Goal: Task Accomplishment & Management: Use online tool/utility

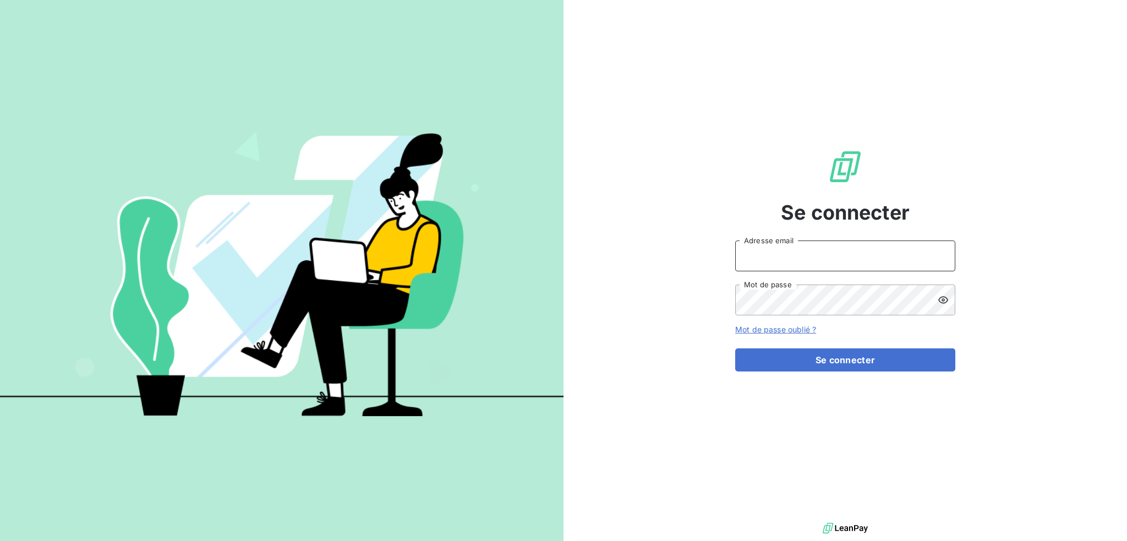
click at [880, 258] on input "Adresse email" at bounding box center [845, 256] width 220 height 31
type input "compta@login-informatique.com"
click at [735, 348] on button "Se connecter" at bounding box center [845, 359] width 220 height 23
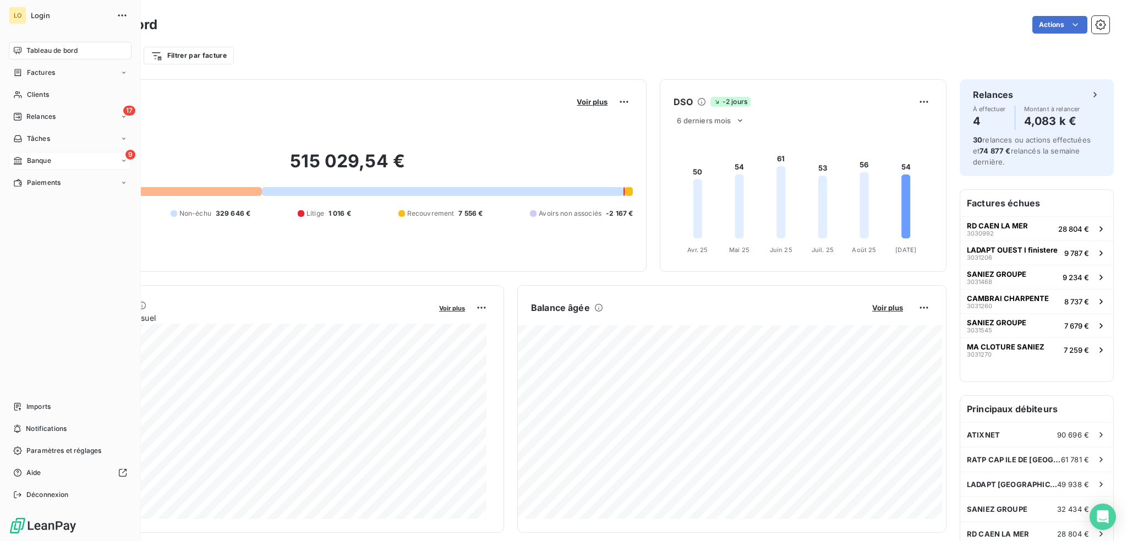
click at [32, 160] on span "Banque" at bounding box center [39, 161] width 24 height 10
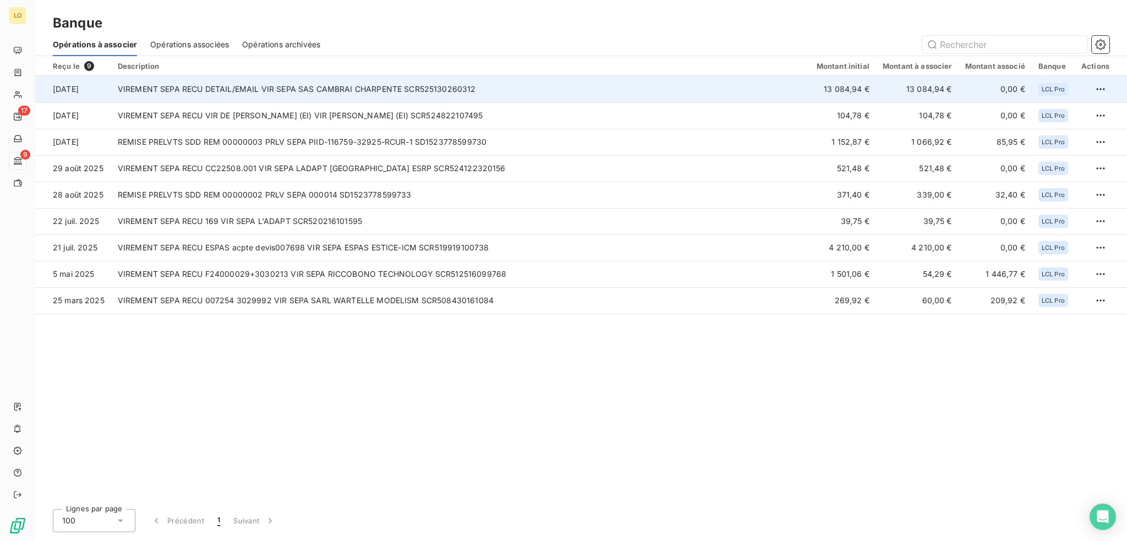
click at [224, 88] on td "VIREMENT SEPA RECU DETAIL/EMAIL VIR SEPA SAS CAMBRAI CHARPENTE SCR525130260312" at bounding box center [460, 89] width 699 height 26
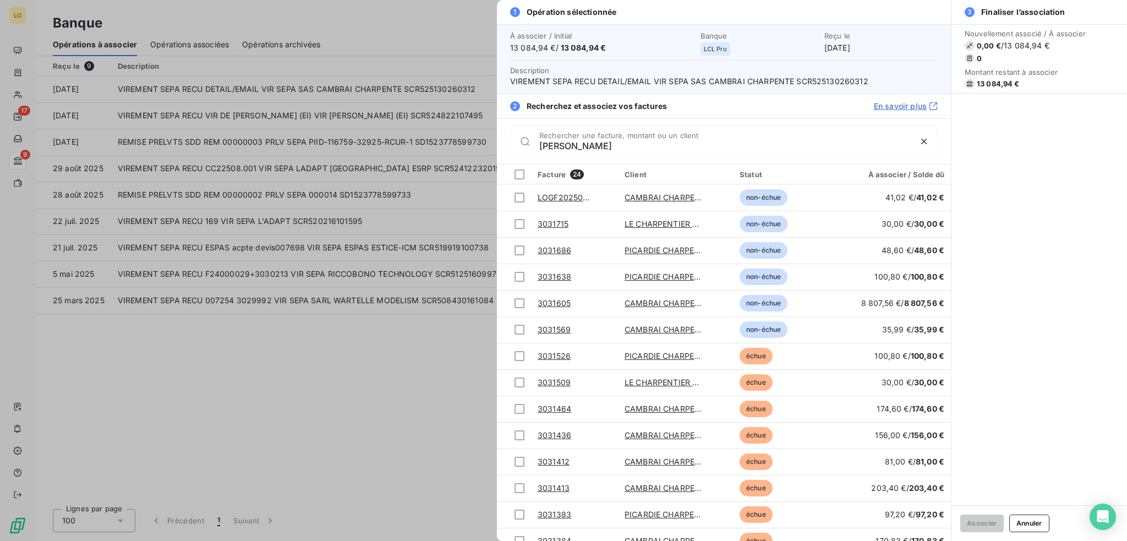
type input "charpe"
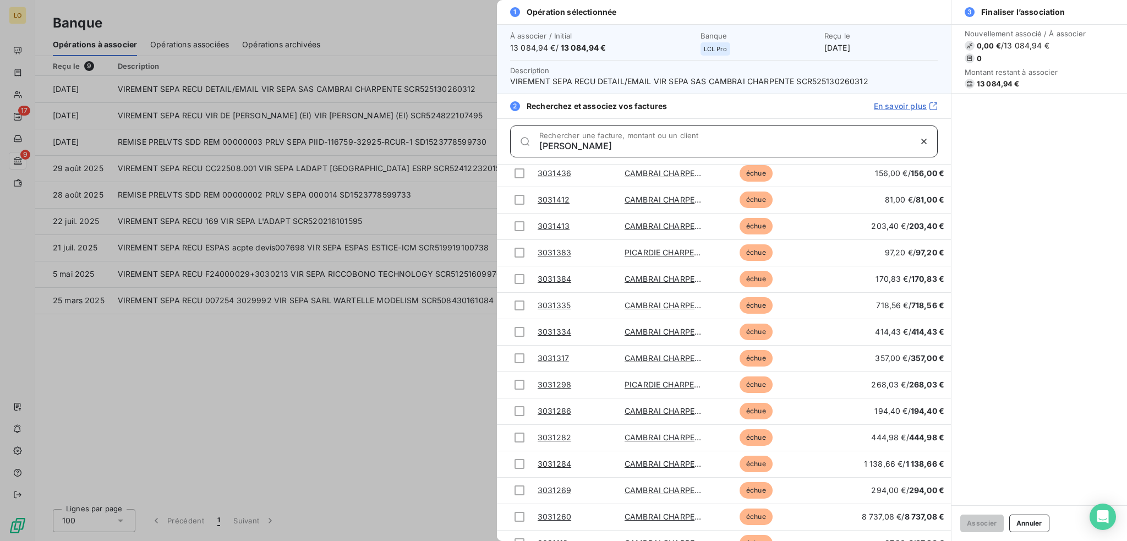
scroll to position [277, 0]
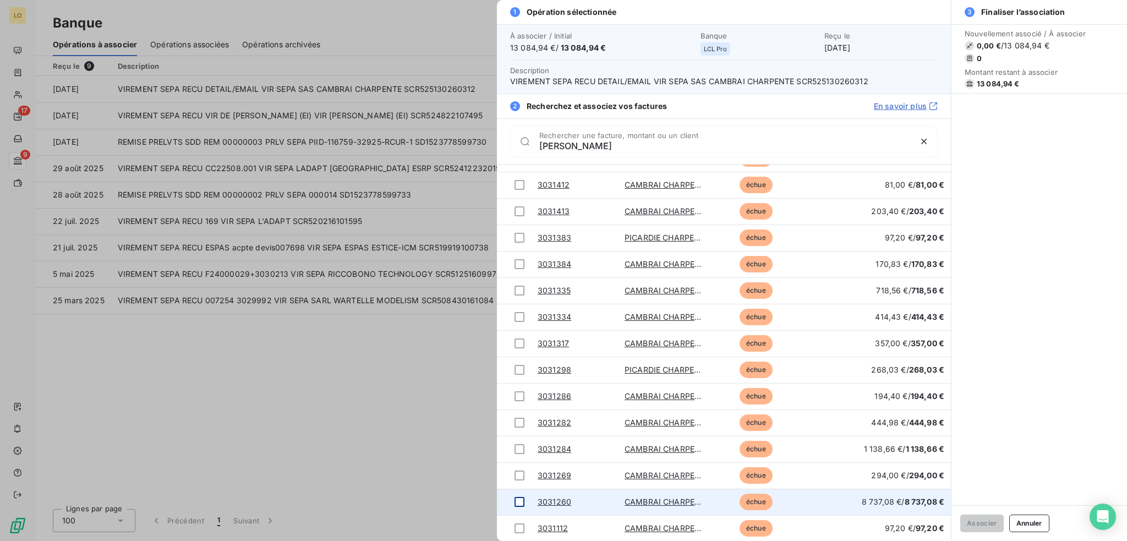
click at [519, 500] on div at bounding box center [520, 502] width 10 height 10
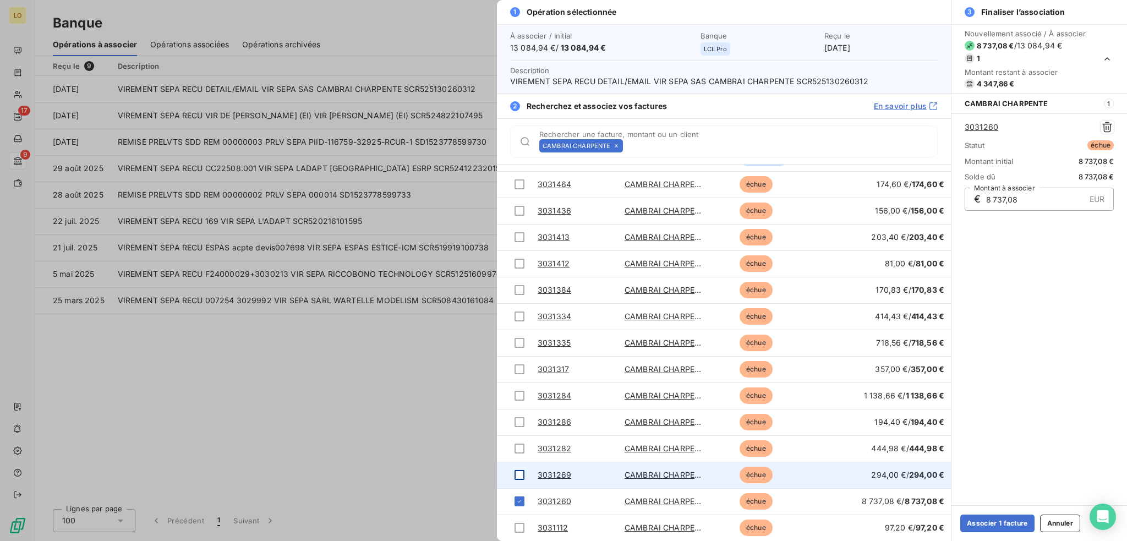
click at [517, 471] on div at bounding box center [520, 475] width 10 height 10
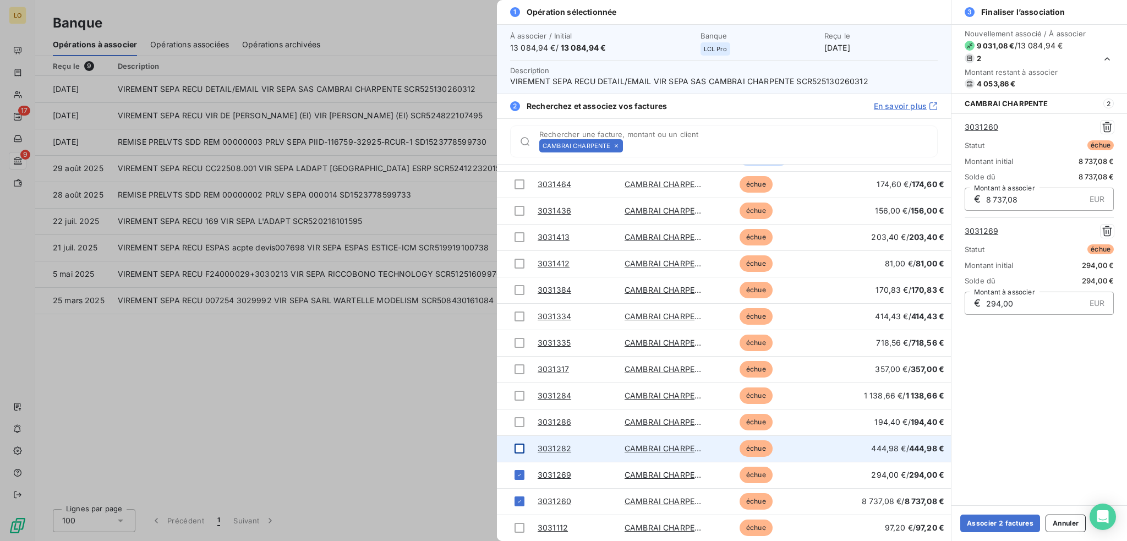
click at [522, 446] on div at bounding box center [520, 449] width 10 height 10
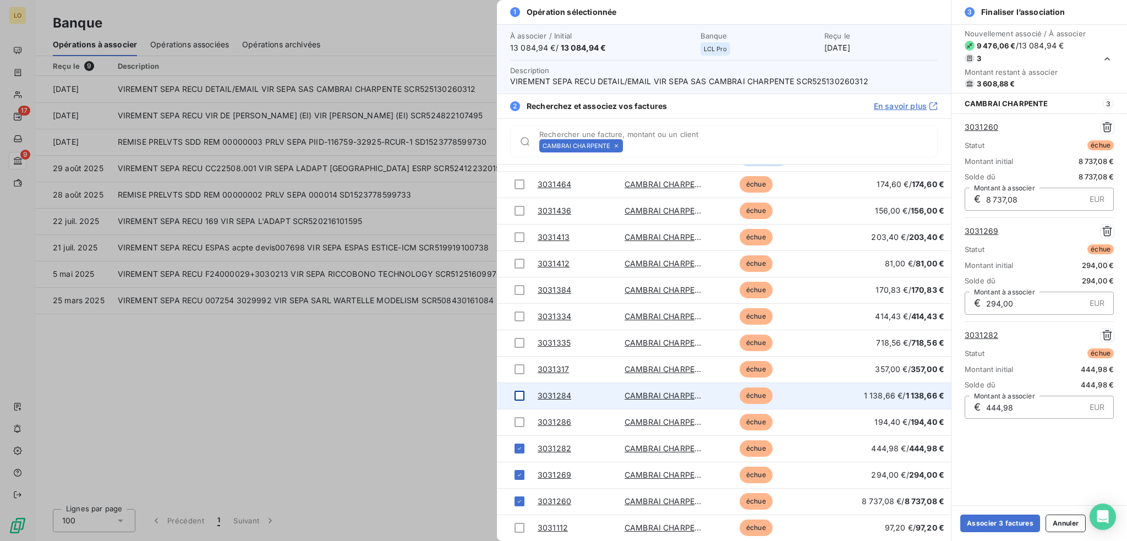
click at [521, 396] on div at bounding box center [520, 396] width 10 height 10
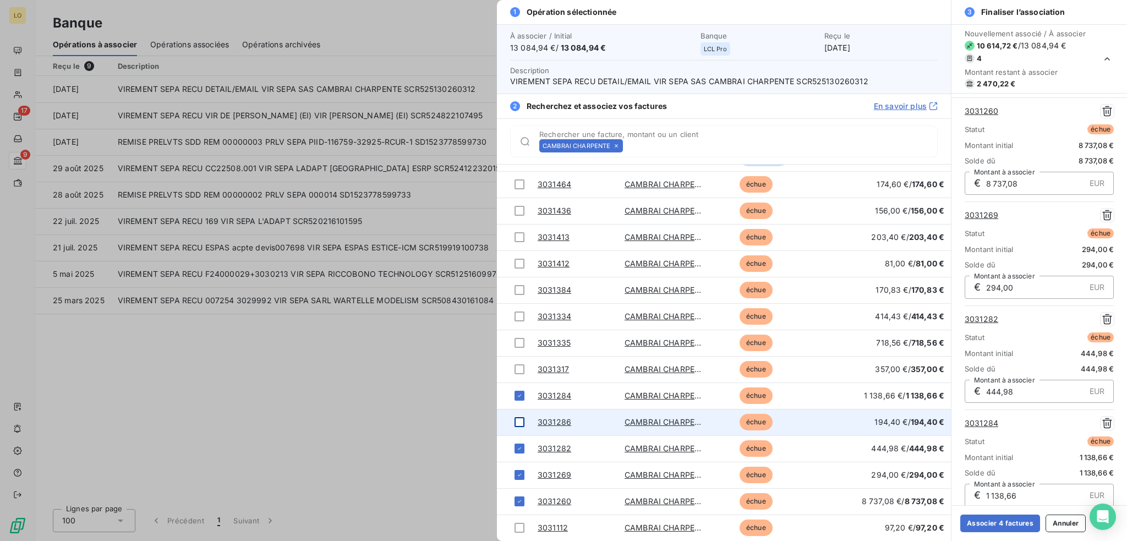
click at [518, 422] on div at bounding box center [520, 422] width 10 height 10
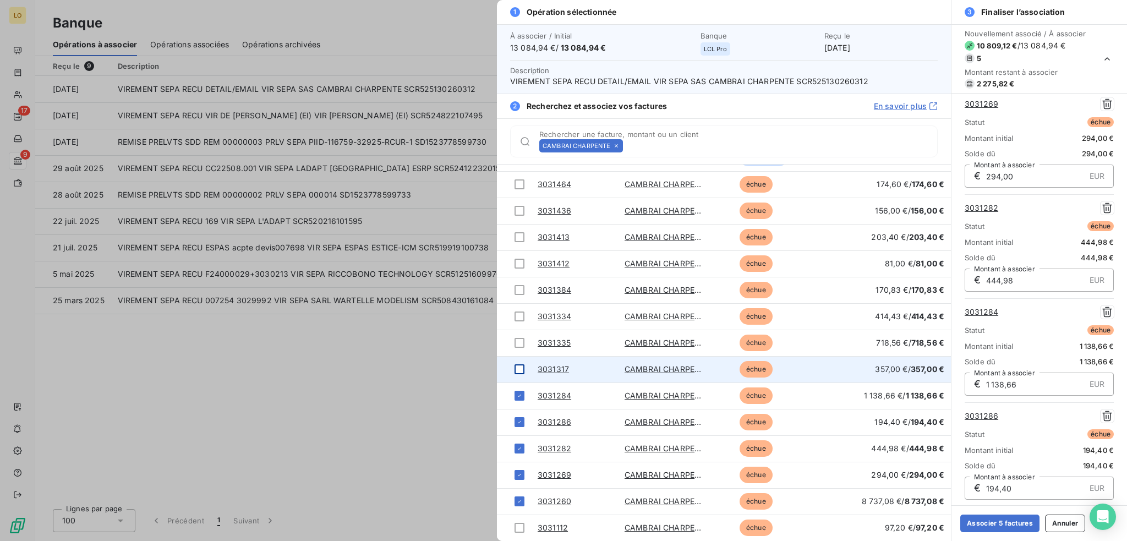
click at [519, 368] on div at bounding box center [520, 369] width 10 height 10
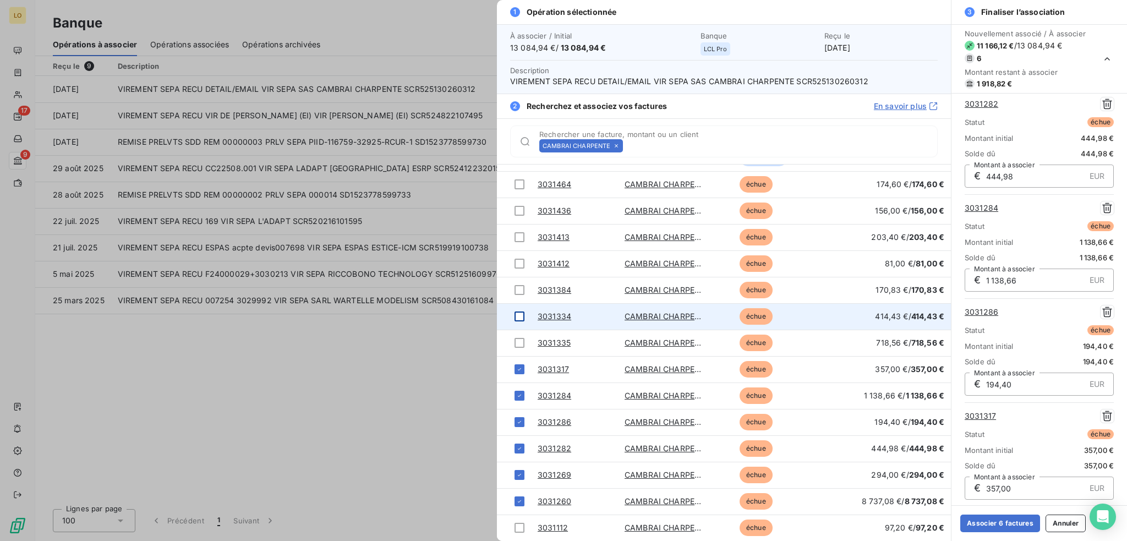
click at [522, 315] on div at bounding box center [520, 317] width 10 height 10
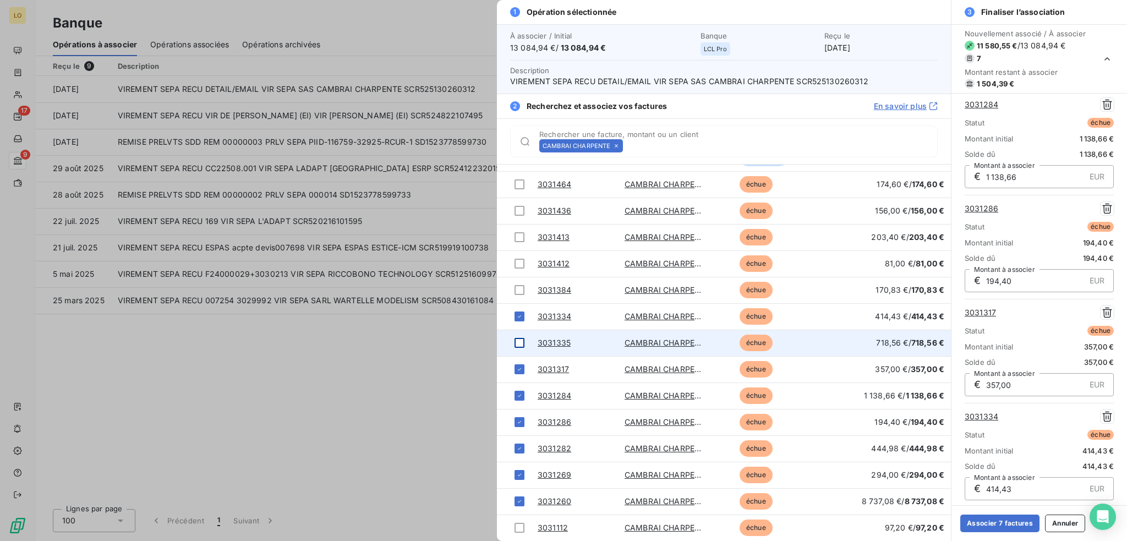
click at [522, 341] on div at bounding box center [520, 343] width 10 height 10
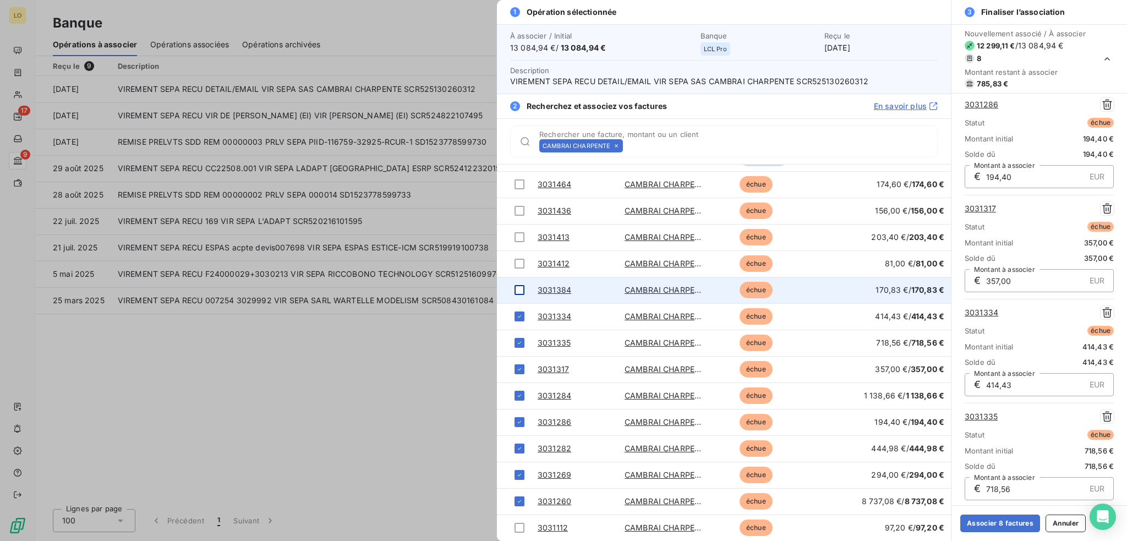
click at [520, 292] on div at bounding box center [520, 290] width 10 height 10
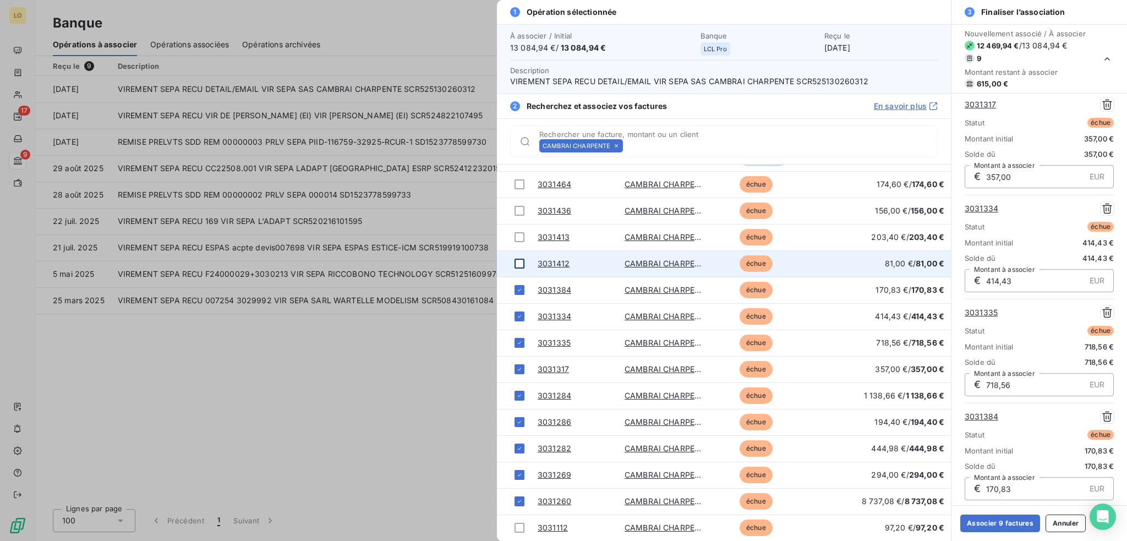
click at [516, 266] on div at bounding box center [520, 264] width 10 height 10
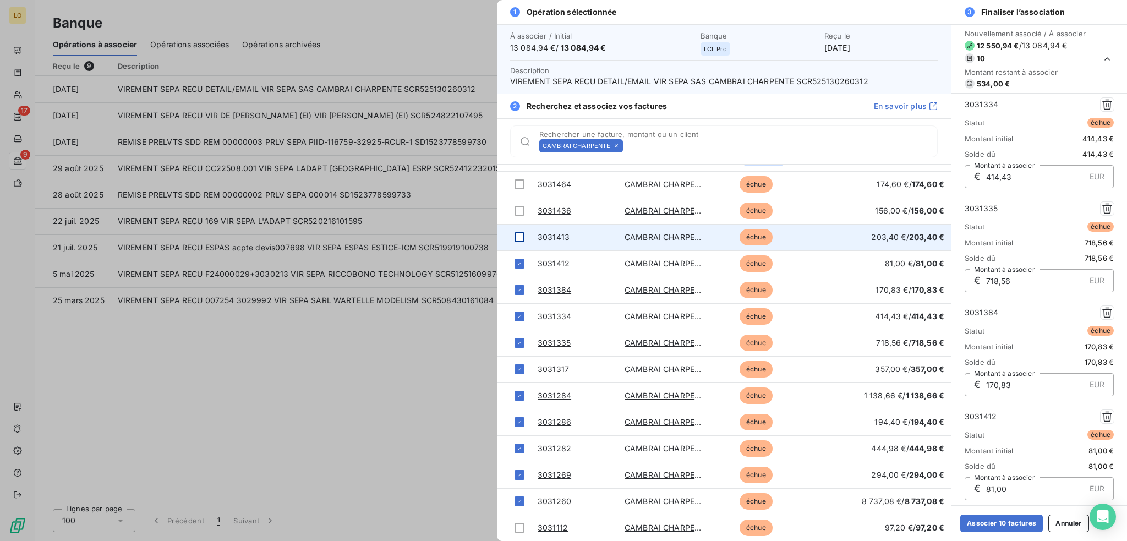
click at [517, 237] on div at bounding box center [520, 237] width 10 height 10
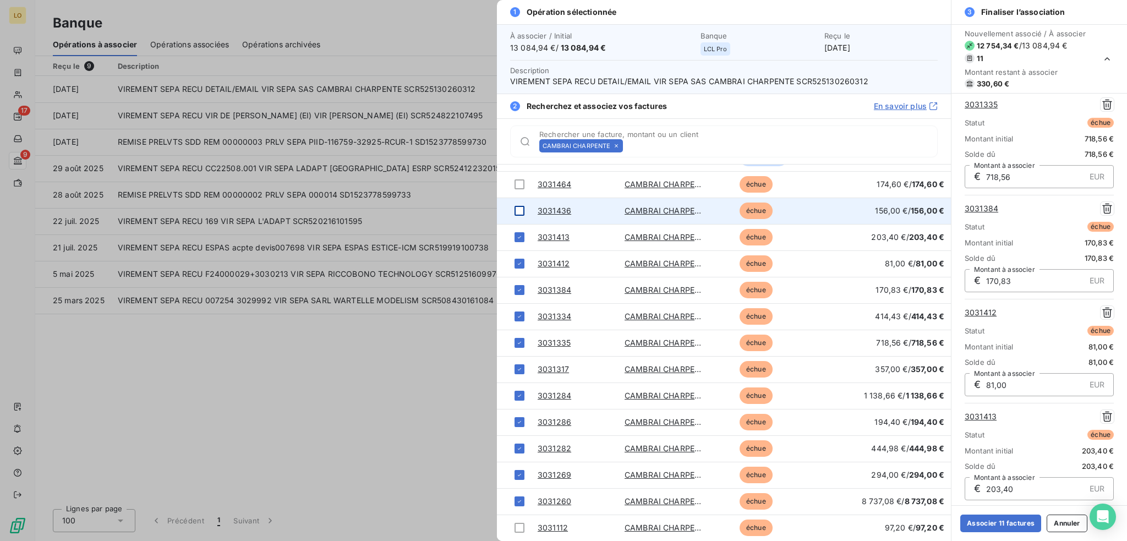
click at [517, 210] on div at bounding box center [520, 211] width 10 height 10
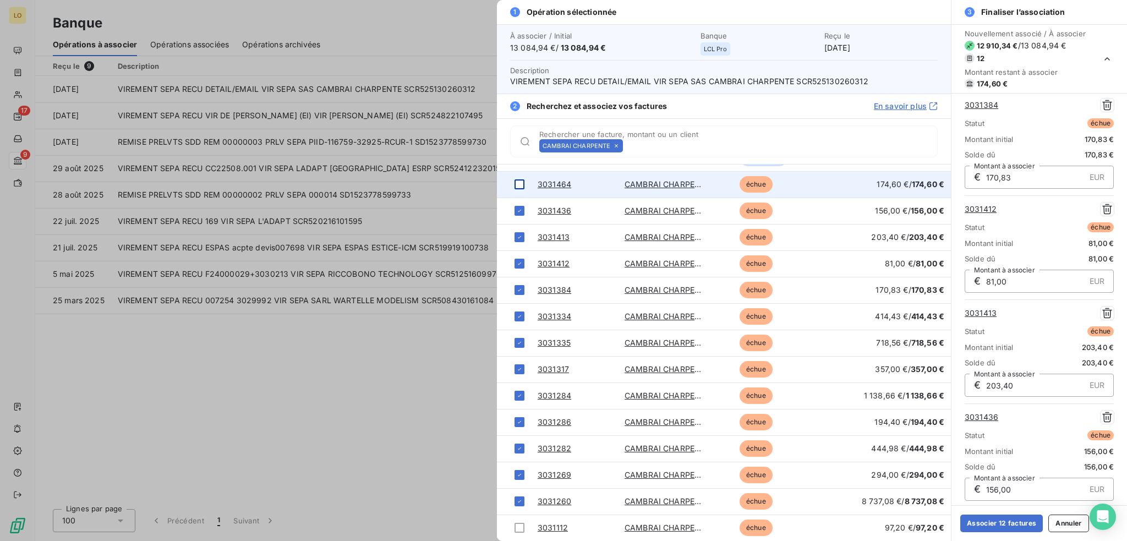
click at [517, 183] on div at bounding box center [520, 184] width 10 height 10
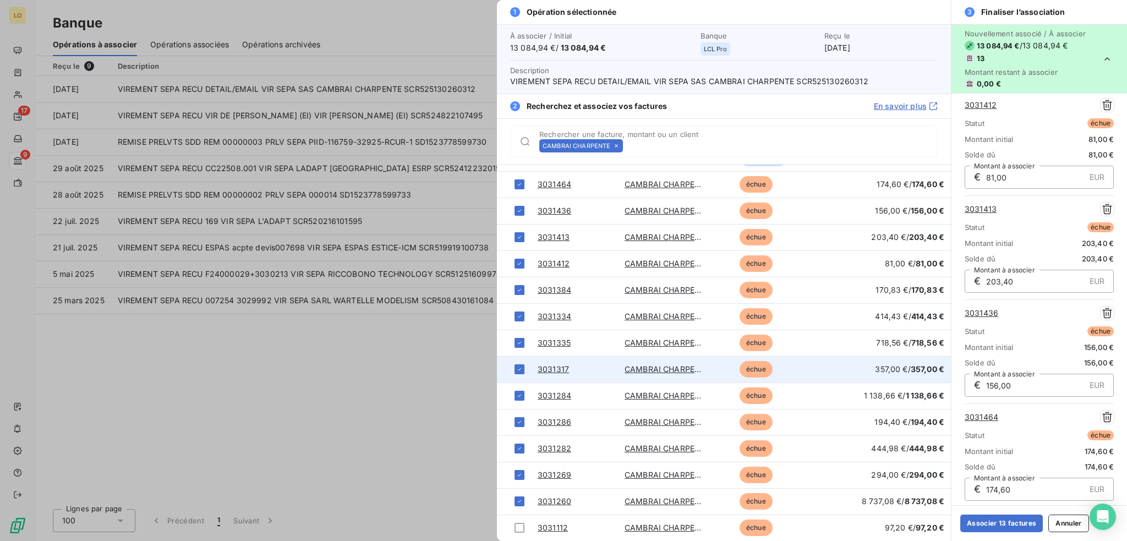
scroll to position [92, 0]
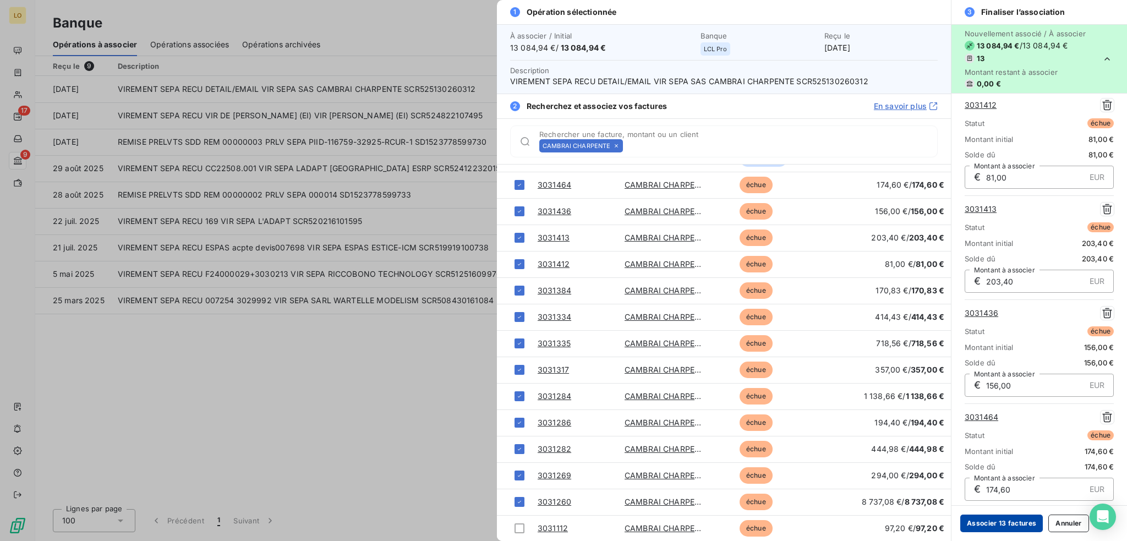
click at [995, 522] on button "Associer 13 factures" at bounding box center [1002, 524] width 83 height 18
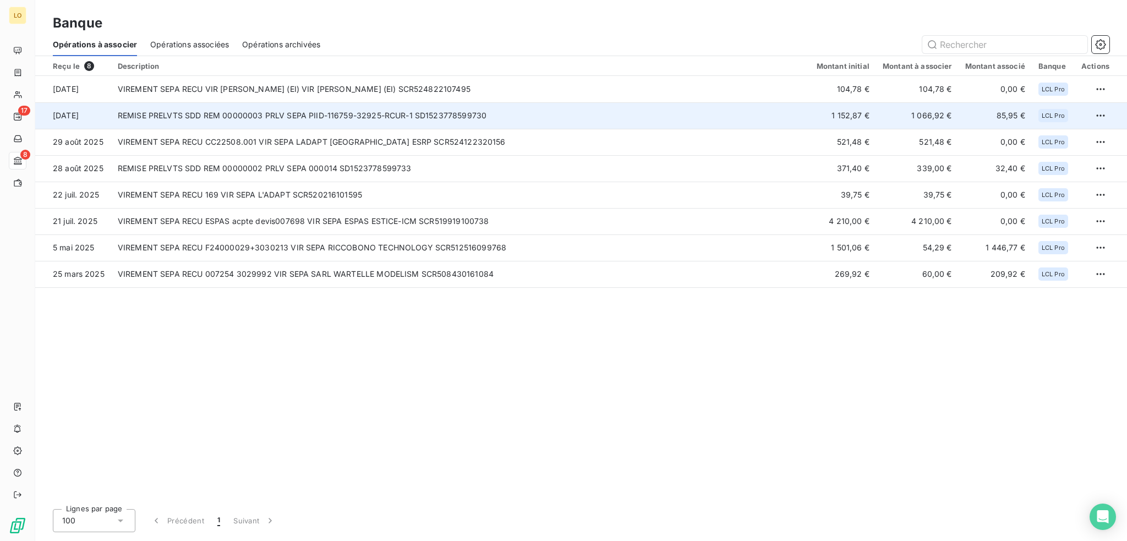
click at [695, 118] on td "REMISE PRELVTS SDD REM 00000003 PRLV SEPA PIID-116759-32925-RCUR-1 SD1523778599…" at bounding box center [460, 115] width 699 height 26
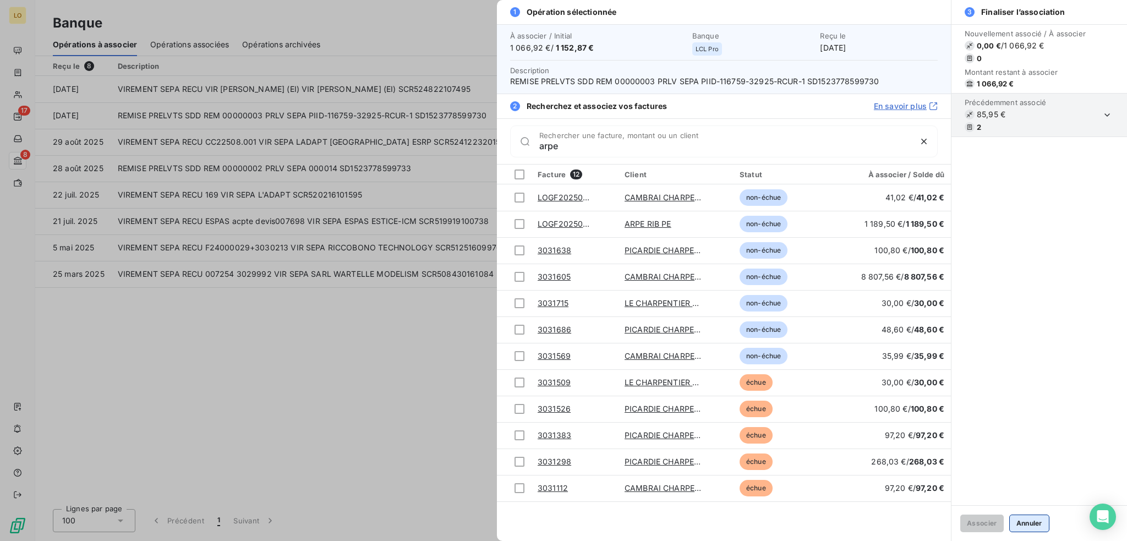
type input "arpe"
click at [1031, 518] on button "Annuler" at bounding box center [1030, 524] width 40 height 18
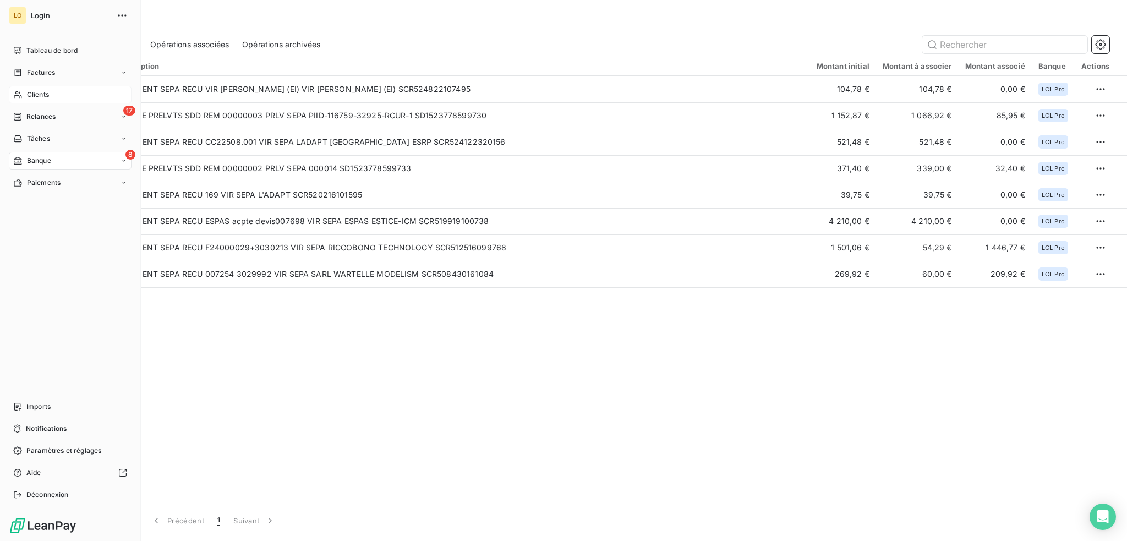
click at [40, 97] on span "Clients" at bounding box center [38, 95] width 22 height 10
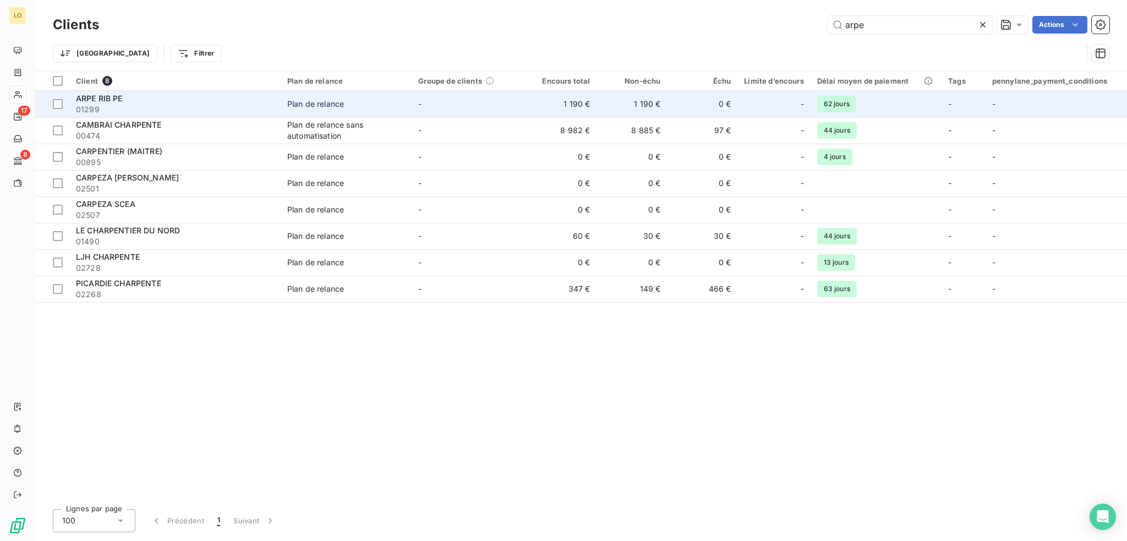
type input "arpe"
click at [495, 111] on td "-" at bounding box center [469, 104] width 115 height 26
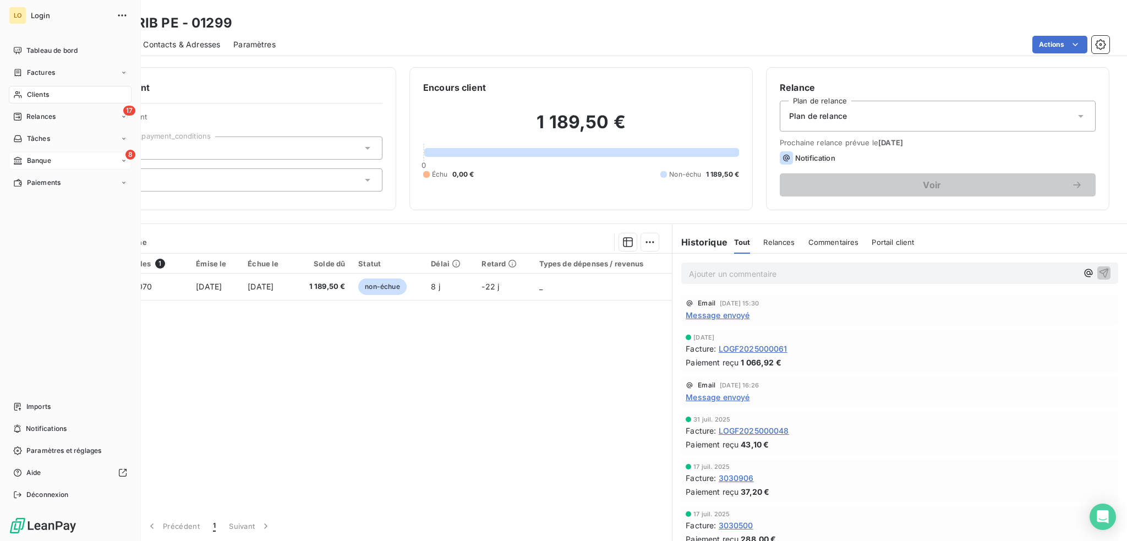
click at [40, 160] on span "Banque" at bounding box center [39, 161] width 24 height 10
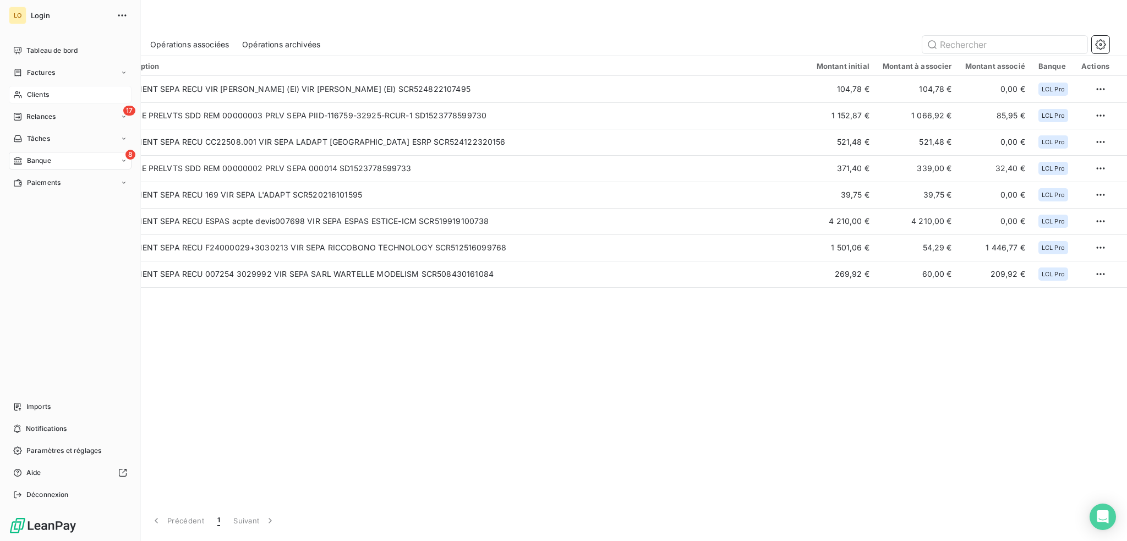
click at [46, 92] on span "Clients" at bounding box center [38, 95] width 22 height 10
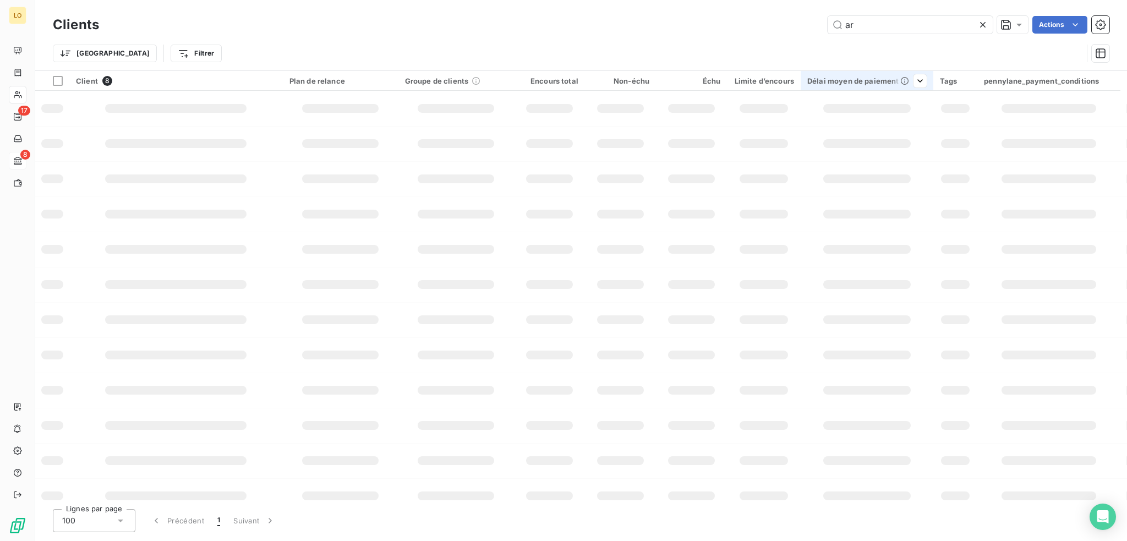
type input "a"
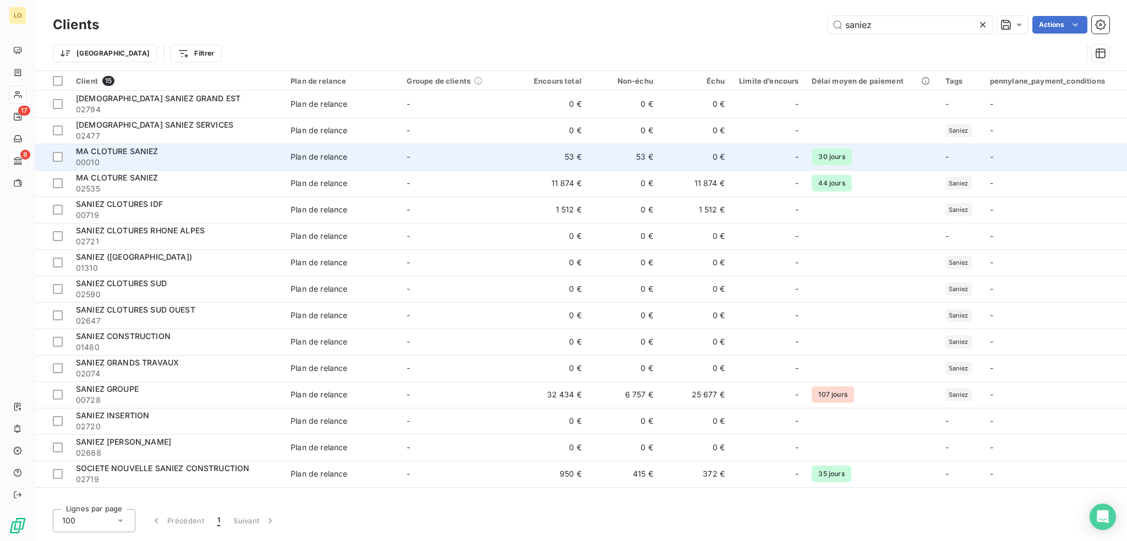
type input "saniez"
click at [158, 162] on span "00010" at bounding box center [176, 162] width 201 height 11
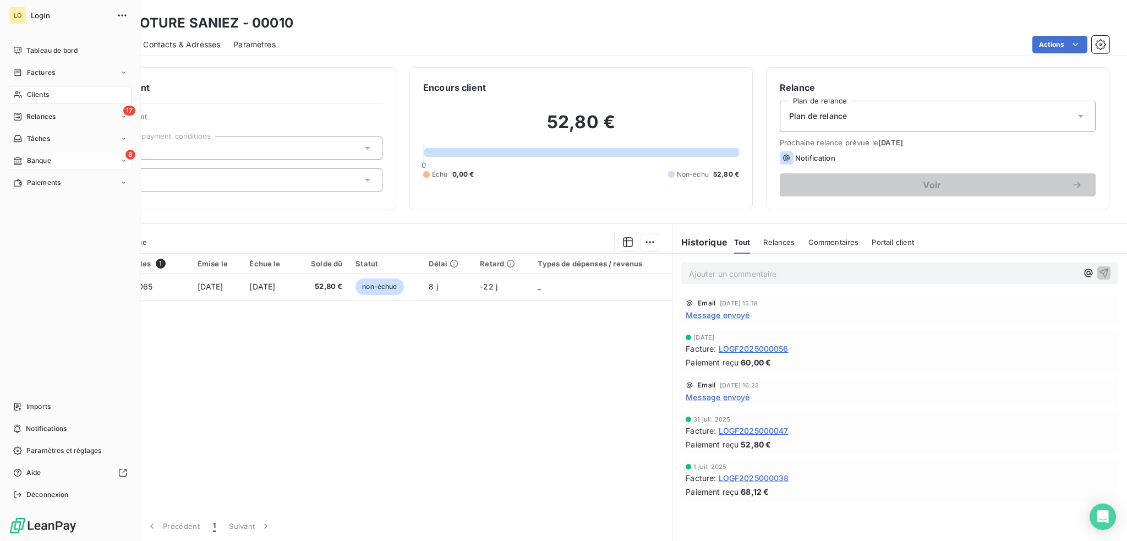
click at [29, 93] on span "Clients" at bounding box center [38, 95] width 22 height 10
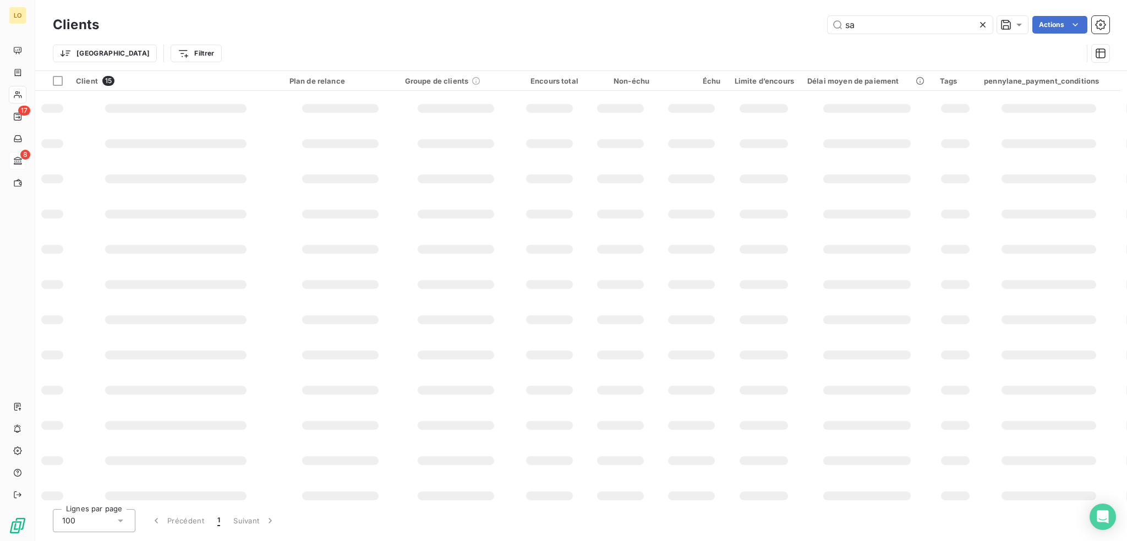
type input "s"
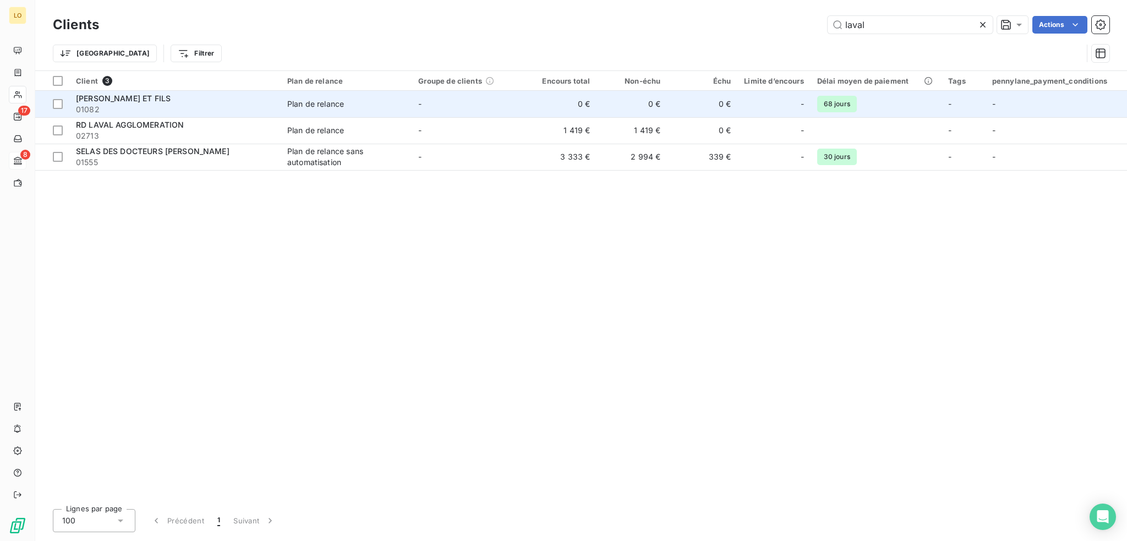
type input "laval"
click at [173, 103] on div "LAVALARD ET FILS" at bounding box center [175, 98] width 198 height 11
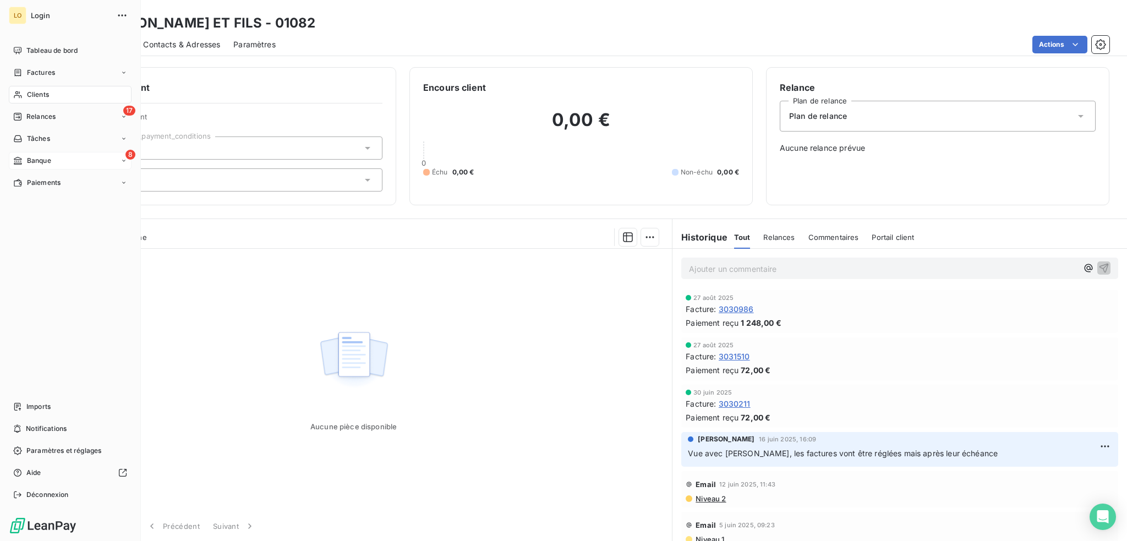
click at [28, 95] on span "Clients" at bounding box center [38, 95] width 22 height 10
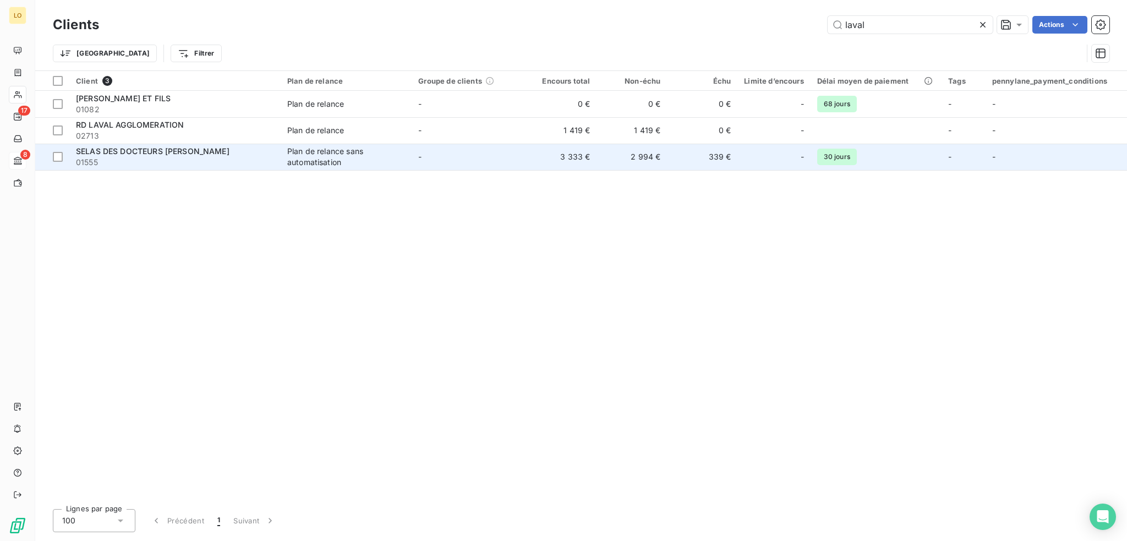
click at [176, 151] on span "SELAS DES DOCTEURS LAVALARD" at bounding box center [153, 150] width 154 height 9
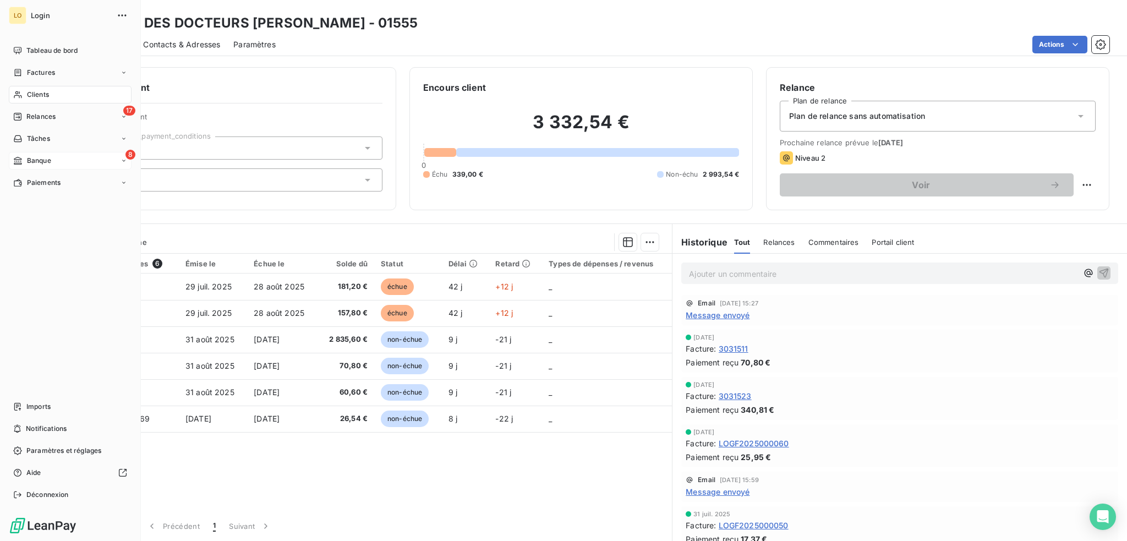
click at [46, 156] on span "Banque" at bounding box center [39, 161] width 24 height 10
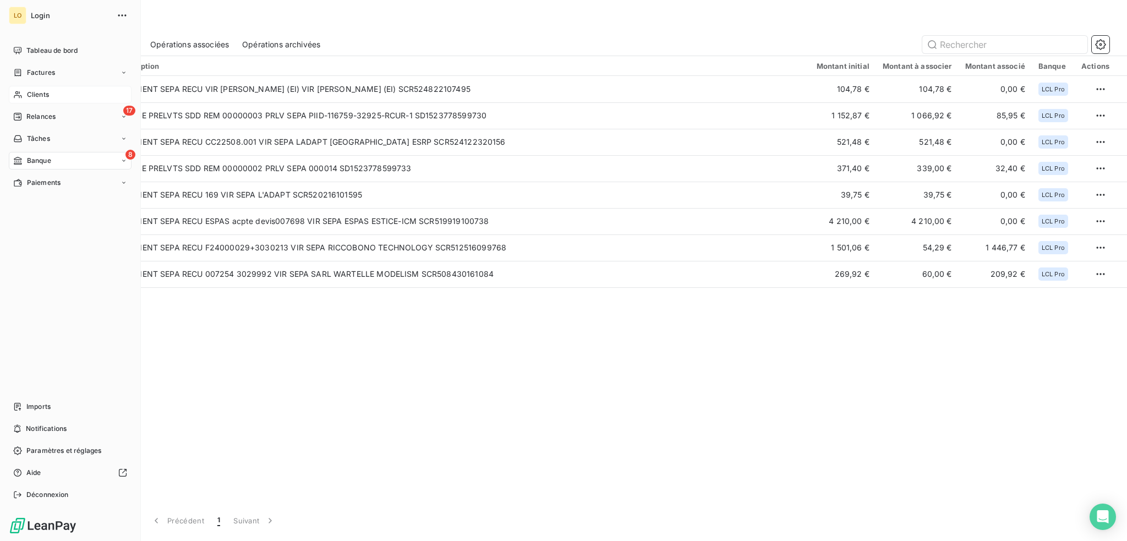
click at [44, 95] on span "Clients" at bounding box center [38, 95] width 22 height 10
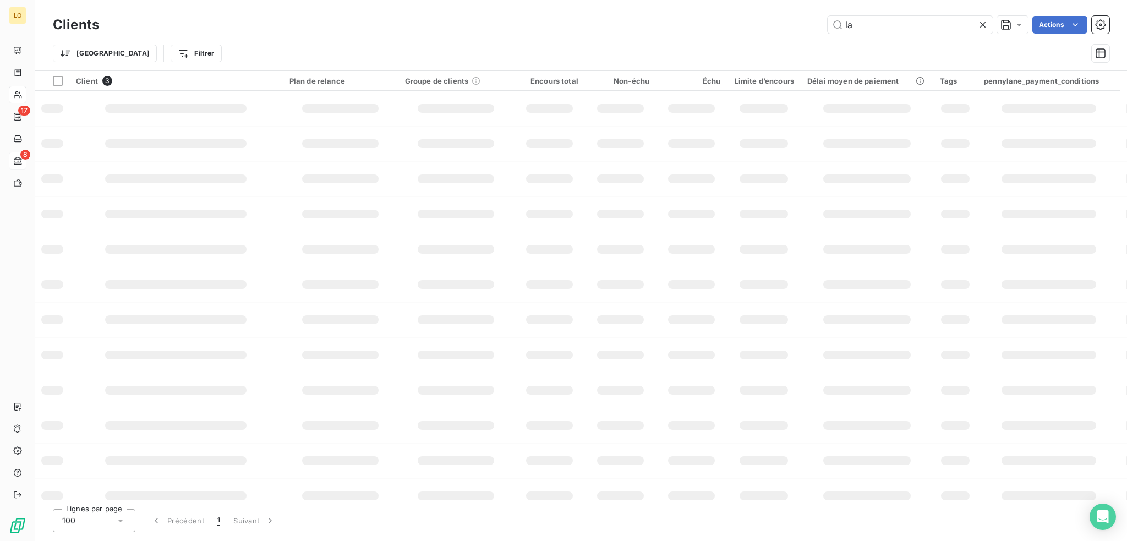
type input "l"
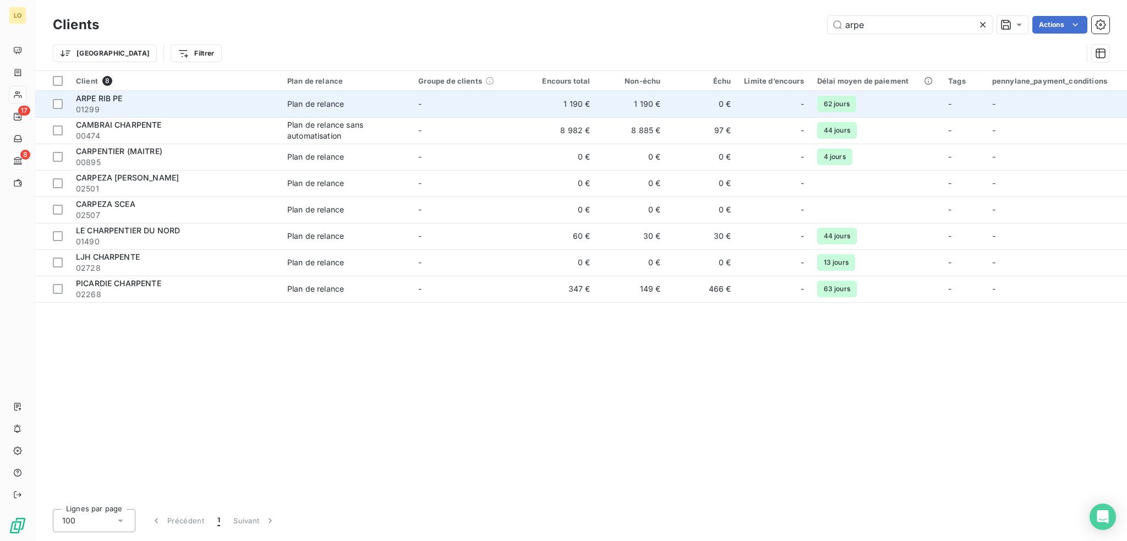
type input "arpe"
click at [255, 93] on div "ARPE RIB PE" at bounding box center [175, 98] width 198 height 11
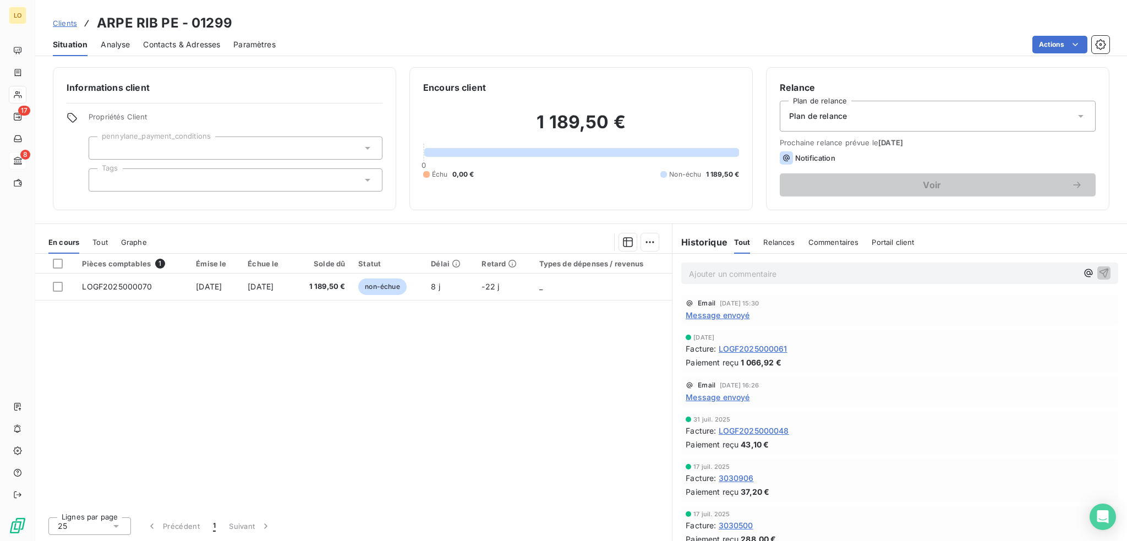
click at [773, 349] on span "LOGF2025000061" at bounding box center [753, 349] width 69 height 12
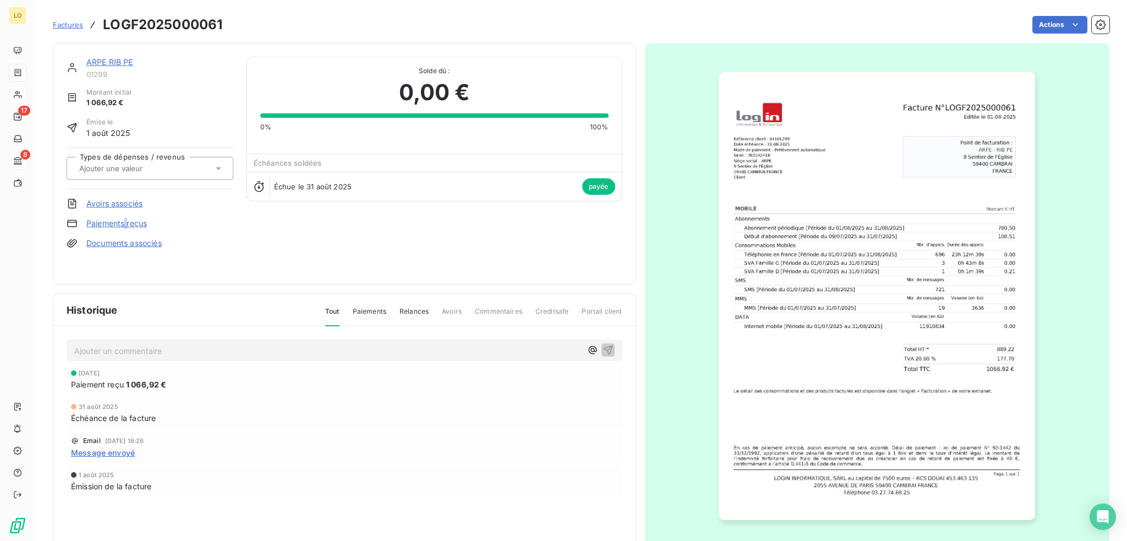
click at [127, 220] on link "Paiements reçus" at bounding box center [116, 223] width 61 height 11
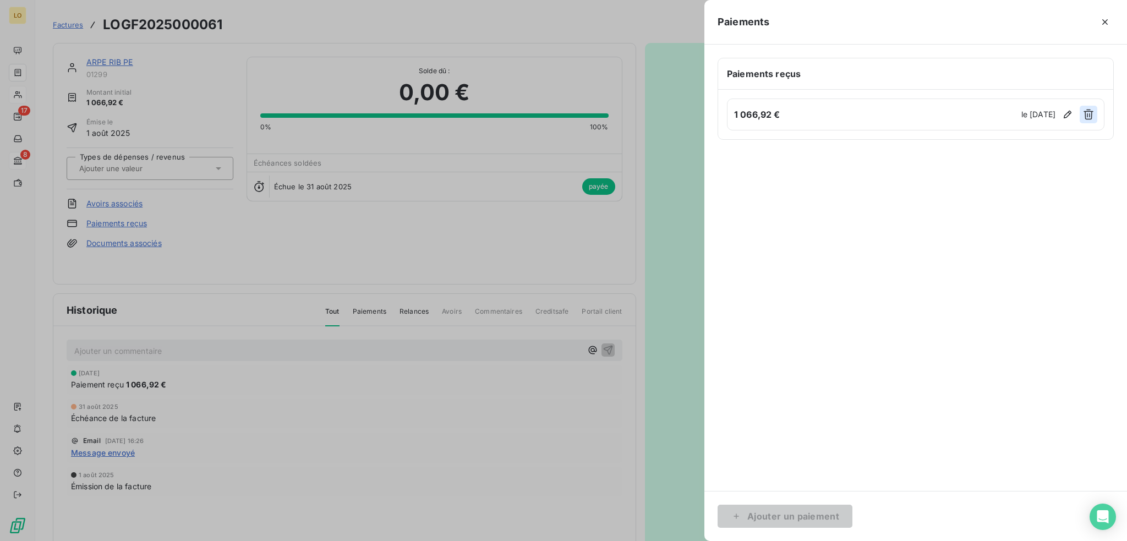
click at [1090, 111] on icon "button" at bounding box center [1089, 115] width 10 height 10
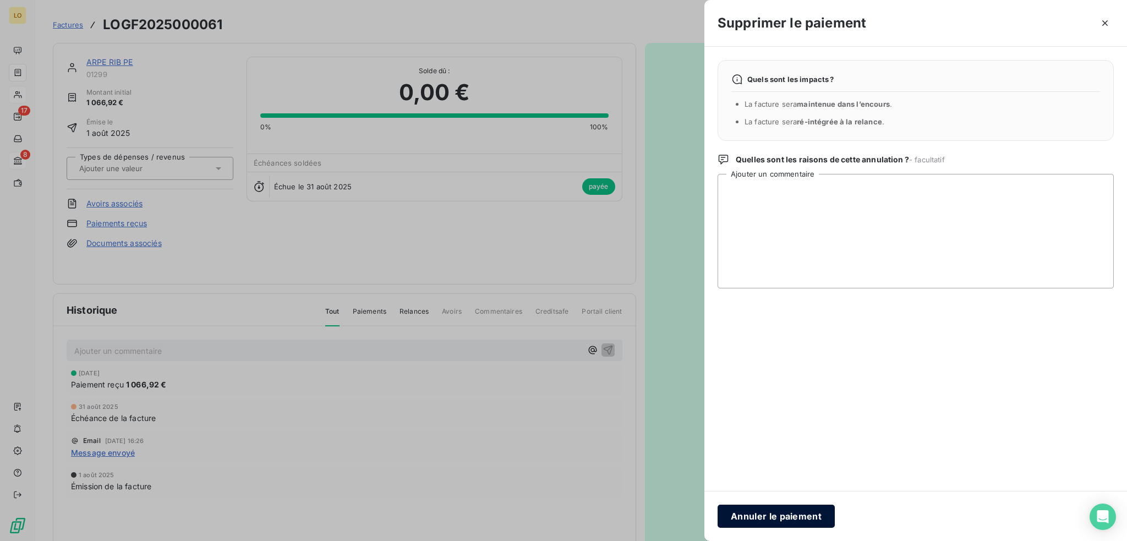
click at [784, 515] on button "Annuler le paiement" at bounding box center [776, 516] width 117 height 23
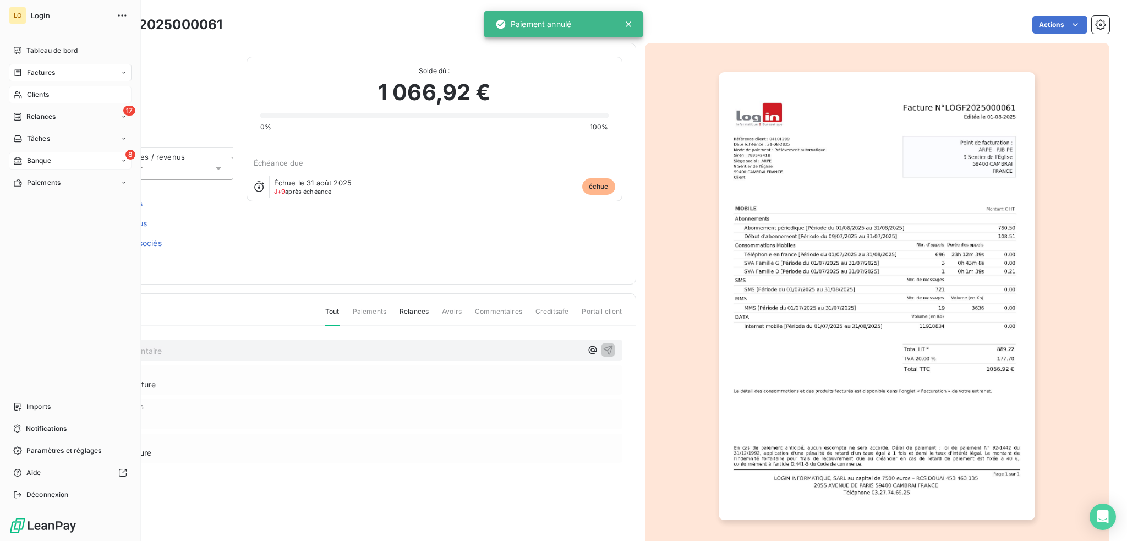
click at [45, 160] on span "Banque" at bounding box center [39, 161] width 24 height 10
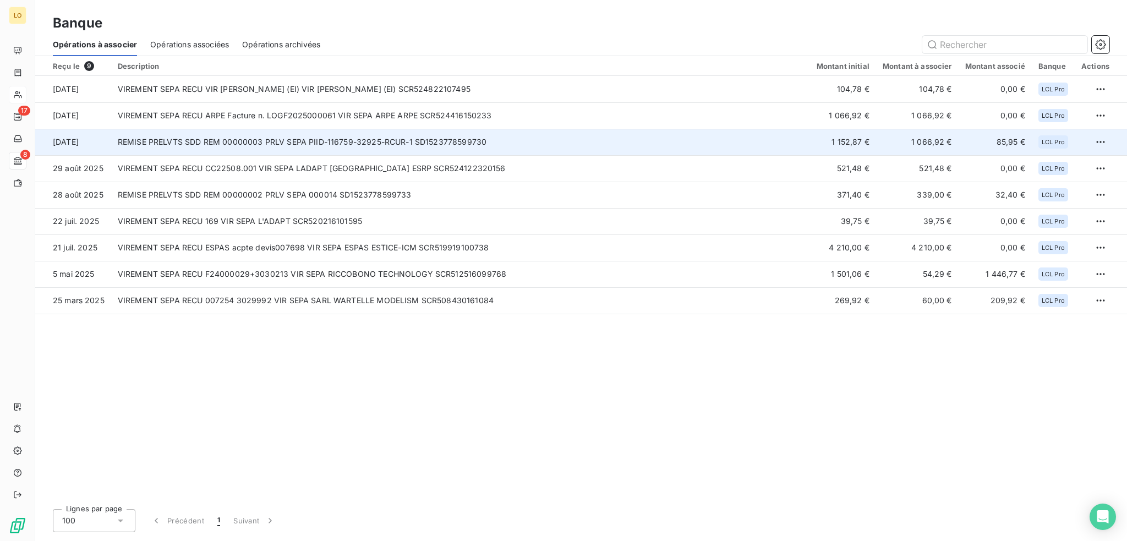
click at [612, 143] on td "REMISE PRELVTS SDD REM 00000003 PRLV SEPA PIID-116759-32925-RCUR-1 SD1523778599…" at bounding box center [460, 142] width 699 height 26
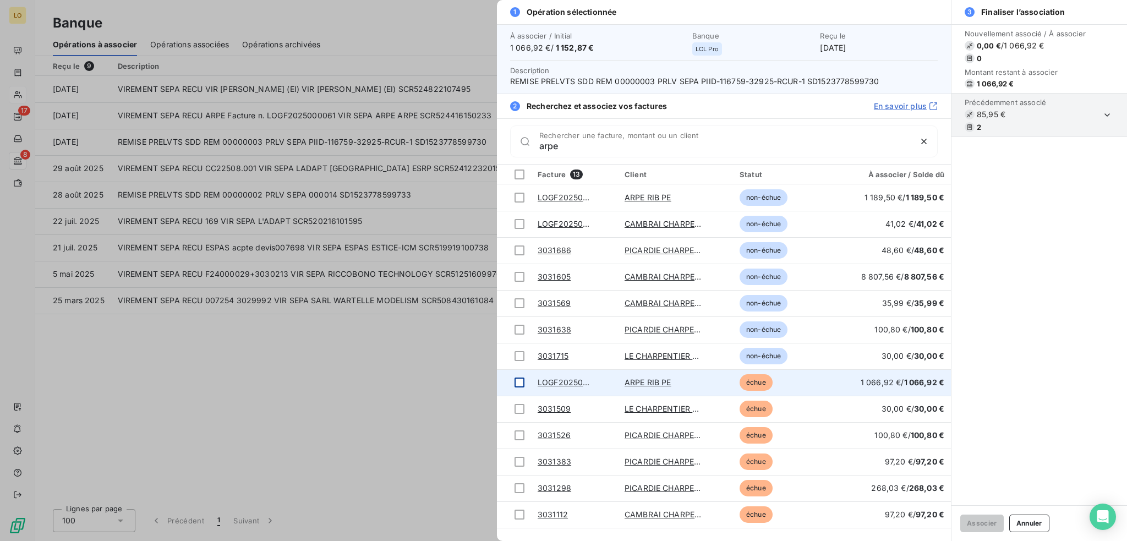
type input "arpe"
click at [517, 380] on div at bounding box center [520, 383] width 10 height 10
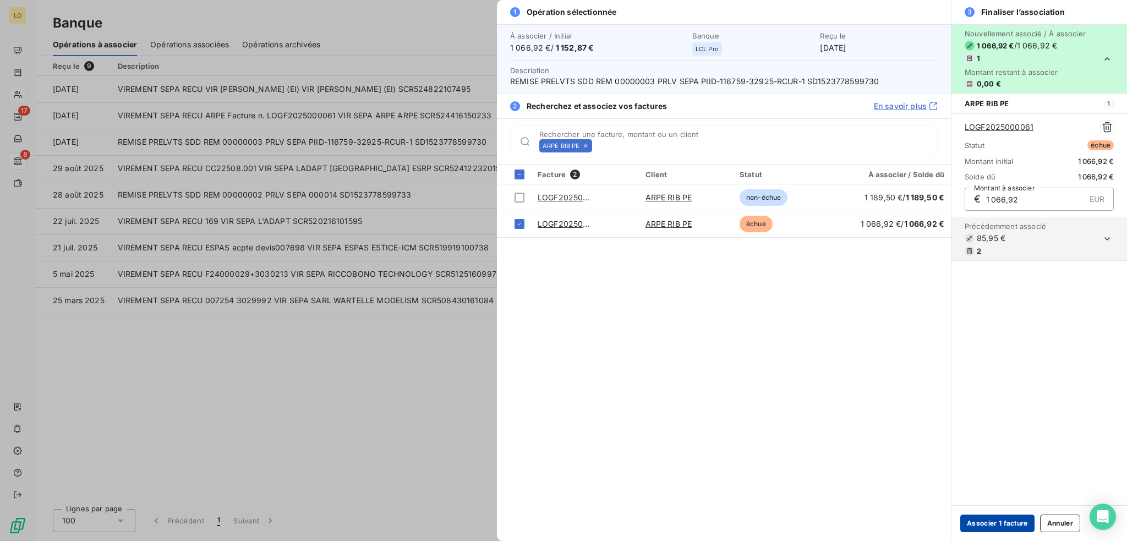
click at [990, 517] on button "Associer 1 facture" at bounding box center [998, 524] width 74 height 18
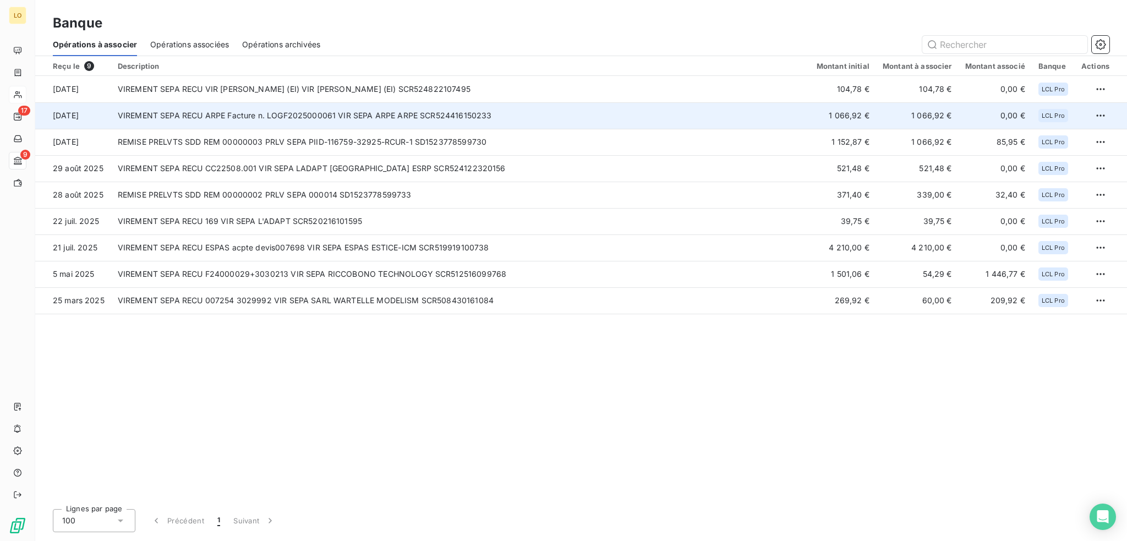
click at [990, 114] on td "0,00 €" at bounding box center [995, 115] width 73 height 26
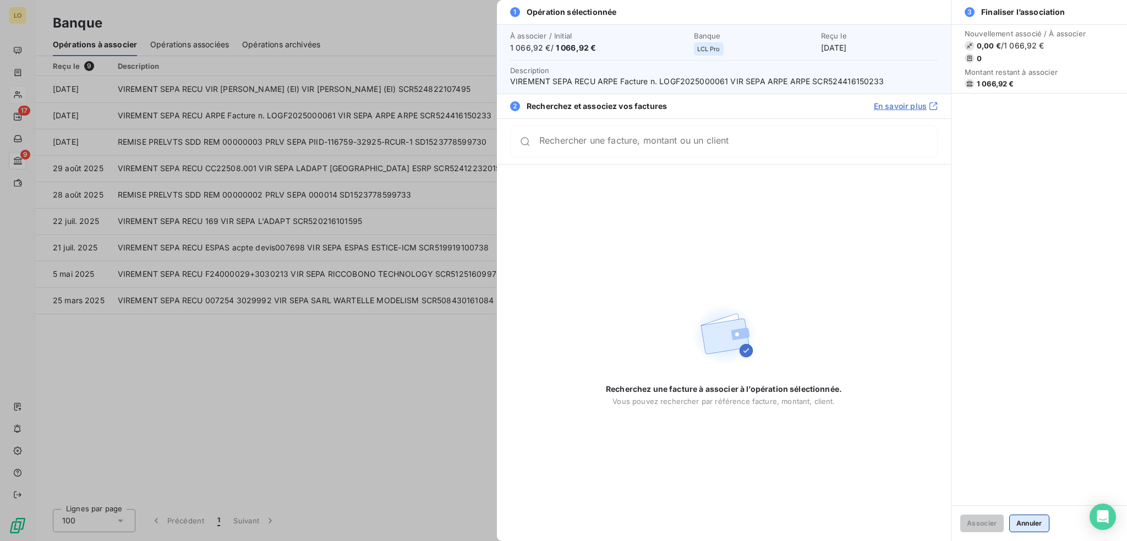
click at [1030, 524] on button "Annuler" at bounding box center [1030, 524] width 40 height 18
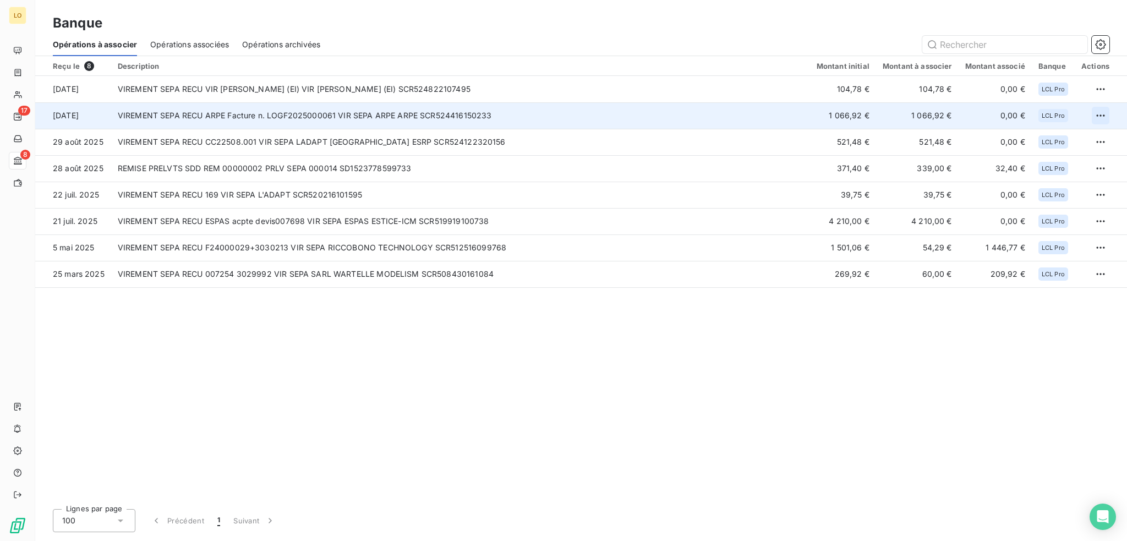
click at [1099, 115] on html "LO 17 8 Banque Opérations à associer Opérations associées Opérations archivées …" at bounding box center [563, 270] width 1127 height 541
click at [1067, 139] on div "Archiver l’opération" at bounding box center [1062, 140] width 85 height 18
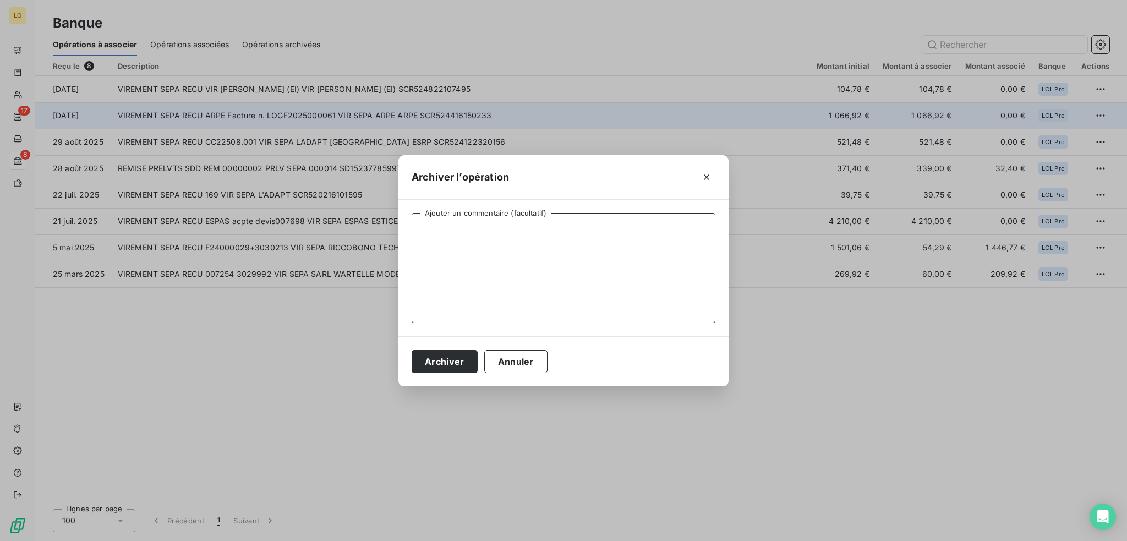
click at [642, 277] on textarea "Ajouter un commentaire (facultatif)" at bounding box center [564, 268] width 304 height 110
type textarea "V"
type textarea "Rglt FRE LOGF20250000"
click at [534, 364] on button "Annuler" at bounding box center [515, 361] width 63 height 23
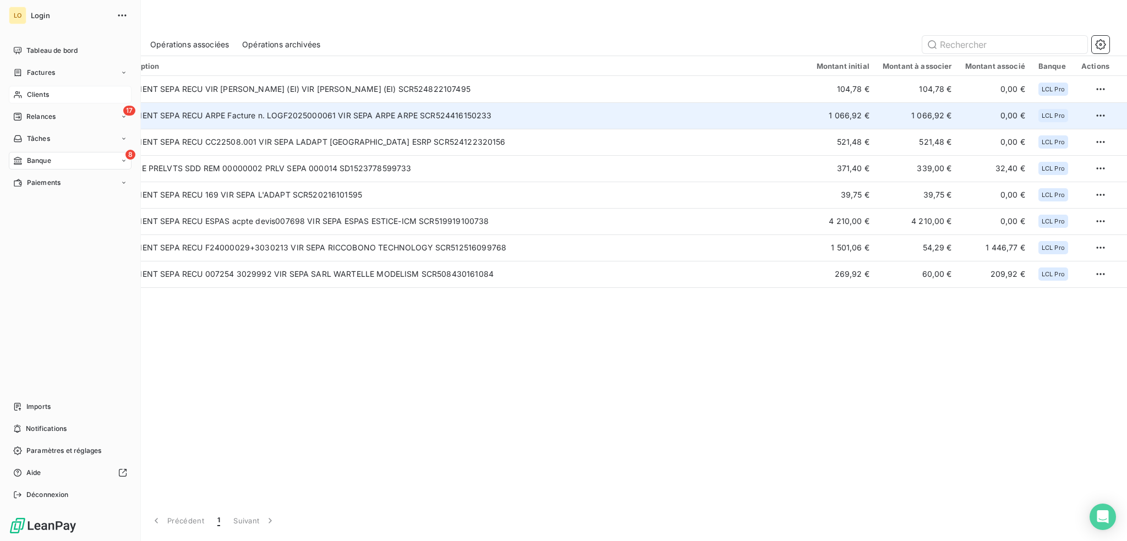
click at [40, 94] on span "Clients" at bounding box center [38, 95] width 22 height 10
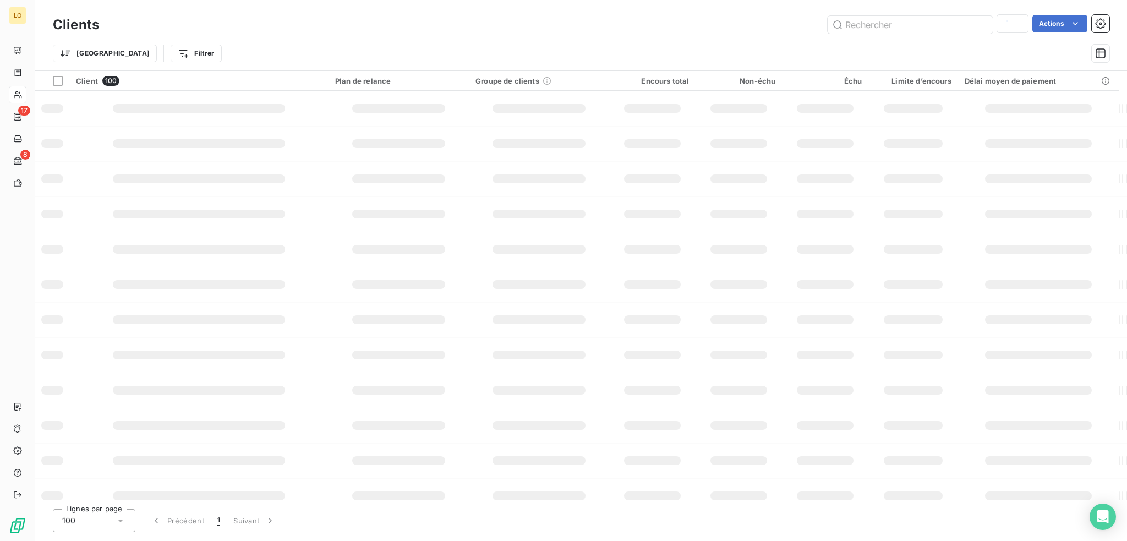
type input "arpe"
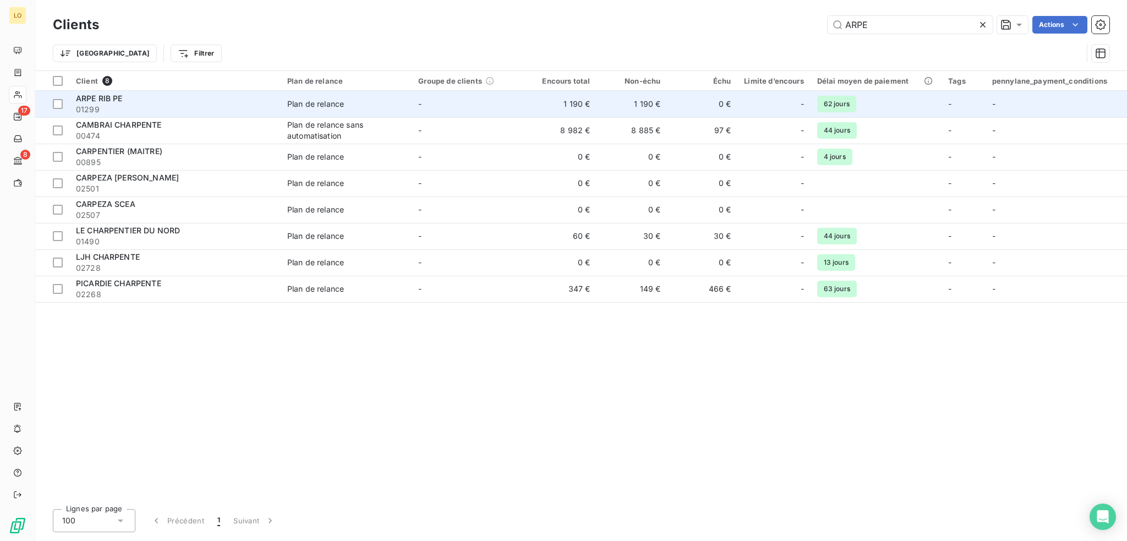
type input "ARPE"
click at [196, 96] on div "ARPE RIB PE" at bounding box center [175, 98] width 198 height 11
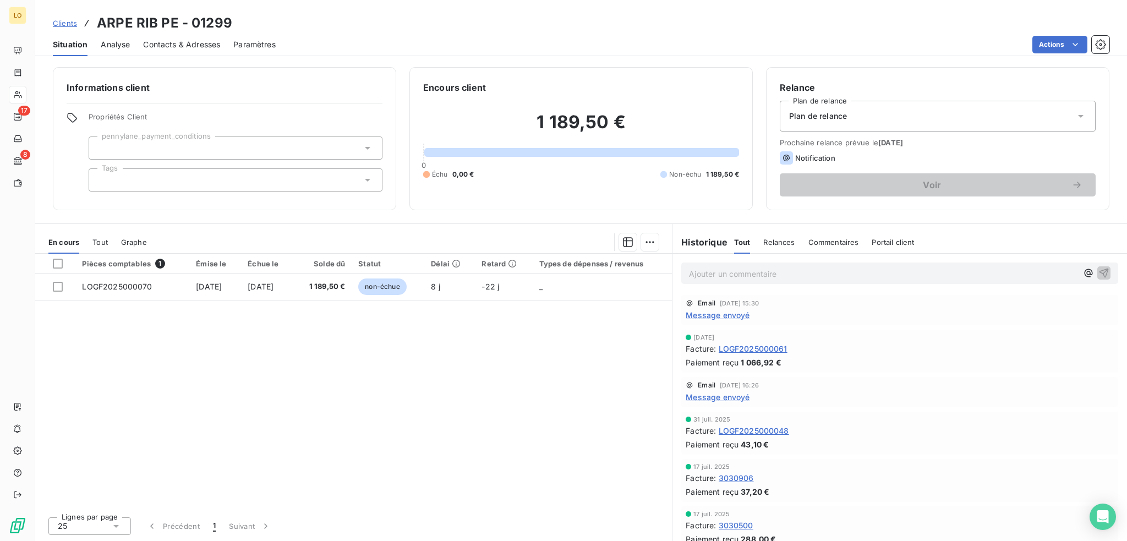
click at [785, 347] on span "LOGF2025000061" at bounding box center [753, 349] width 69 height 12
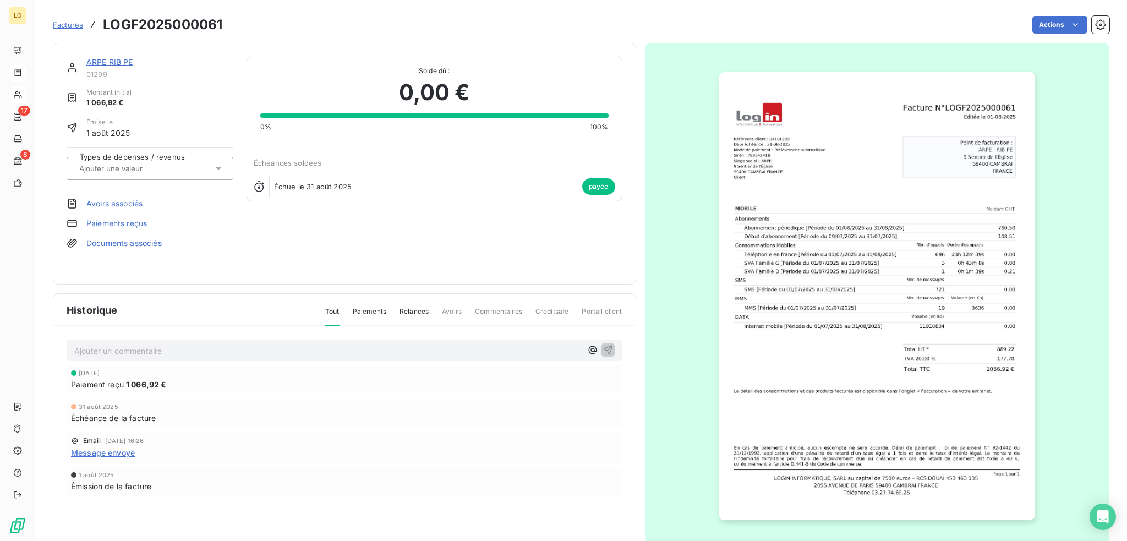
click at [106, 63] on link "ARPE RIB PE" at bounding box center [109, 61] width 47 height 9
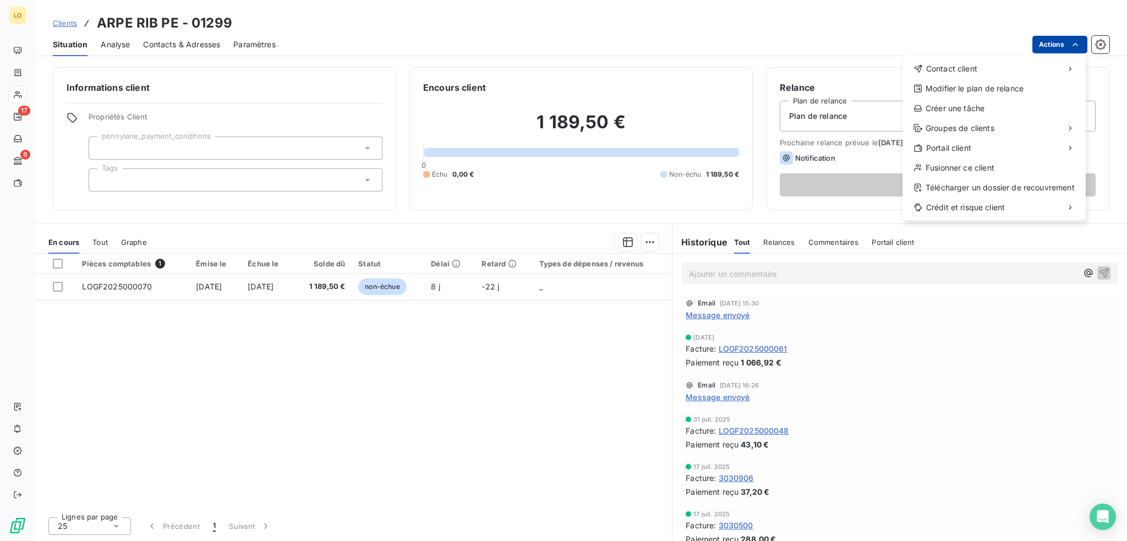
click at [1054, 47] on html "LO 17 8 Clients ARPE RIB PE - 01299 Situation Analyse Contacts & Adresses Param…" at bounding box center [563, 270] width 1127 height 541
click at [818, 75] on div "Envoyer un email" at bounding box center [821, 73] width 148 height 18
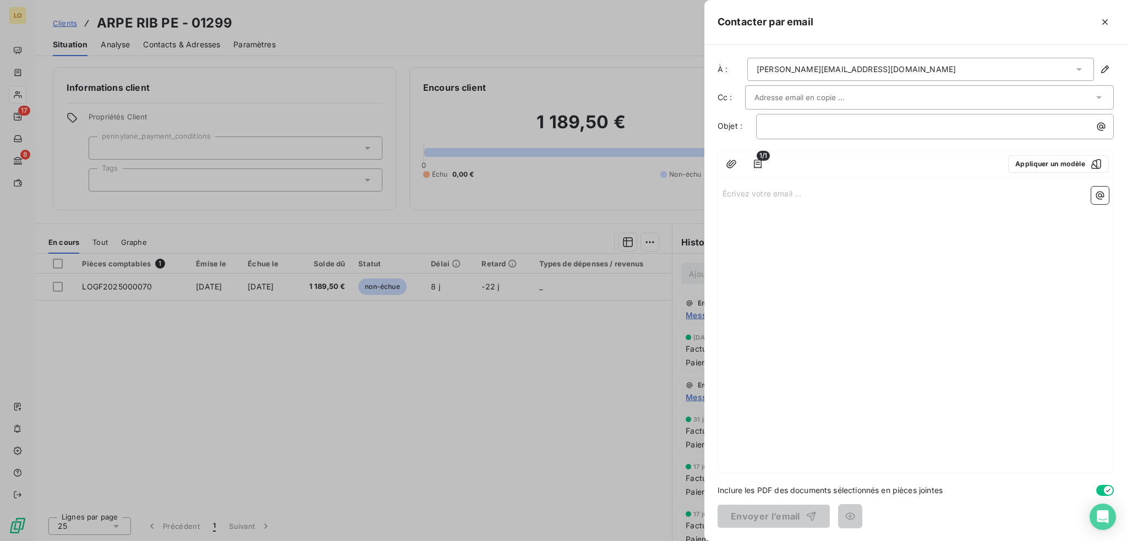
click at [801, 93] on input "text" at bounding box center [814, 97] width 118 height 17
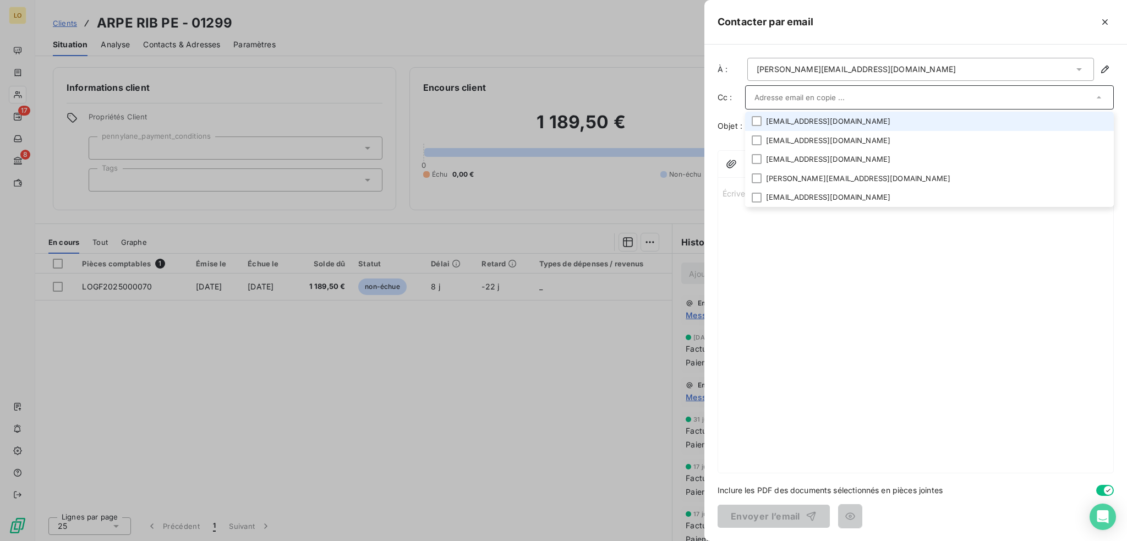
click at [802, 121] on li "r.devallez@arpe.asso.fr" at bounding box center [929, 121] width 369 height 19
click at [852, 311] on div "Écrivez votre email ... ﻿" at bounding box center [915, 328] width 395 height 290
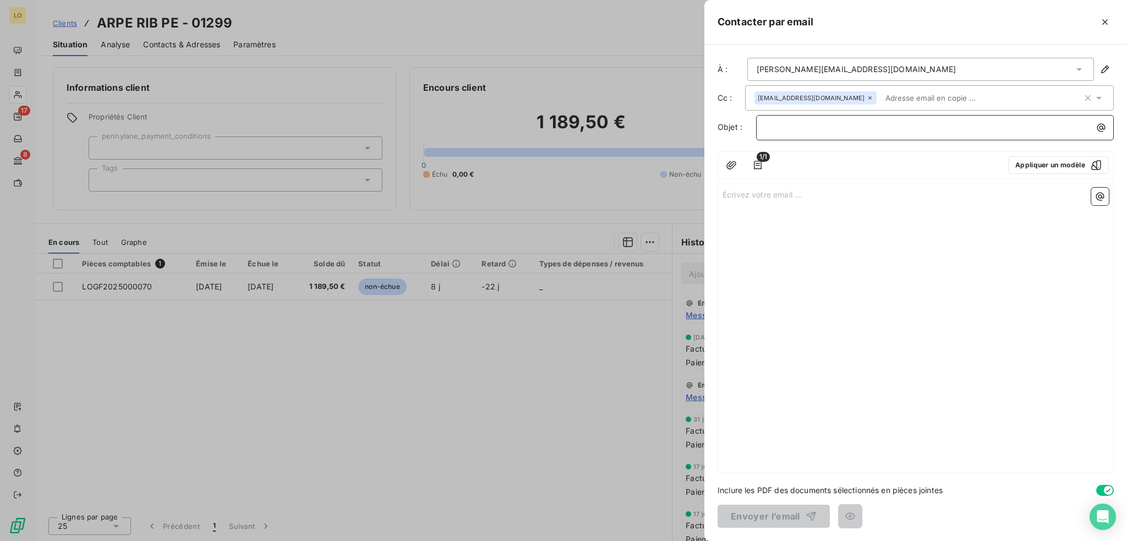
click at [822, 129] on p "﻿" at bounding box center [938, 127] width 345 height 13
click at [1102, 201] on icon "button" at bounding box center [1100, 196] width 11 height 11
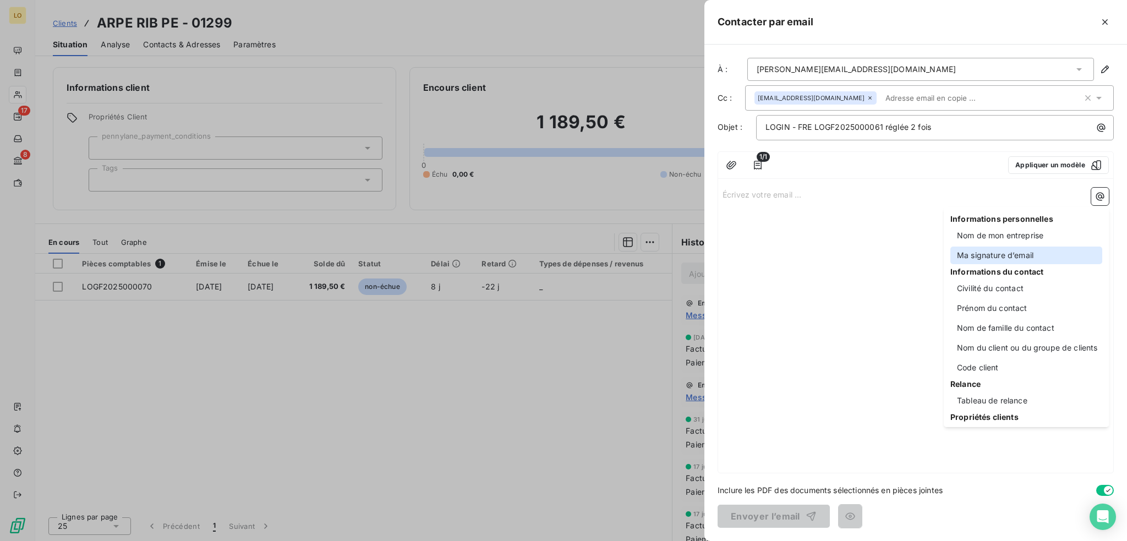
click at [1001, 255] on div "Ma signature d’email" at bounding box center [1027, 256] width 152 height 18
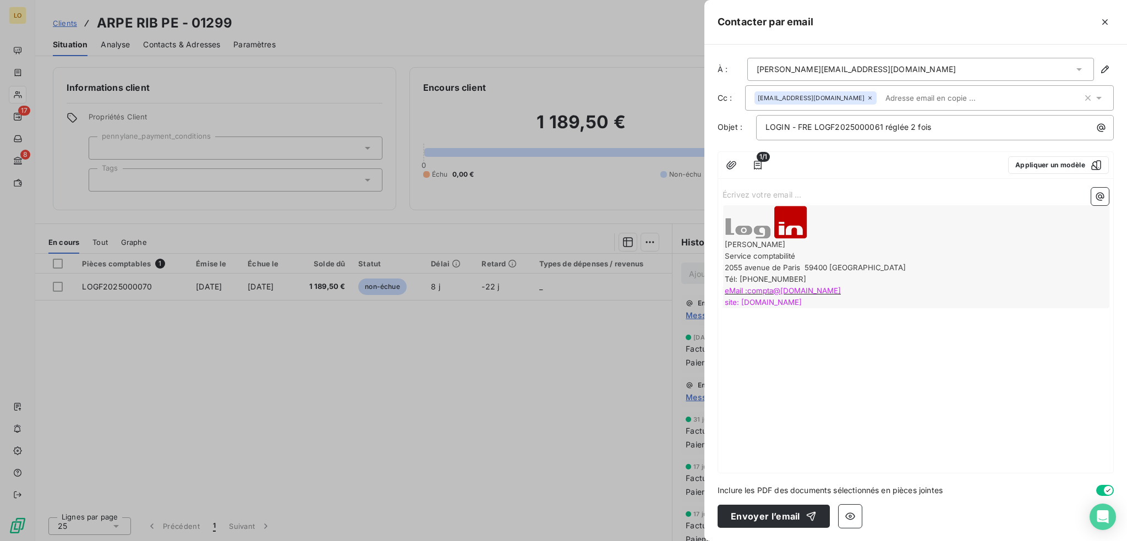
click at [830, 183] on div "Écrivez votre email ... ﻿ Dorothée BODDAERT Service comptabilité 2055 aven ​ ue…" at bounding box center [915, 328] width 395 height 290
click at [829, 188] on p "Écrivez votre email ... ﻿" at bounding box center [916, 194] width 386 height 13
click at [759, 164] on icon "button" at bounding box center [758, 165] width 11 height 11
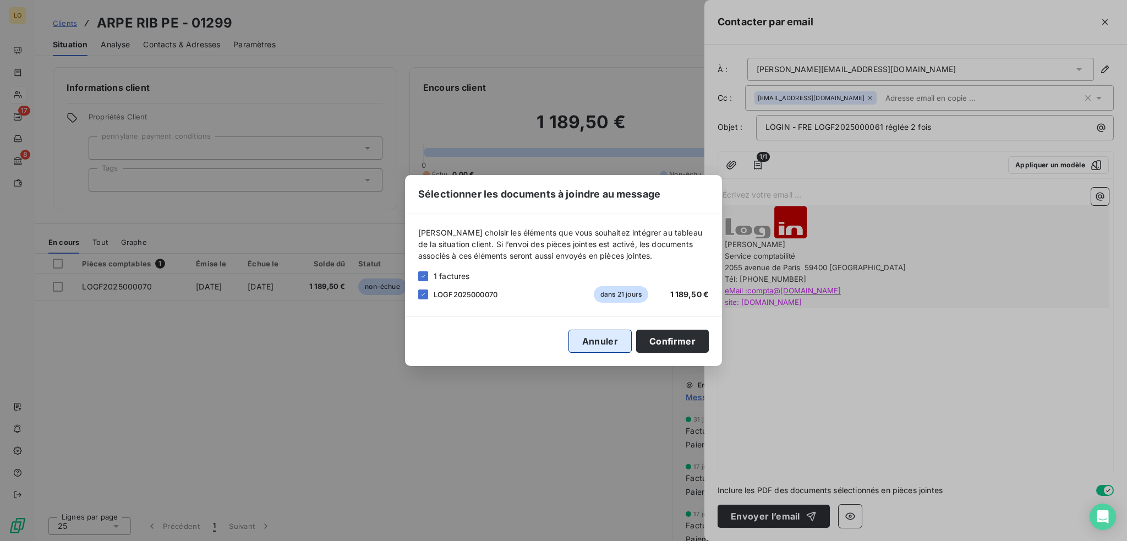
click at [612, 336] on button "Annuler" at bounding box center [600, 341] width 63 height 23
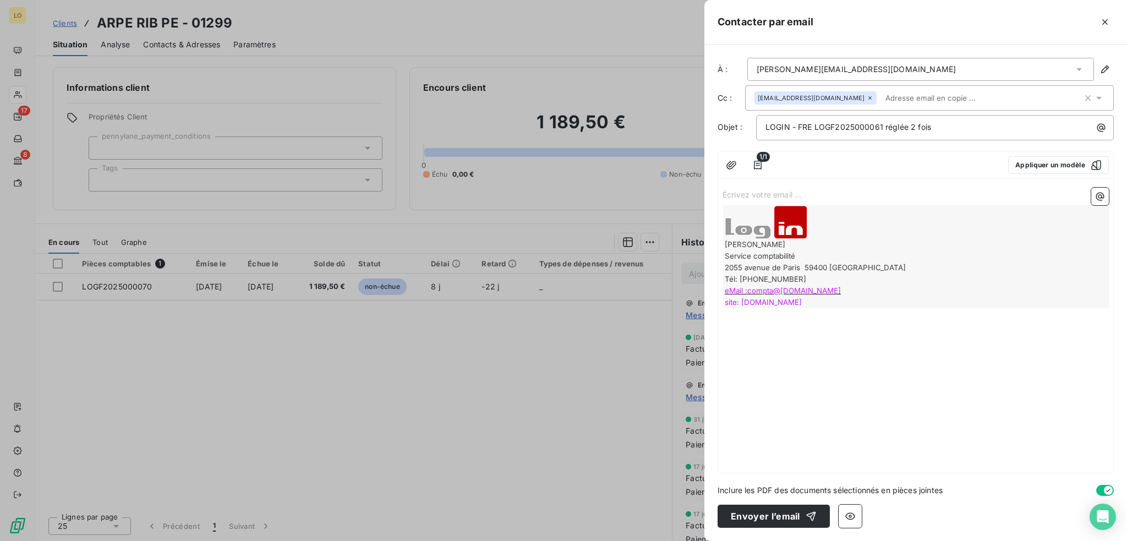
click at [759, 192] on p "Écrivez votre email ... ﻿" at bounding box center [916, 194] width 386 height 13
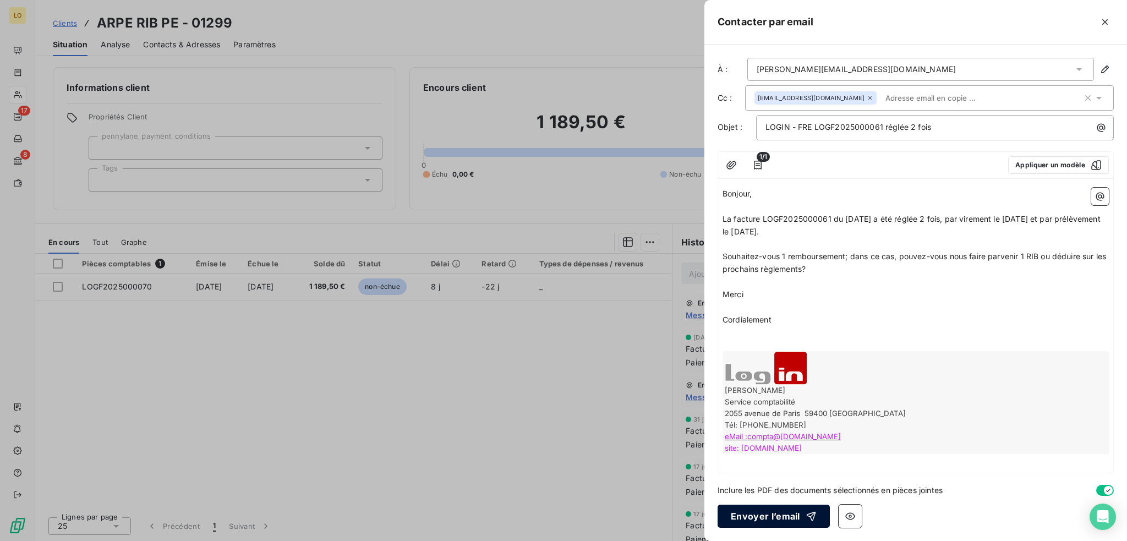
click at [781, 518] on button "Envoyer l’email" at bounding box center [774, 516] width 112 height 23
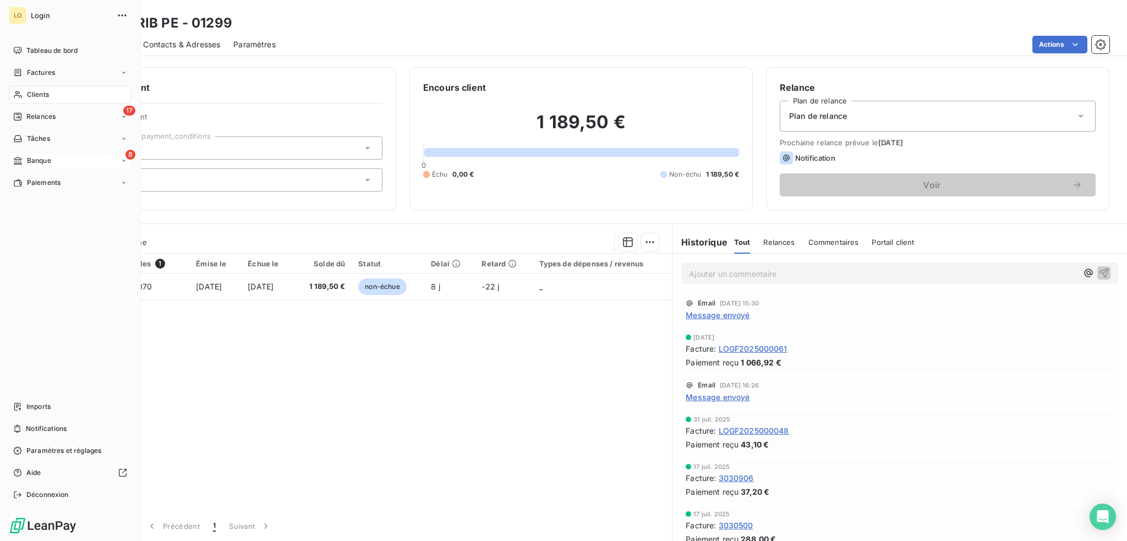
click at [46, 158] on span "Banque" at bounding box center [39, 161] width 24 height 10
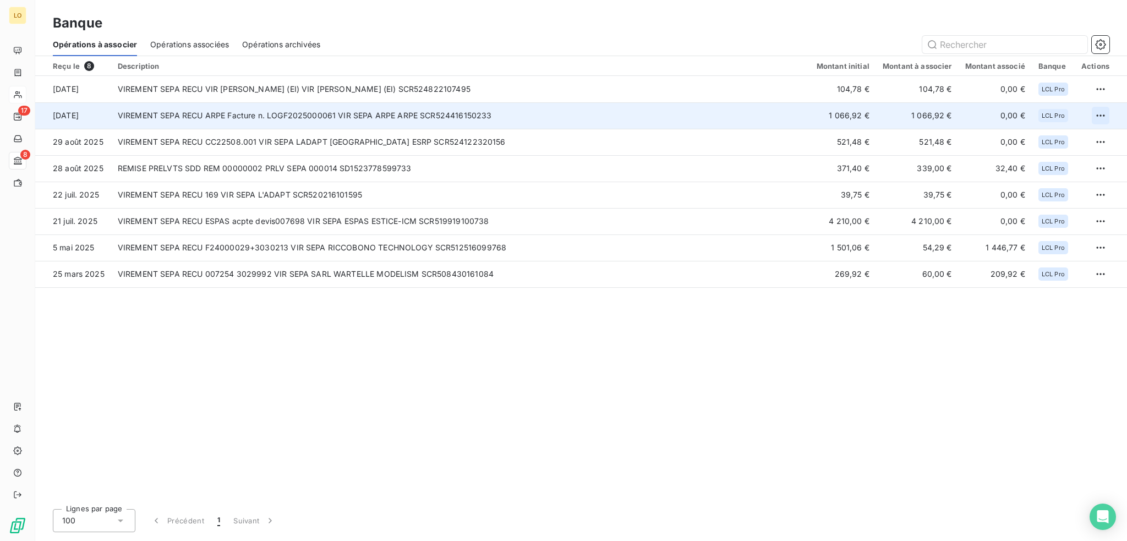
click at [1096, 113] on html "LO 17 8 Banque Opérations à associer Opérations associées Opérations archivées …" at bounding box center [563, 270] width 1127 height 541
click at [1059, 138] on div "Archiver l’opération" at bounding box center [1062, 140] width 85 height 18
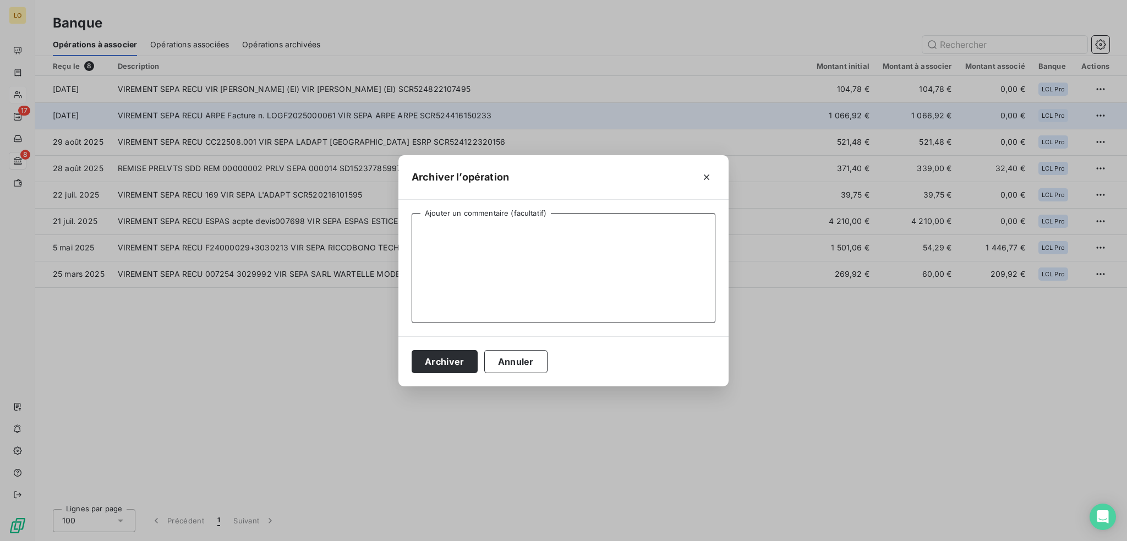
click at [689, 257] on textarea "Ajouter un commentaire (facultatif)" at bounding box center [564, 268] width 304 height 110
click at [685, 242] on textarea "Double règlement de la facture LOGF2025000061 du 01/08/2025 pour 1066.92" at bounding box center [564, 268] width 304 height 110
type textarea "Double règlement de la facture LOGF2025000061 du 01/08/2025 pour 1066.92€ (par …"
click at [466, 361] on button "Archiver" at bounding box center [445, 361] width 66 height 23
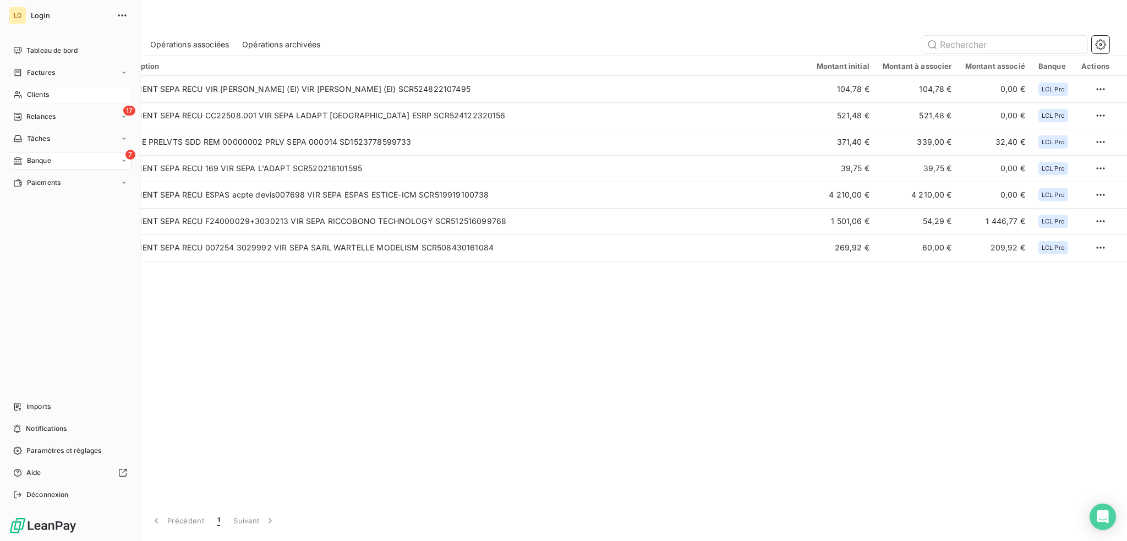
click at [41, 92] on span "Clients" at bounding box center [38, 95] width 22 height 10
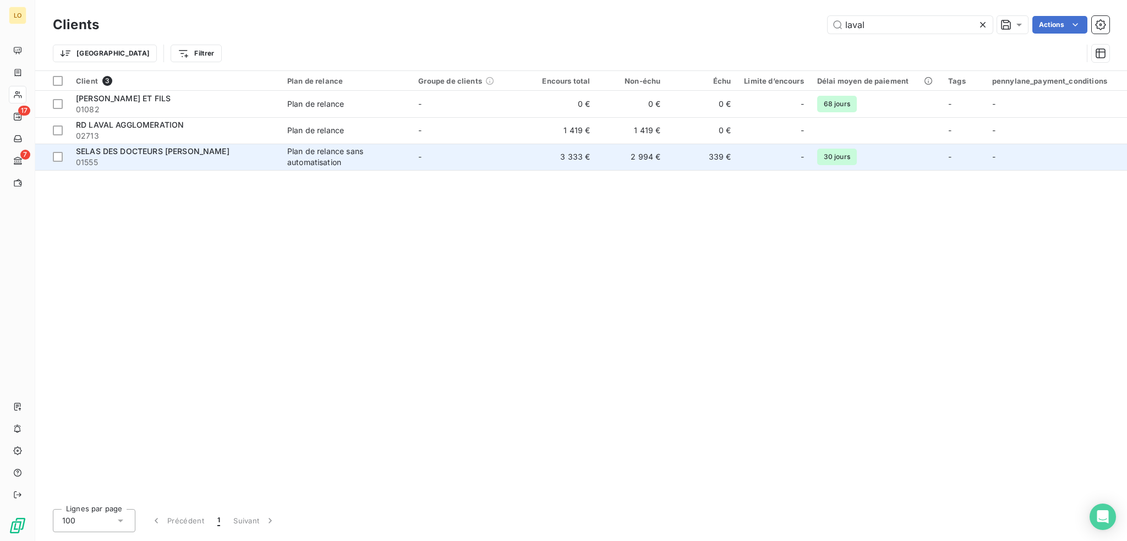
type input "laval"
click at [148, 160] on span "01555" at bounding box center [175, 162] width 198 height 11
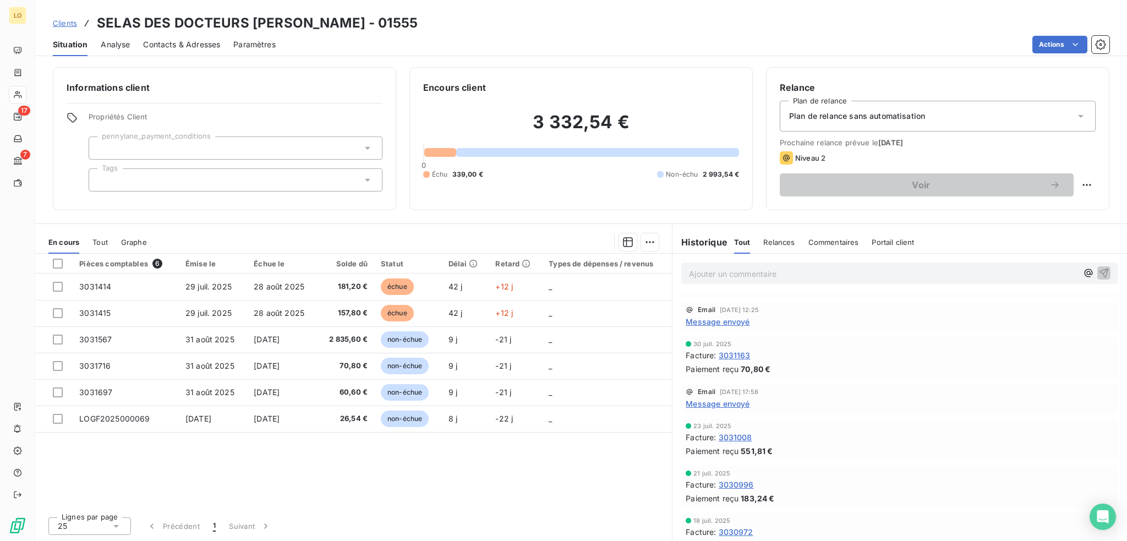
scroll to position [275, 0]
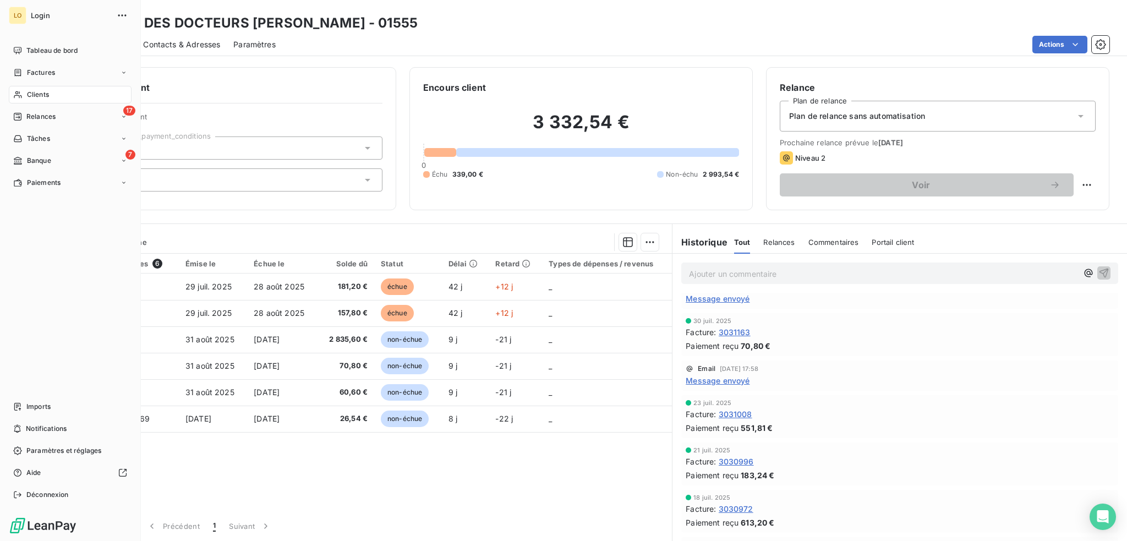
click at [39, 95] on span "Clients" at bounding box center [38, 95] width 22 height 10
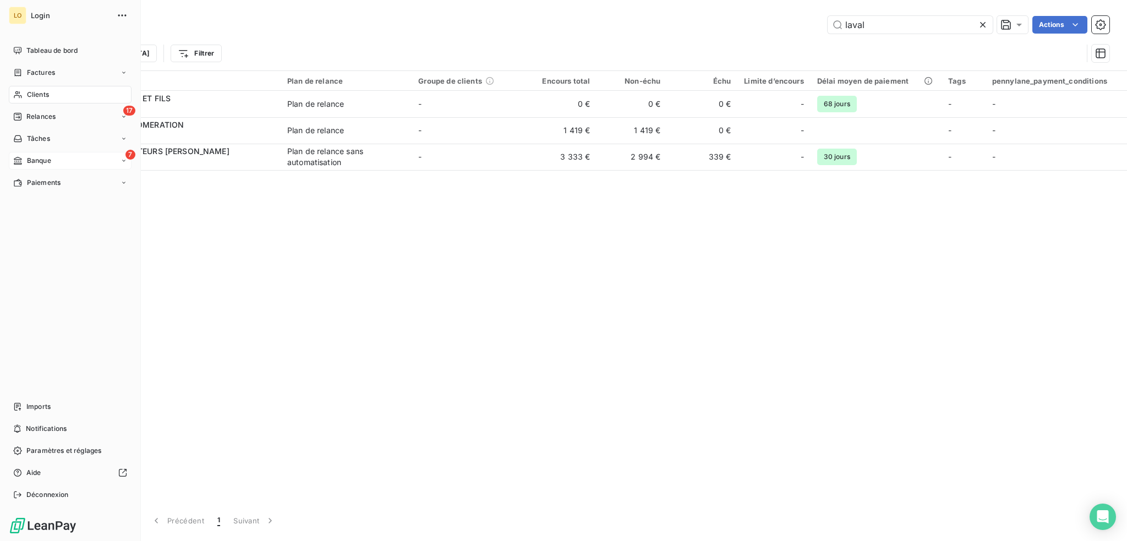
click at [36, 157] on span "Banque" at bounding box center [39, 161] width 24 height 10
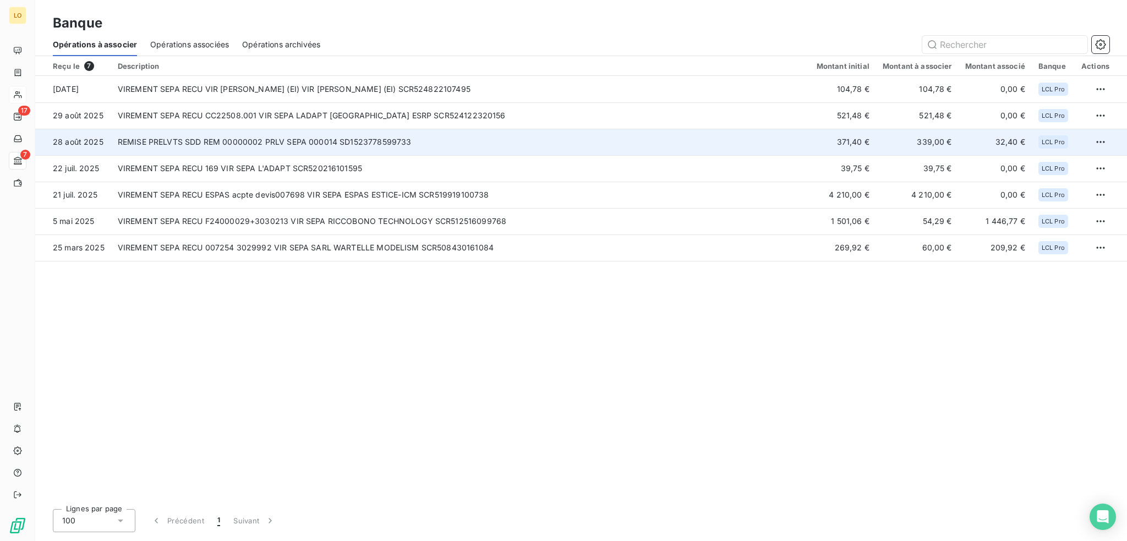
click at [822, 143] on td "371,40 €" at bounding box center [843, 142] width 66 height 26
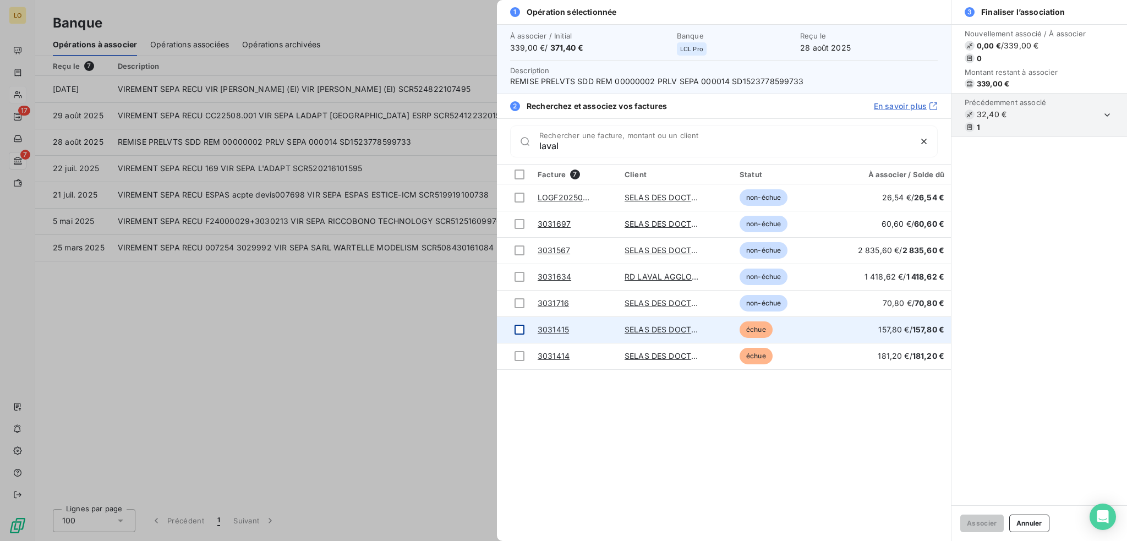
type input "laval"
click at [518, 330] on div at bounding box center [520, 330] width 10 height 10
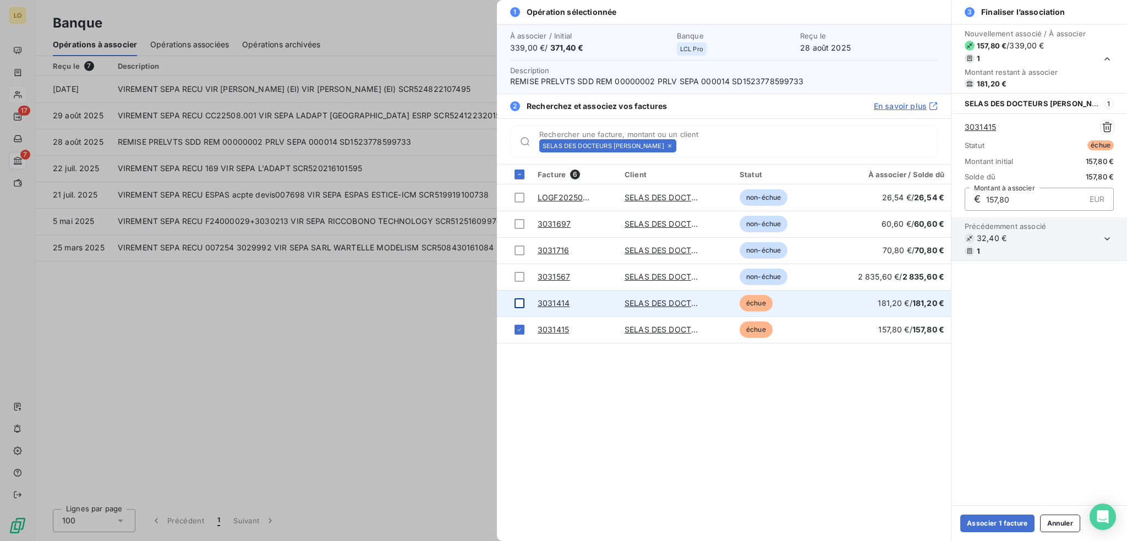
click at [520, 298] on div at bounding box center [520, 303] width 10 height 10
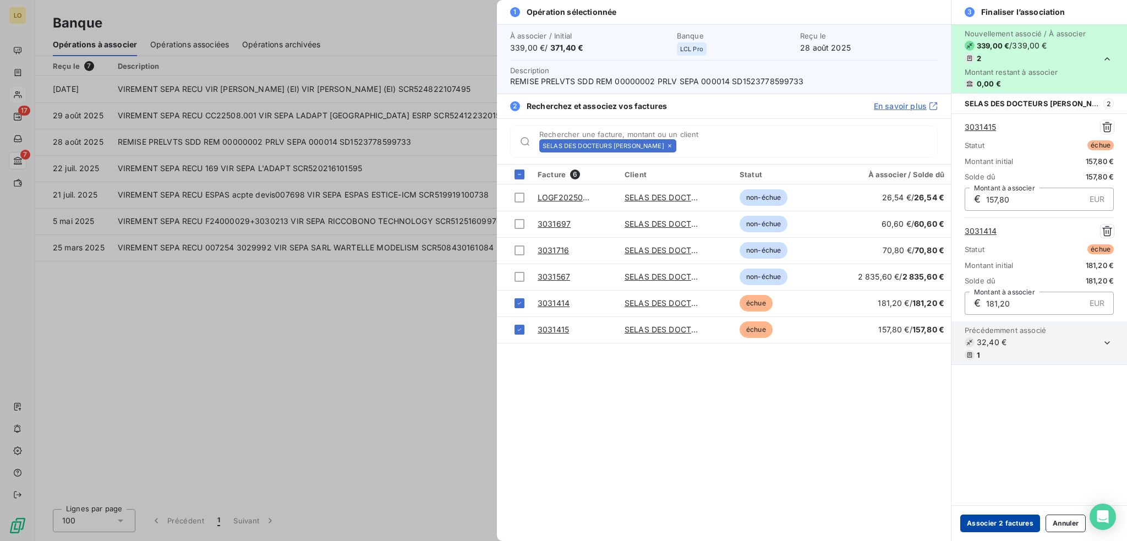
click at [991, 523] on button "Associer 2 factures" at bounding box center [1001, 524] width 80 height 18
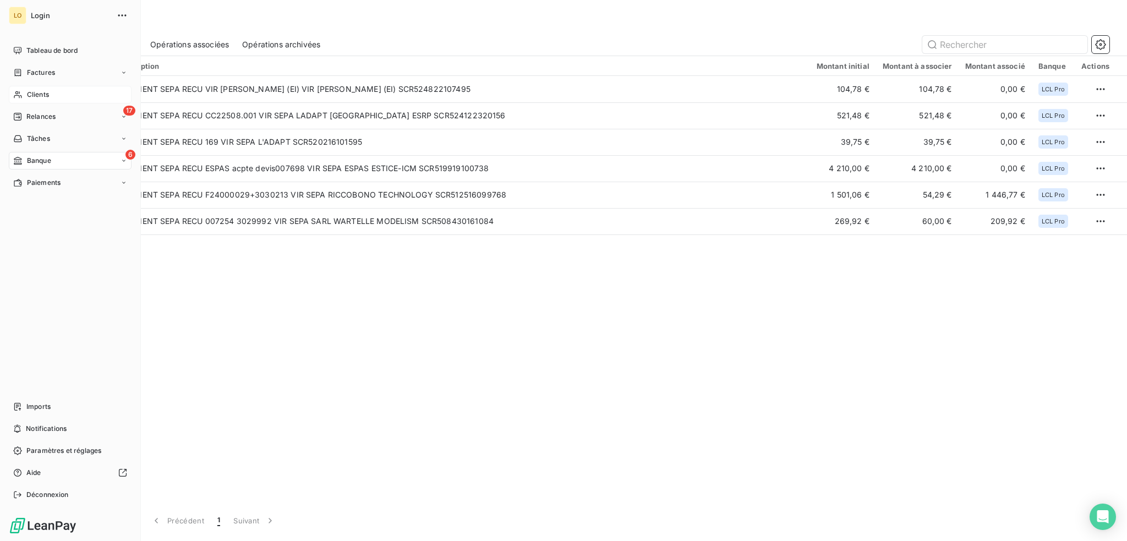
click at [36, 95] on span "Clients" at bounding box center [38, 95] width 22 height 10
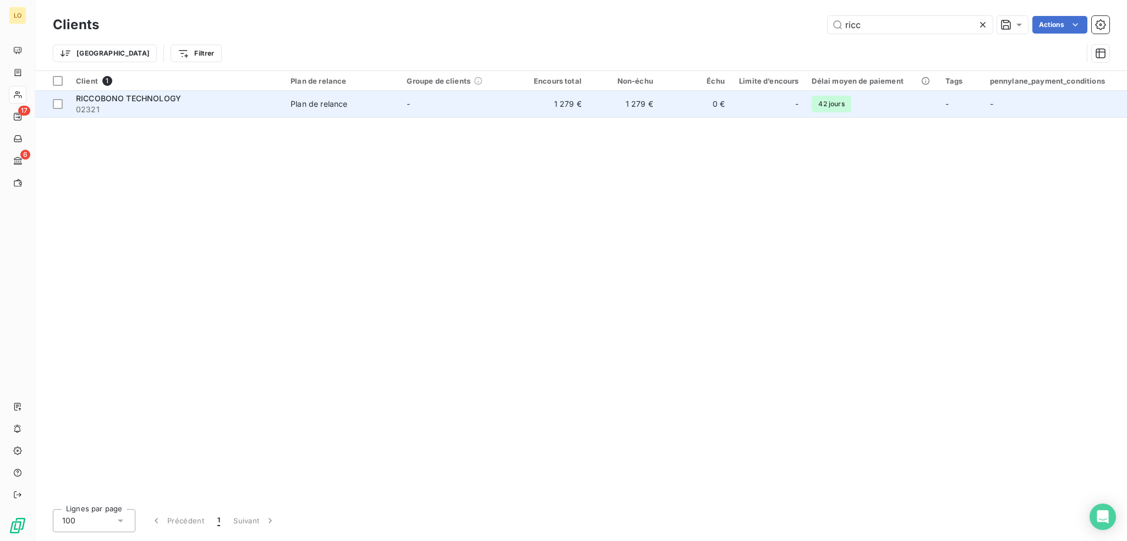
type input "ricc"
click at [198, 93] on div "RICCOBONO TECHNOLOGY" at bounding box center [176, 98] width 201 height 11
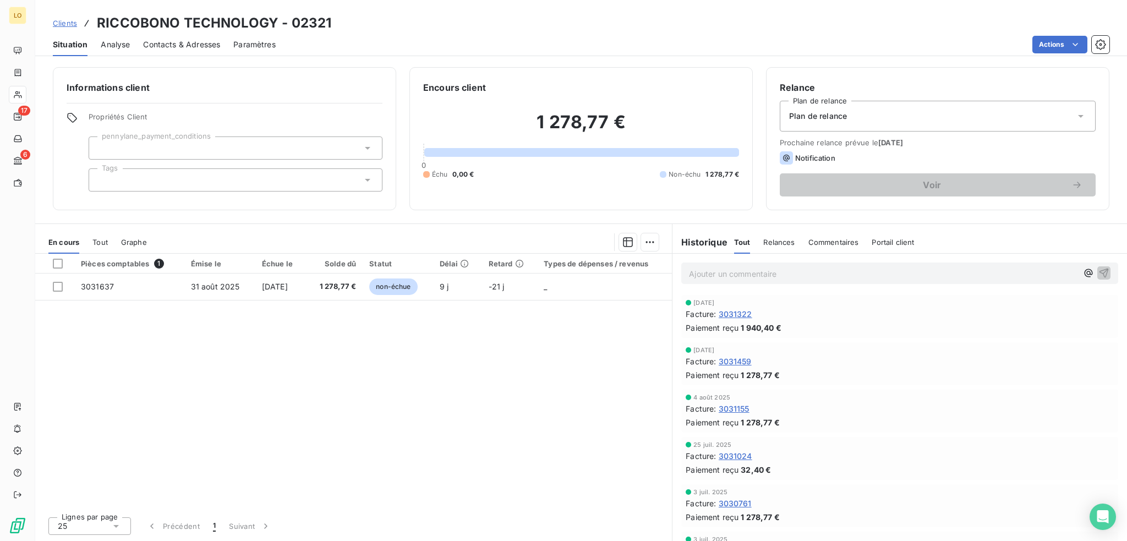
click at [743, 313] on span "3031322" at bounding box center [736, 314] width 34 height 12
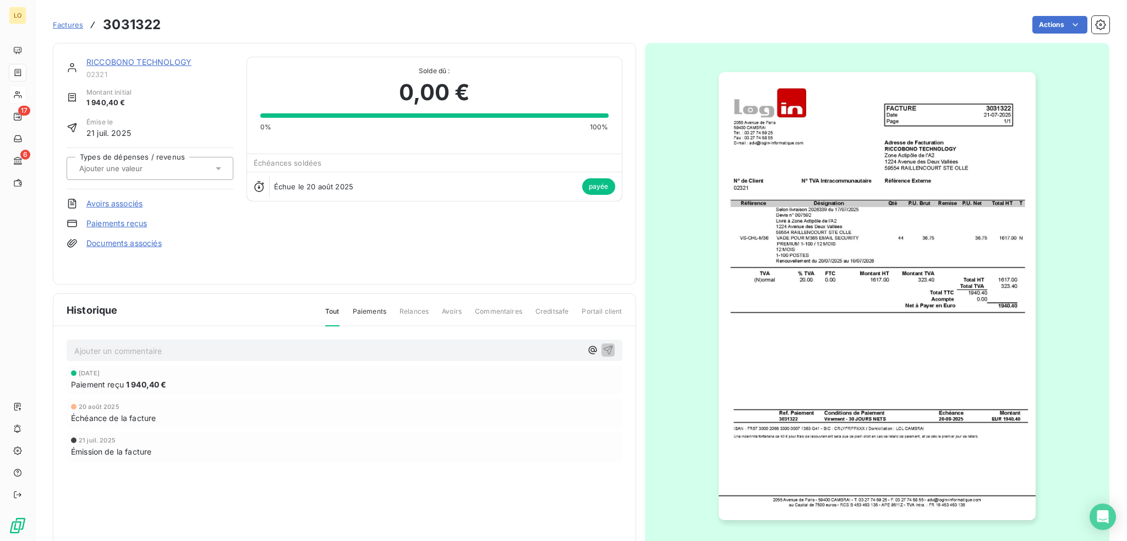
click at [173, 64] on link "RICCOBONO TECHNOLOGY" at bounding box center [138, 61] width 105 height 9
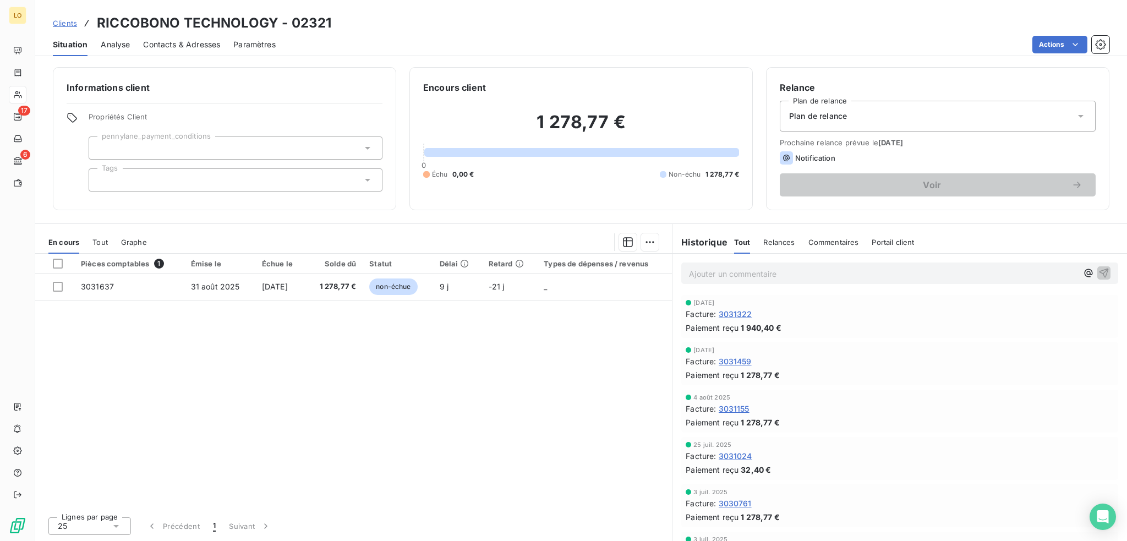
click at [738, 359] on span "3031459" at bounding box center [735, 362] width 33 height 12
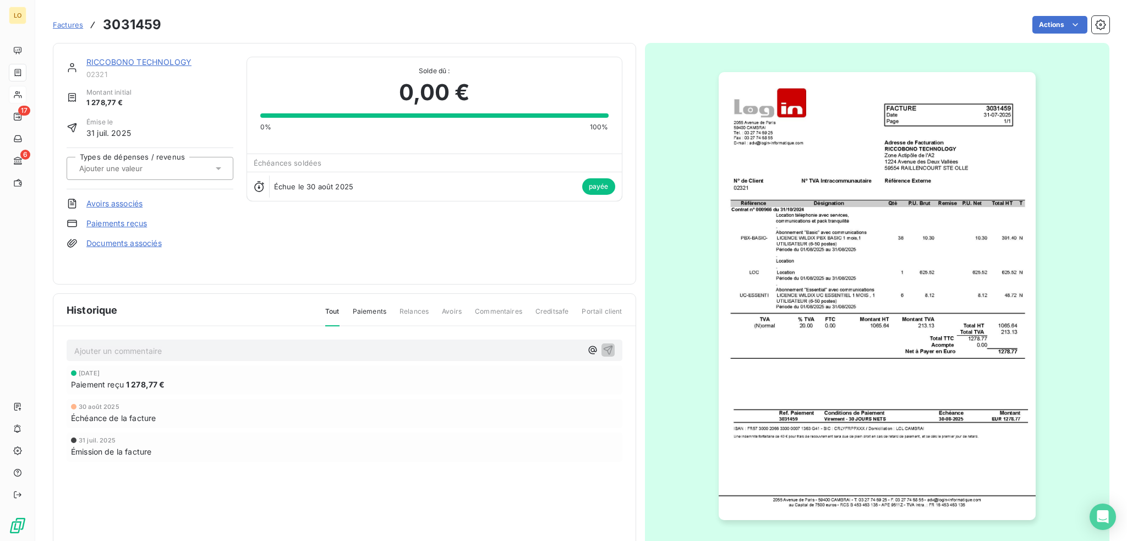
click at [143, 64] on link "RICCOBONO TECHNOLOGY" at bounding box center [138, 61] width 105 height 9
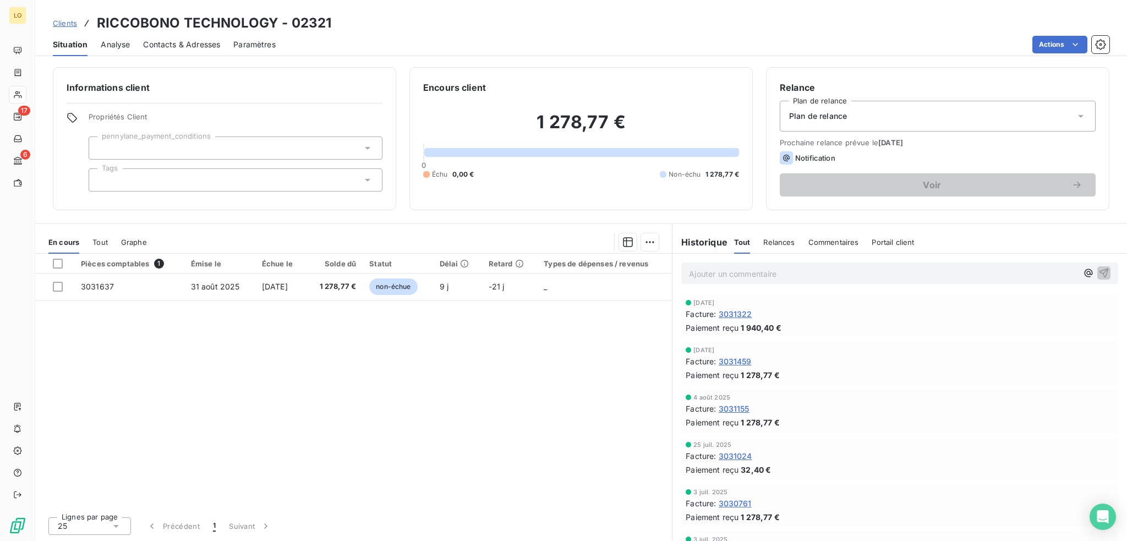
click at [737, 455] on span "3031024" at bounding box center [736, 456] width 34 height 12
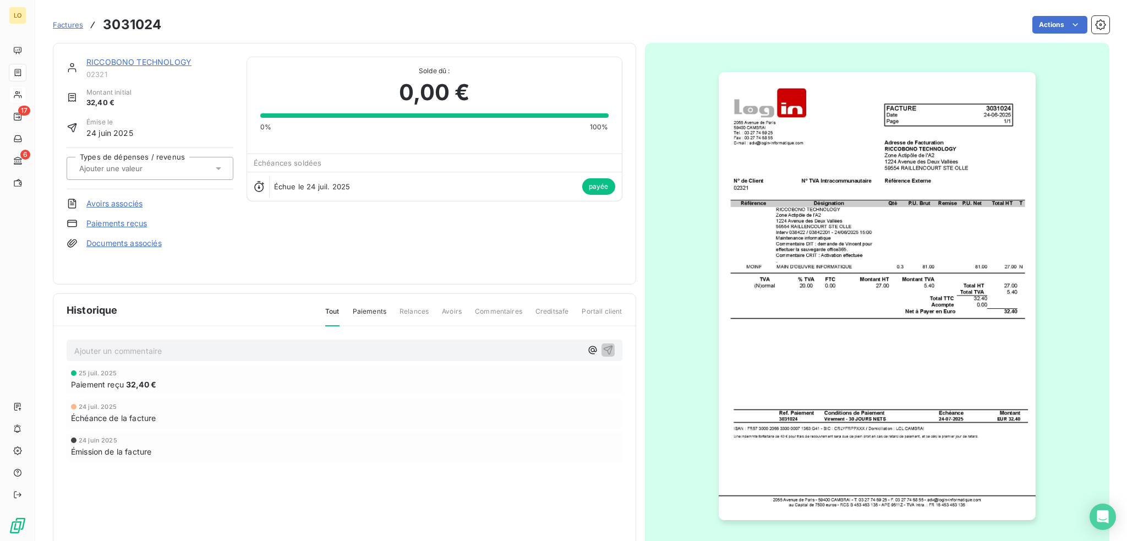
click at [111, 59] on link "RICCOBONO TECHNOLOGY" at bounding box center [138, 61] width 105 height 9
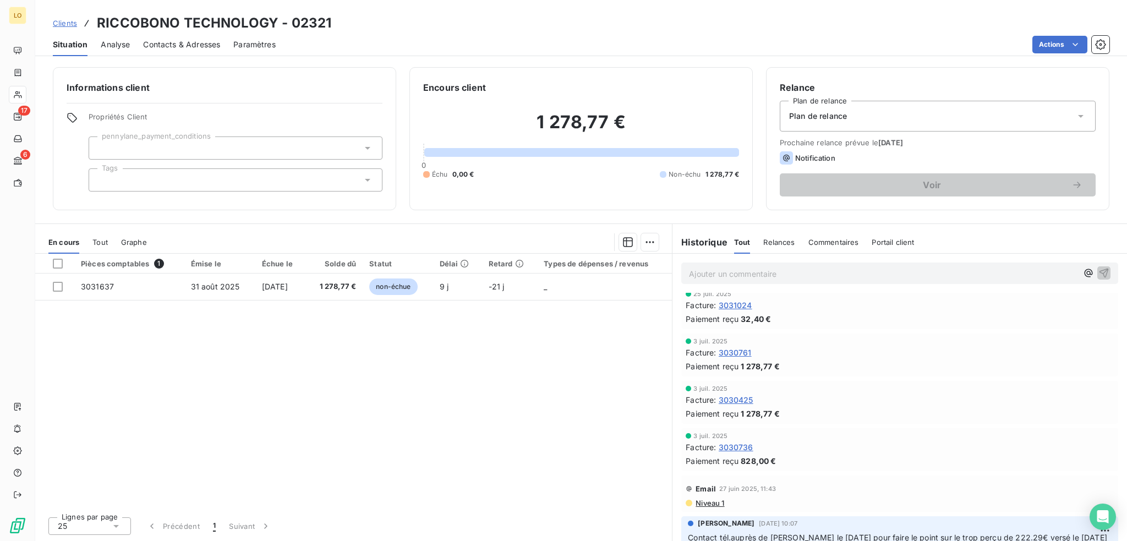
scroll to position [165, 0]
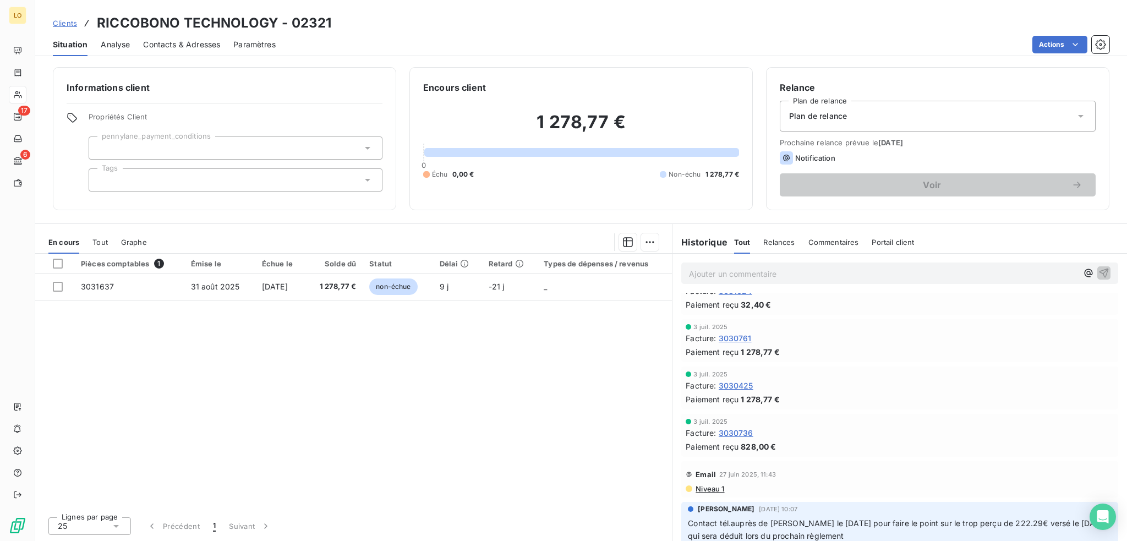
click at [737, 433] on span "3030736" at bounding box center [736, 433] width 35 height 12
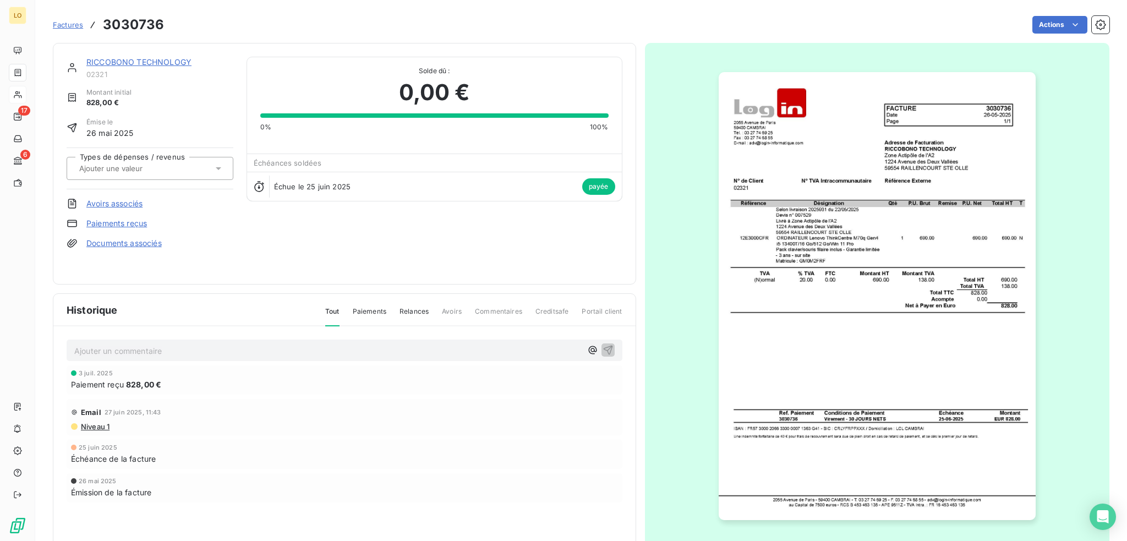
click at [156, 63] on link "RICCOBONO TECHNOLOGY" at bounding box center [138, 61] width 105 height 9
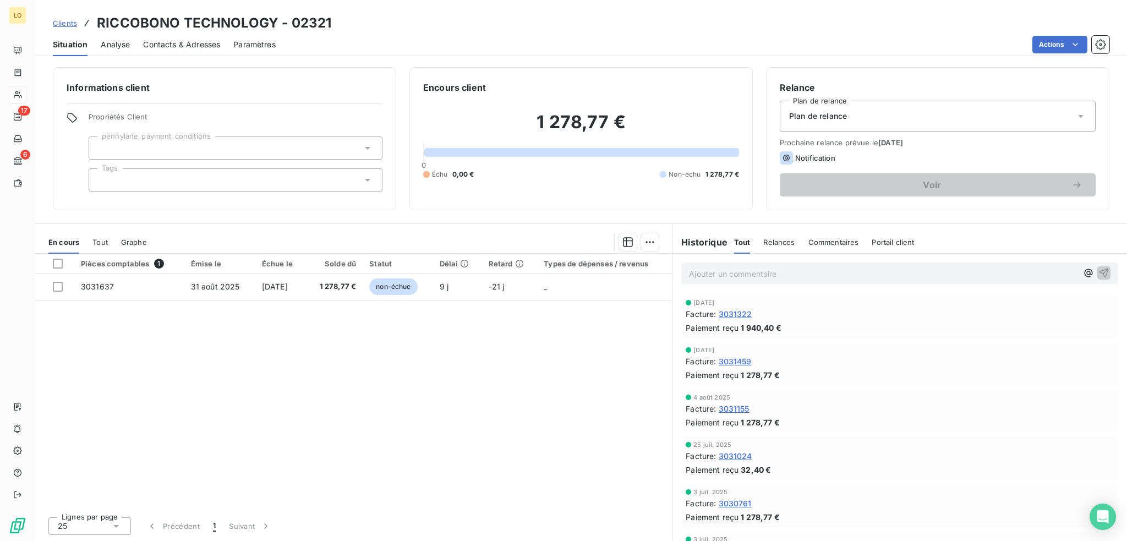
click at [732, 313] on span "3031322" at bounding box center [736, 314] width 34 height 12
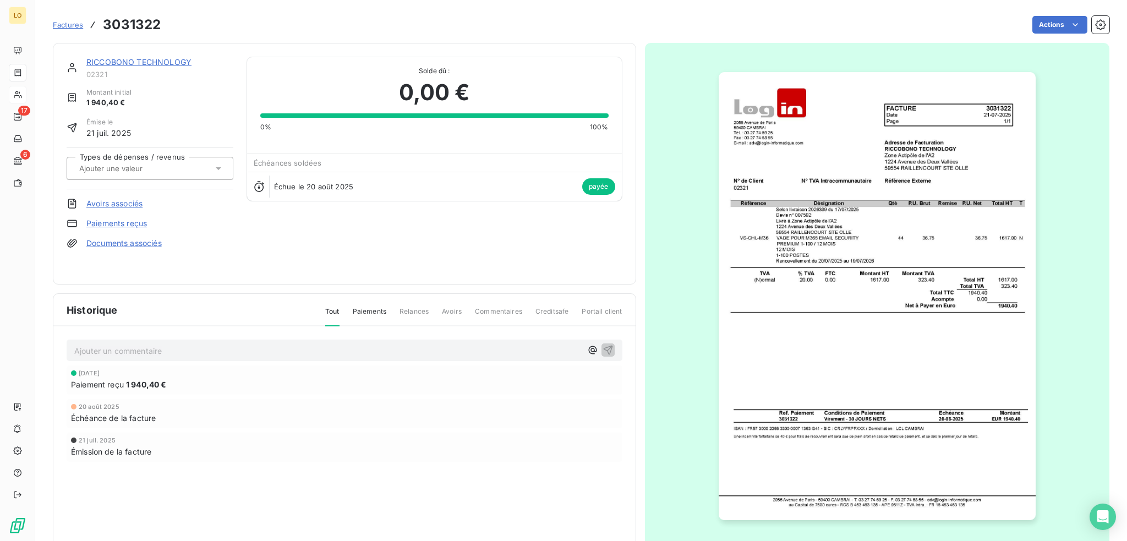
click at [145, 63] on link "RICCOBONO TECHNOLOGY" at bounding box center [138, 61] width 105 height 9
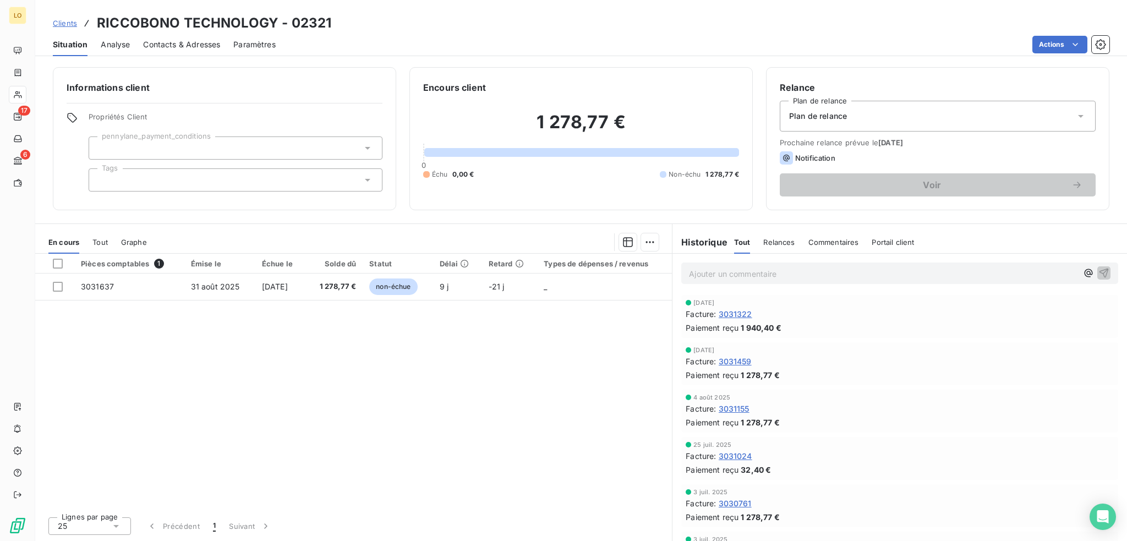
click at [734, 358] on span "3031459" at bounding box center [735, 362] width 33 height 12
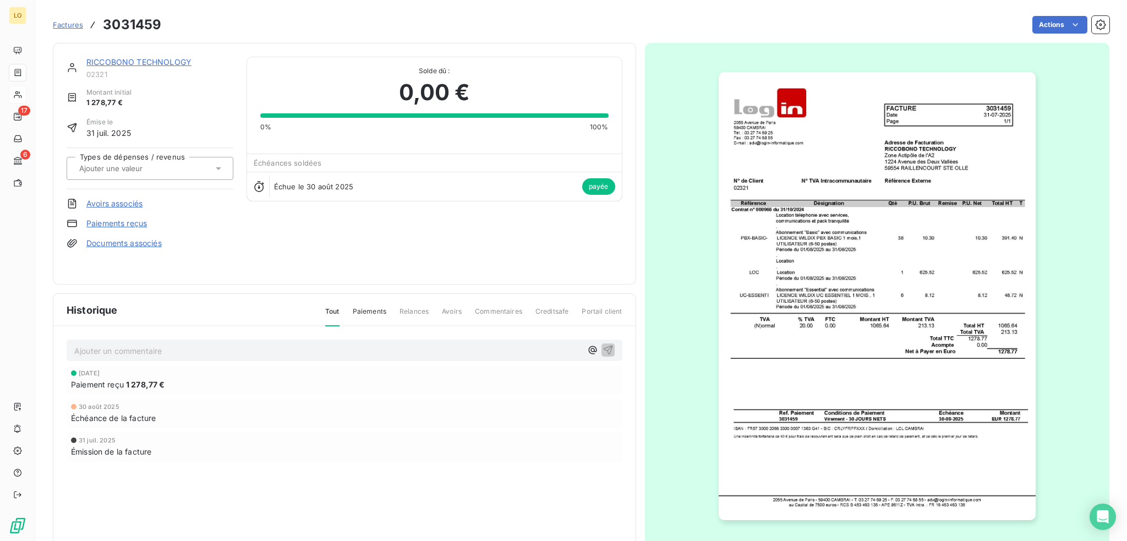
click at [122, 63] on link "RICCOBONO TECHNOLOGY" at bounding box center [138, 61] width 105 height 9
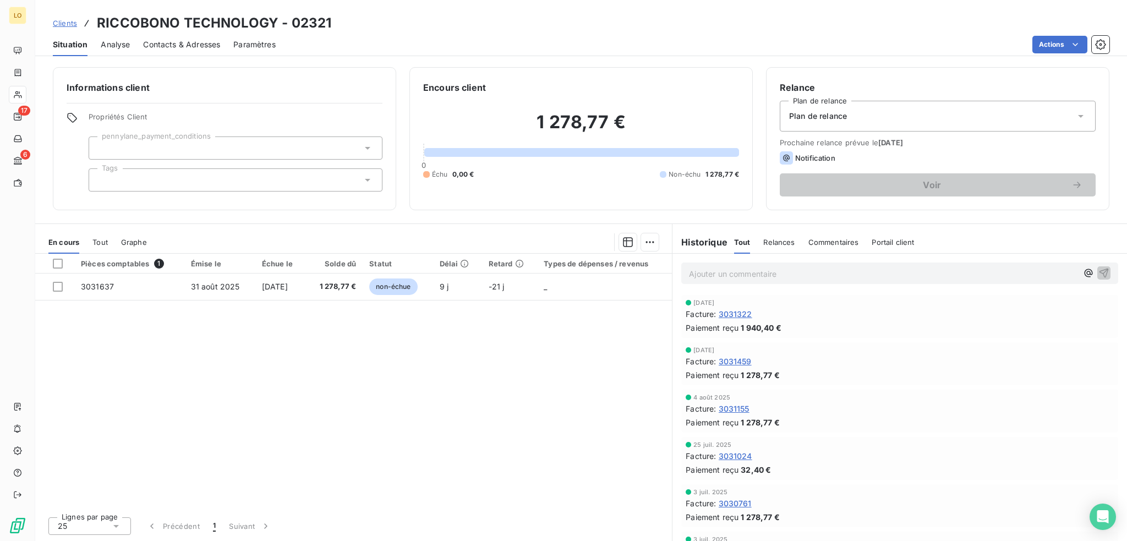
click at [729, 410] on span "3031155" at bounding box center [734, 409] width 31 height 12
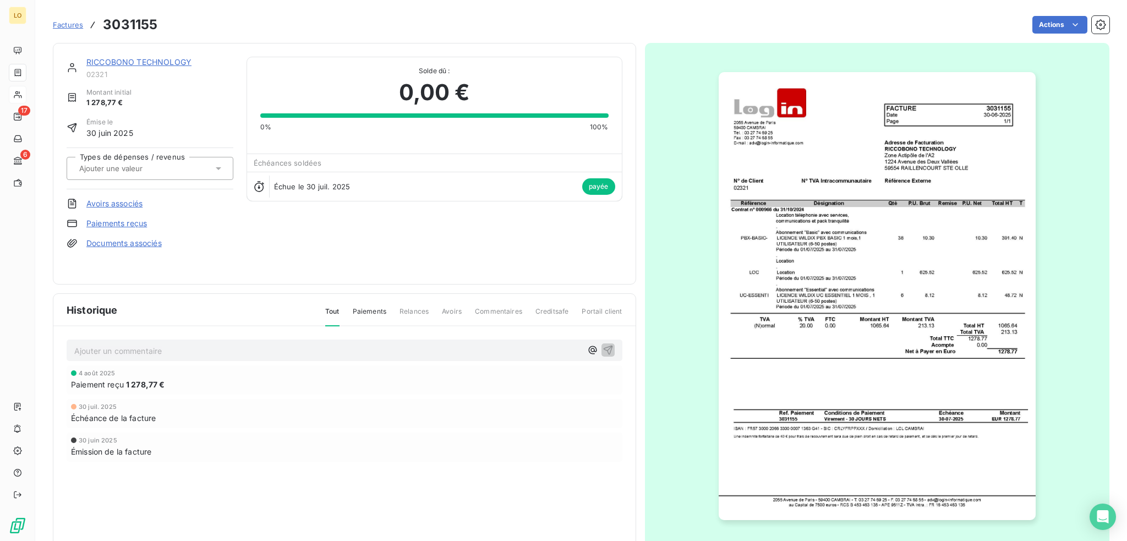
click at [102, 64] on link "RICCOBONO TECHNOLOGY" at bounding box center [138, 61] width 105 height 9
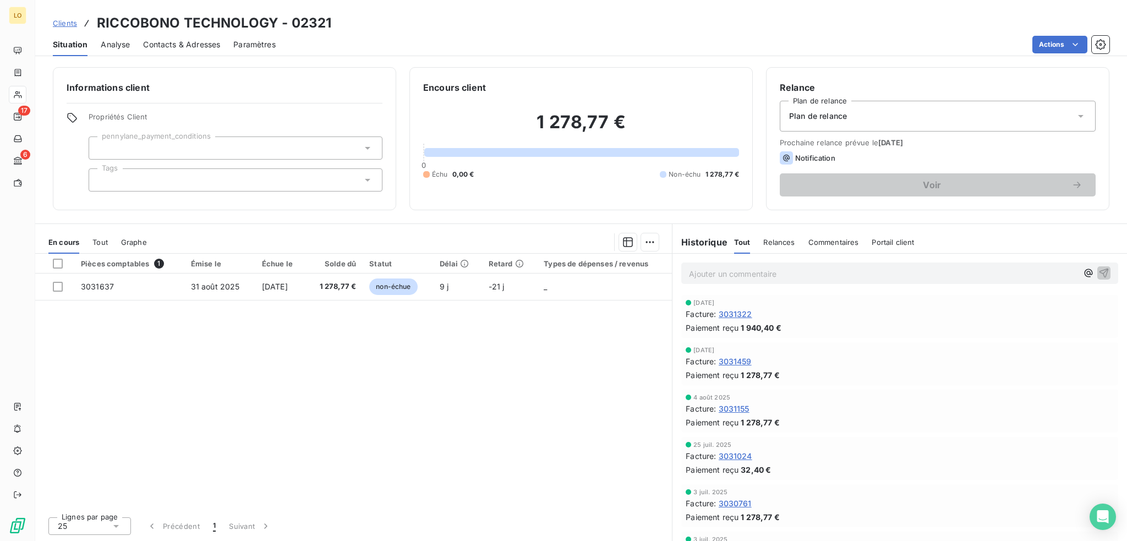
click at [744, 453] on span "3031024" at bounding box center [736, 456] width 34 height 12
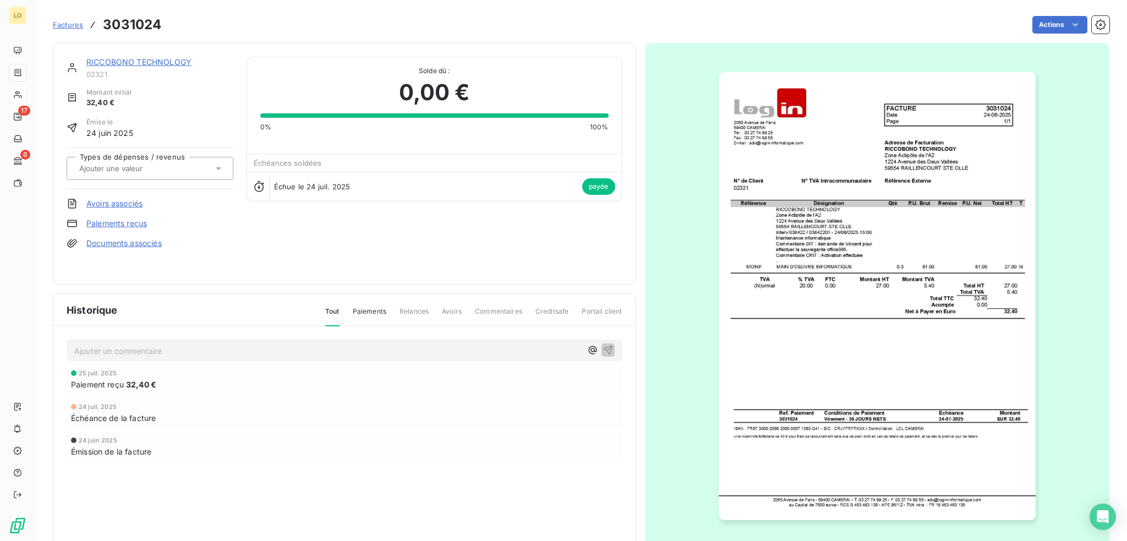
click at [110, 64] on link "RICCOBONO TECHNOLOGY" at bounding box center [138, 61] width 105 height 9
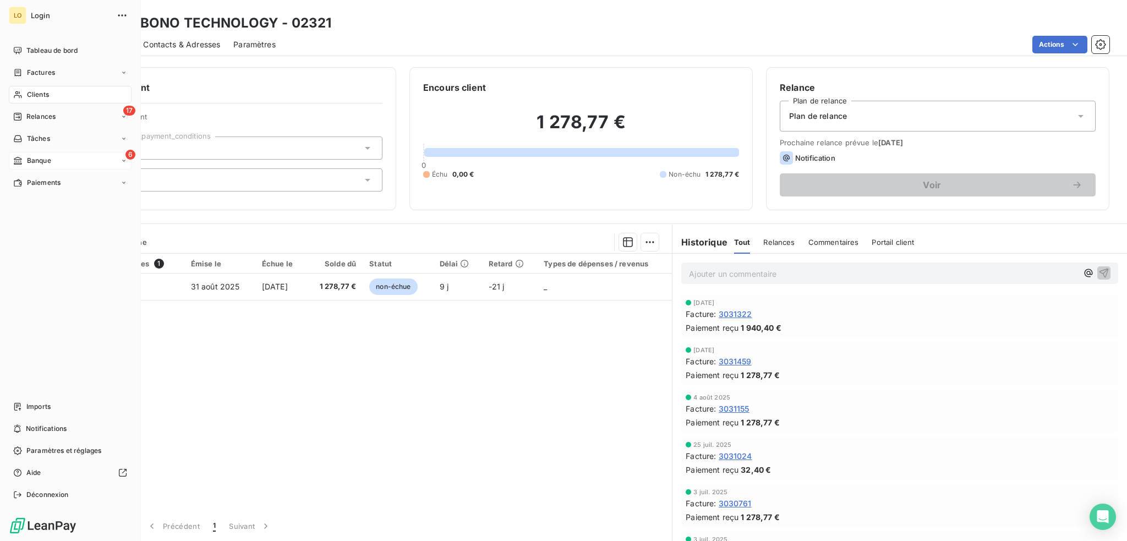
click at [40, 158] on span "Banque" at bounding box center [39, 161] width 24 height 10
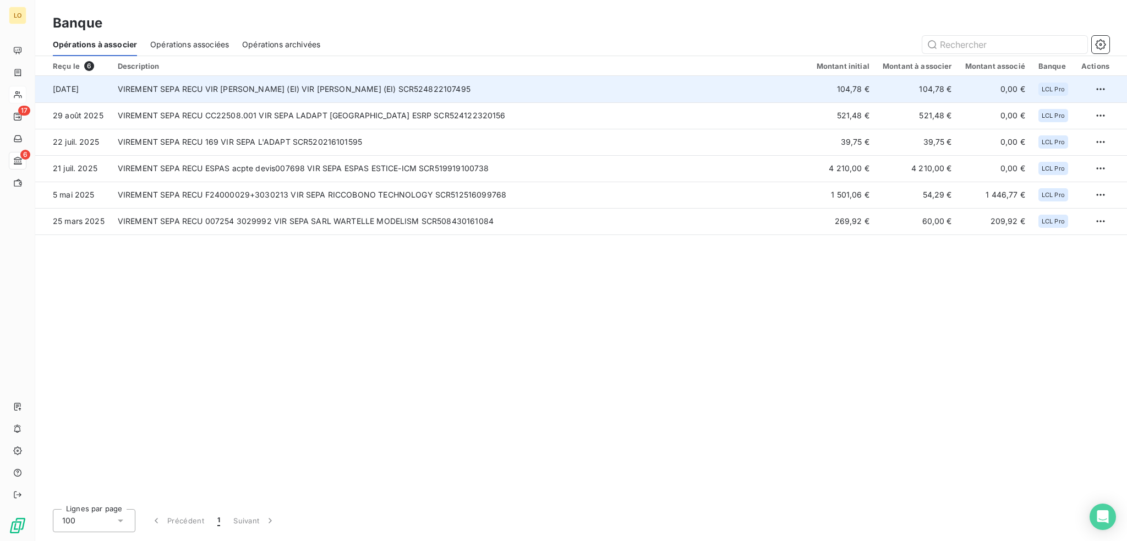
click at [173, 90] on td "VIREMENT SEPA RECU VIR [PERSON_NAME] (EI) VIR [PERSON_NAME] (EI) SCR524822107495" at bounding box center [460, 89] width 699 height 26
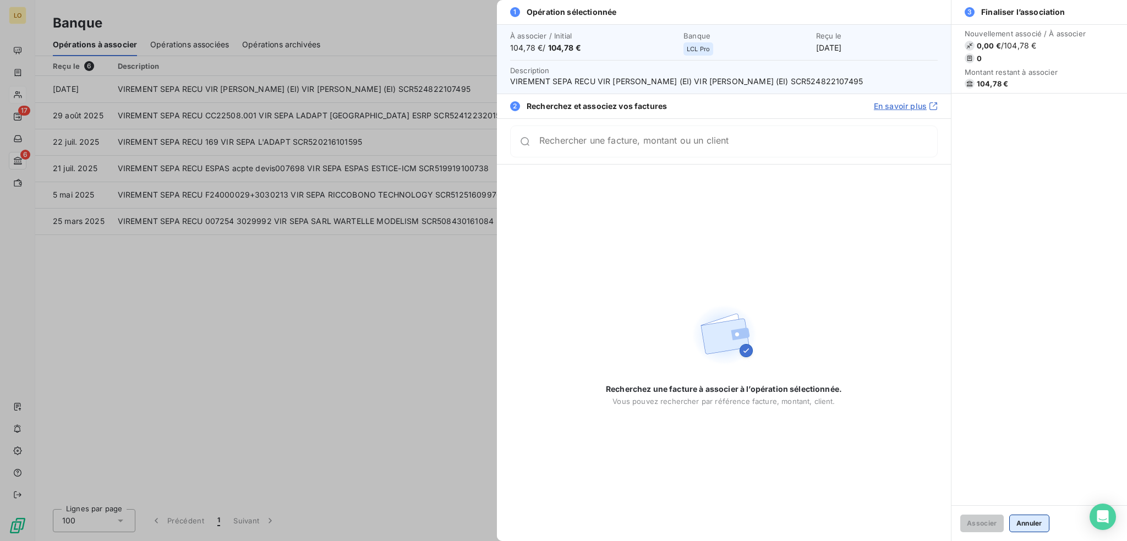
click at [1033, 521] on button "Annuler" at bounding box center [1030, 524] width 40 height 18
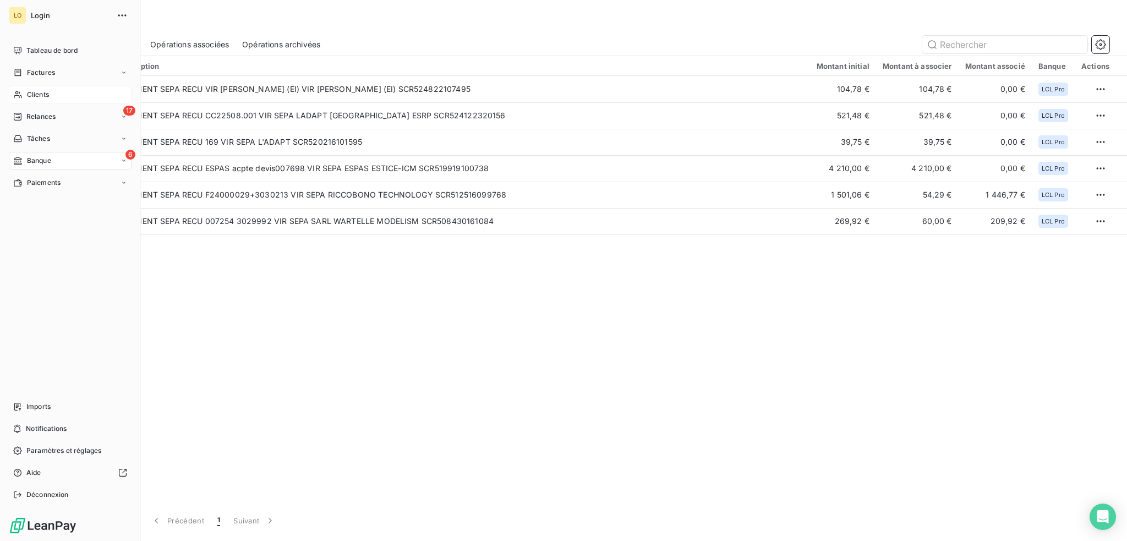
click at [40, 92] on span "Clients" at bounding box center [38, 95] width 22 height 10
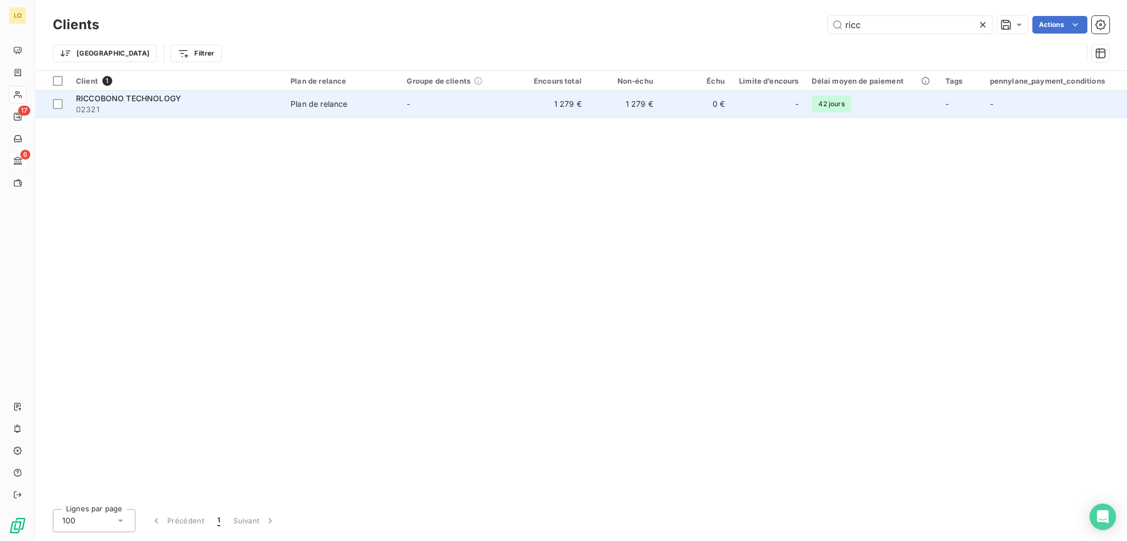
click at [143, 99] on span "RICCOBONO TECHNOLOGY" at bounding box center [128, 98] width 105 height 9
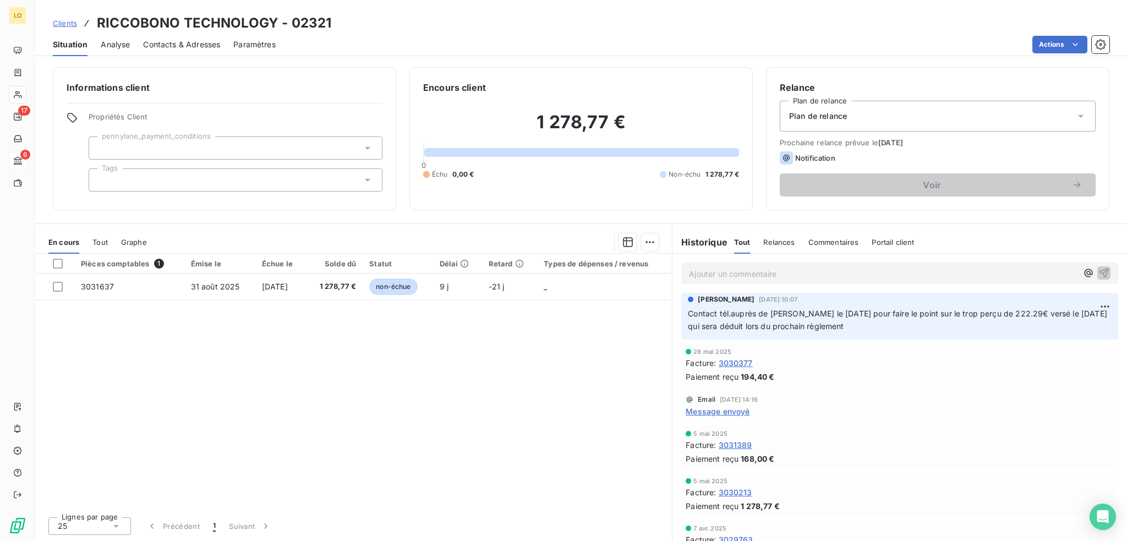
scroll to position [385, 0]
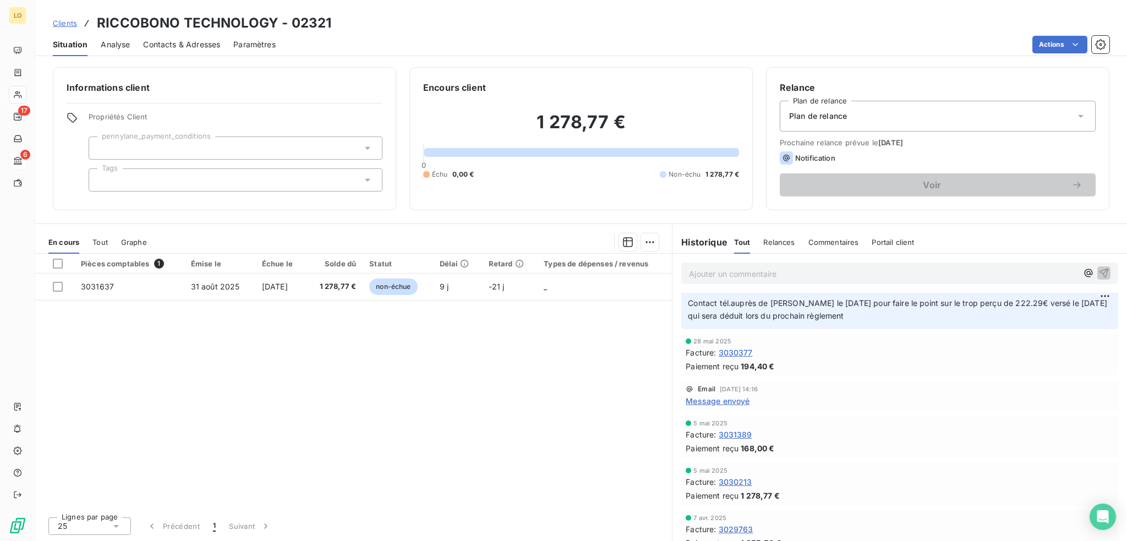
click at [733, 432] on span "3031389" at bounding box center [736, 435] width 34 height 12
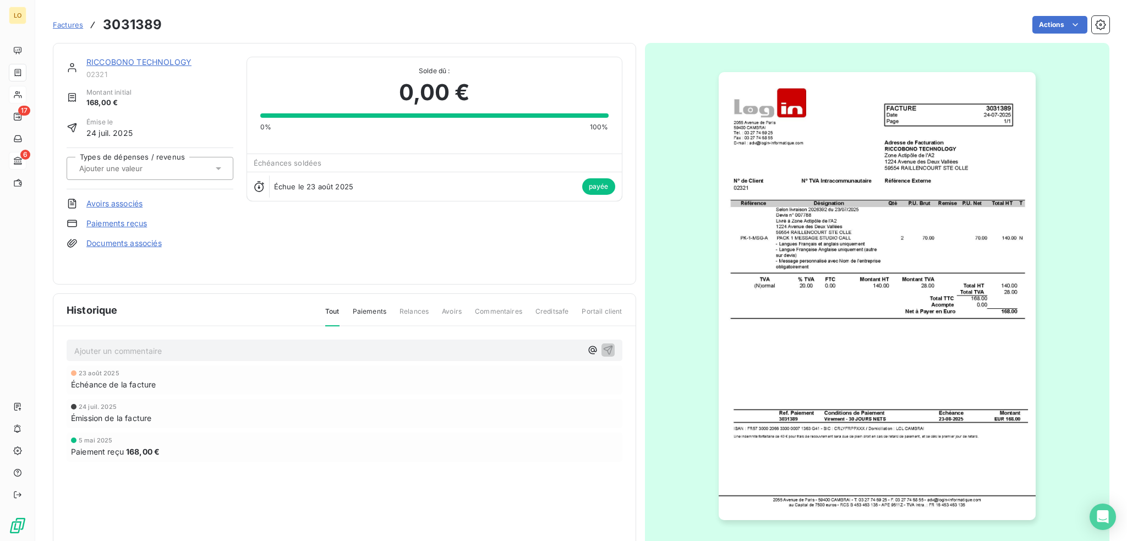
click at [144, 62] on link "RICCOBONO TECHNOLOGY" at bounding box center [138, 61] width 105 height 9
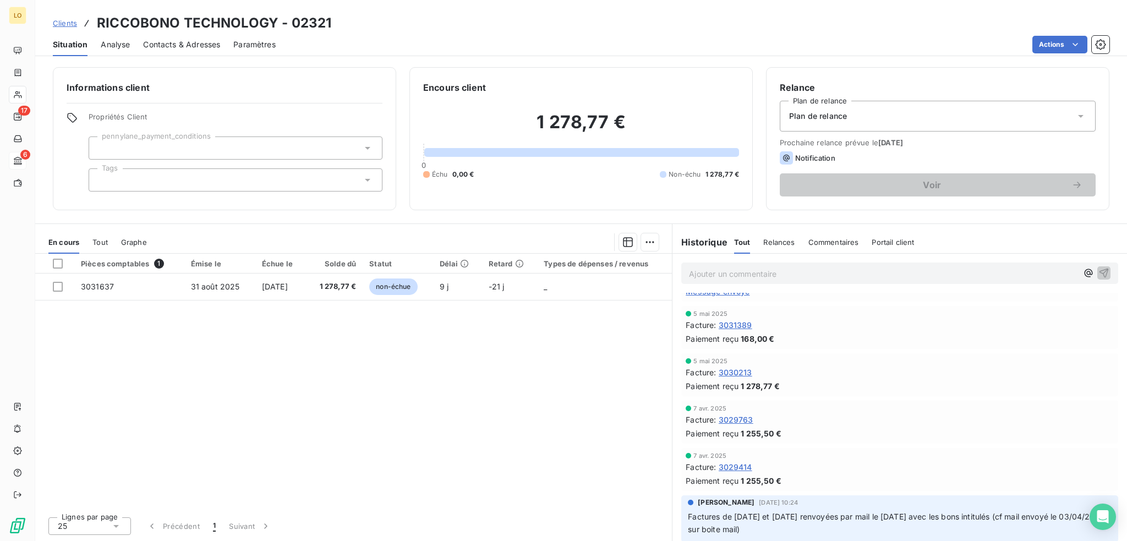
scroll to position [495, 0]
click at [745, 416] on span "3029763" at bounding box center [736, 419] width 35 height 12
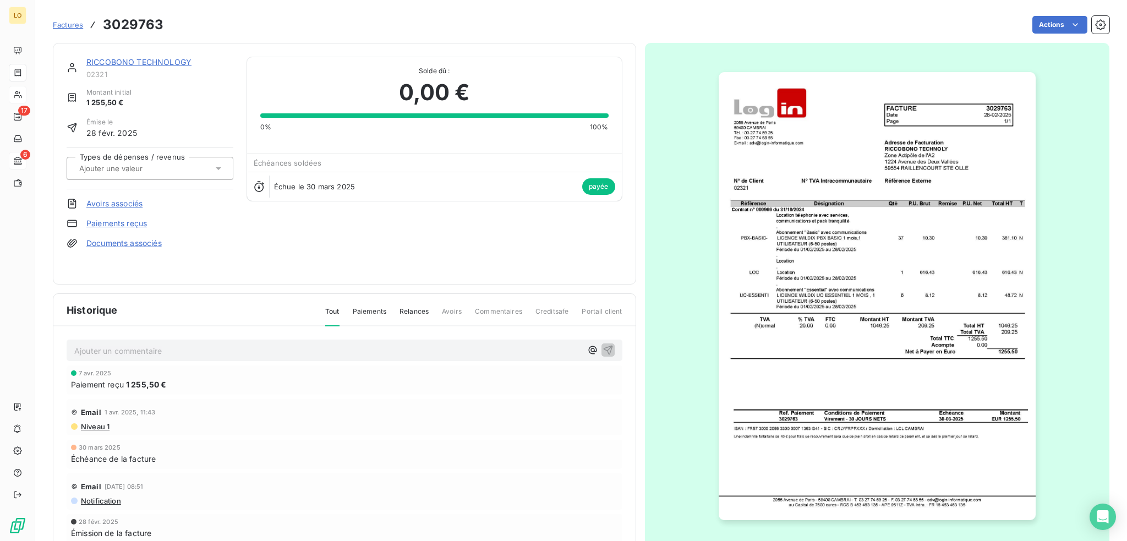
click at [150, 63] on link "RICCOBONO TECHNOLOGY" at bounding box center [138, 61] width 105 height 9
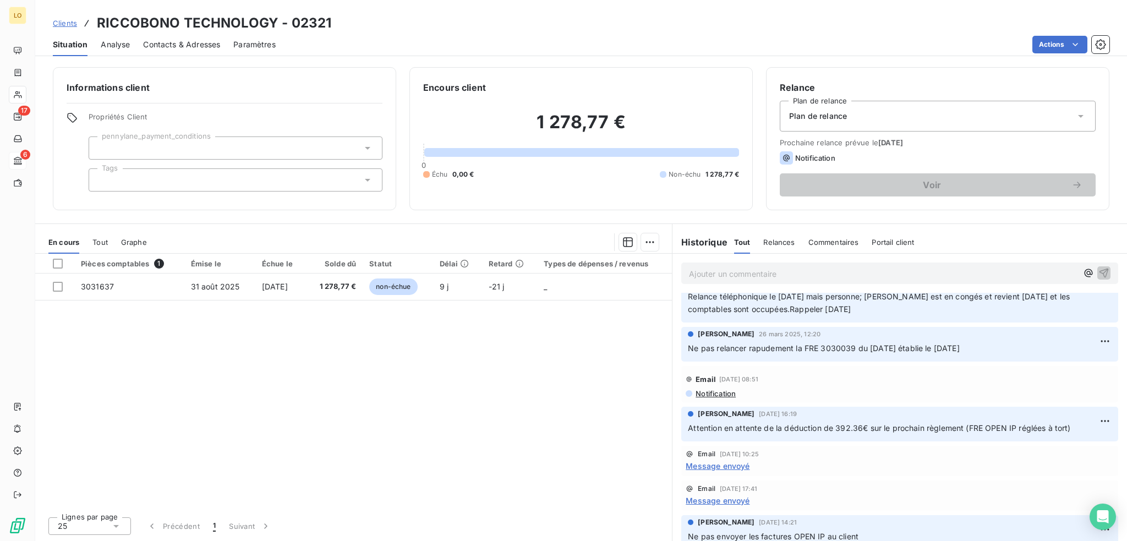
scroll to position [826, 0]
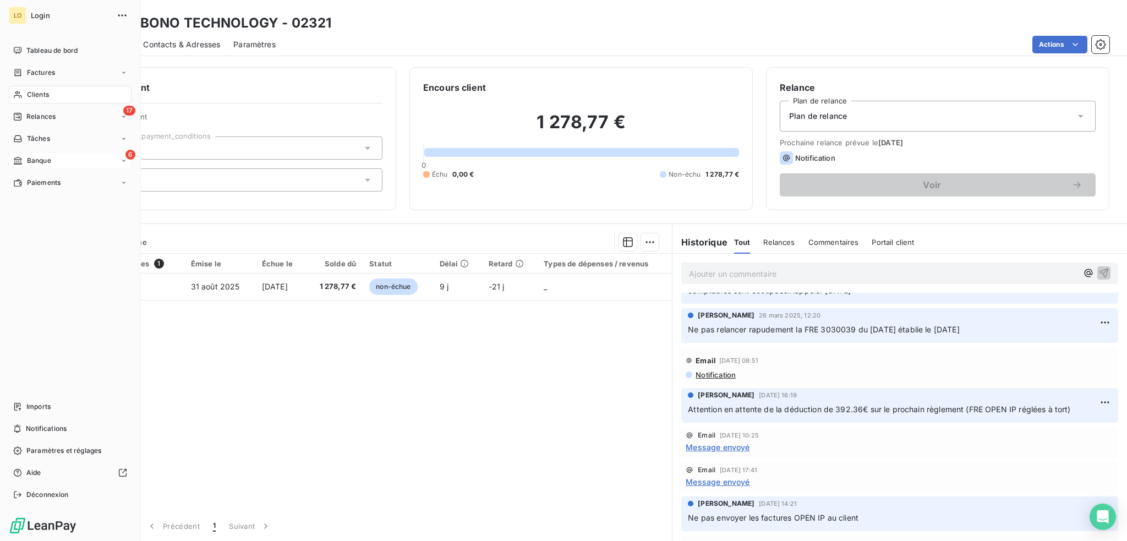
click at [39, 161] on span "Banque" at bounding box center [39, 161] width 24 height 10
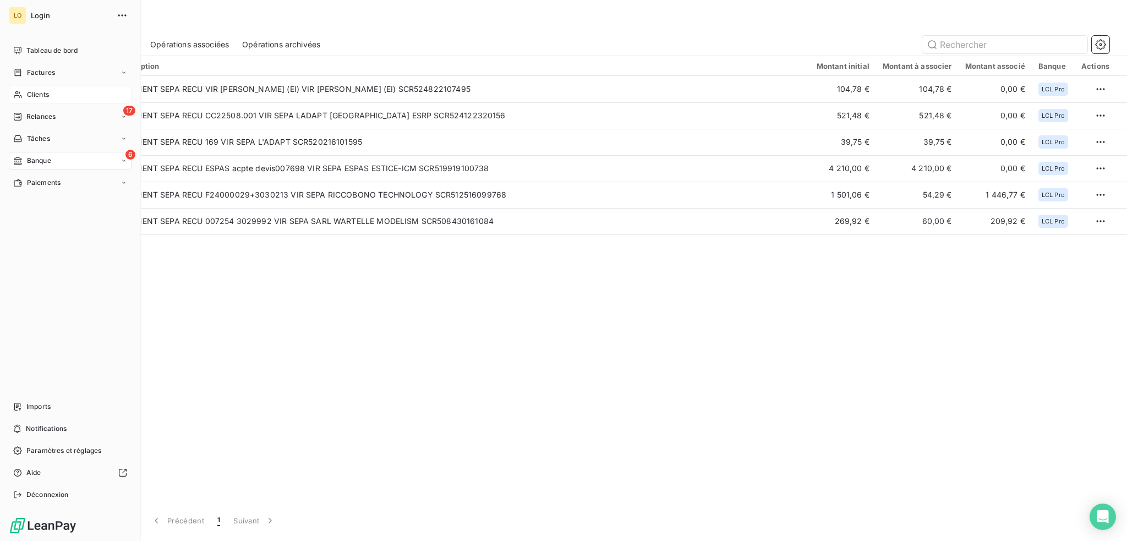
click at [51, 164] on div "6 Banque" at bounding box center [70, 161] width 123 height 18
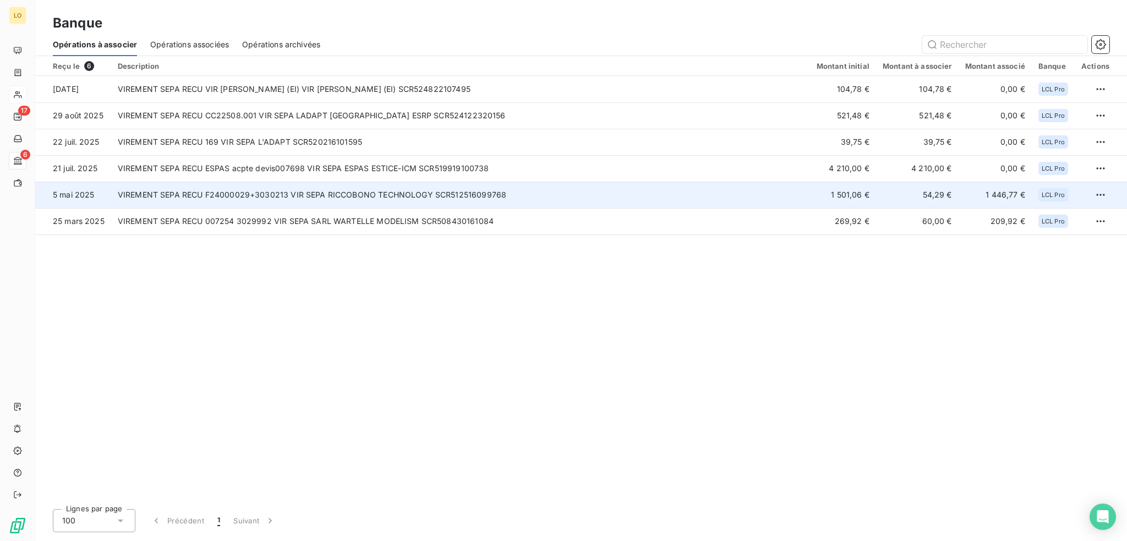
click at [969, 203] on td "1 446,77 €" at bounding box center [995, 195] width 73 height 26
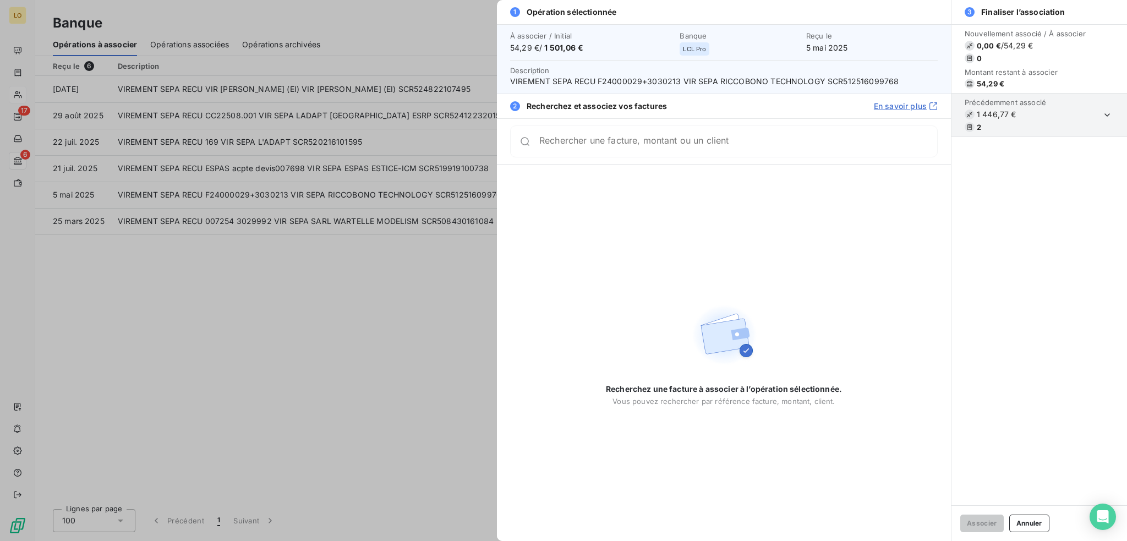
click at [971, 128] on icon at bounding box center [970, 127] width 7 height 7
click at [1106, 117] on icon "button" at bounding box center [1107, 115] width 11 height 11
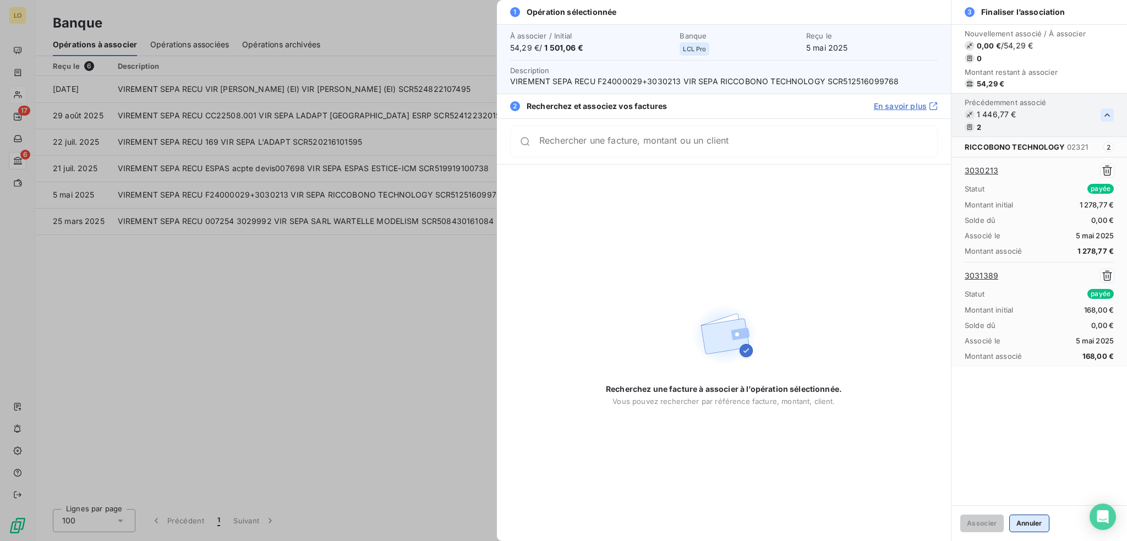
click at [1033, 527] on button "Annuler" at bounding box center [1030, 524] width 40 height 18
